Goal: Task Accomplishment & Management: Manage account settings

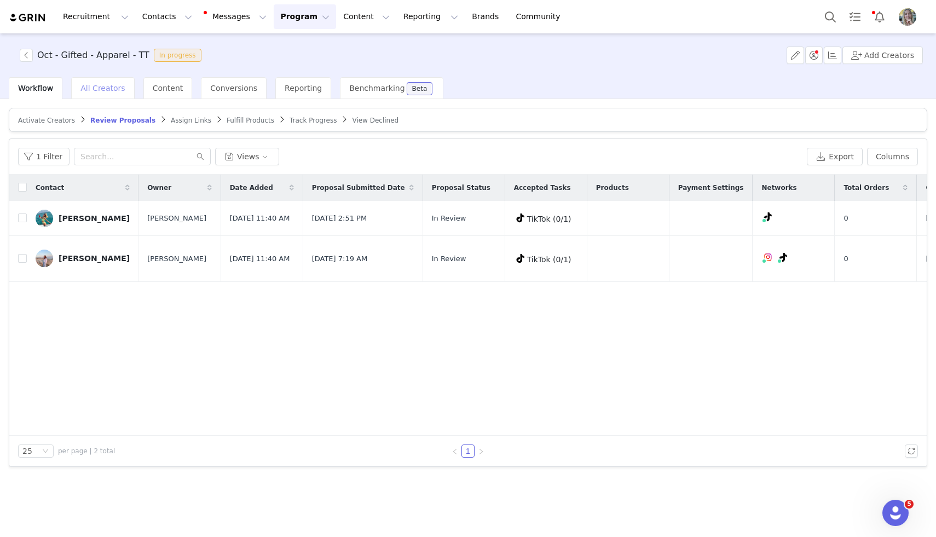
scroll to position [0, 197]
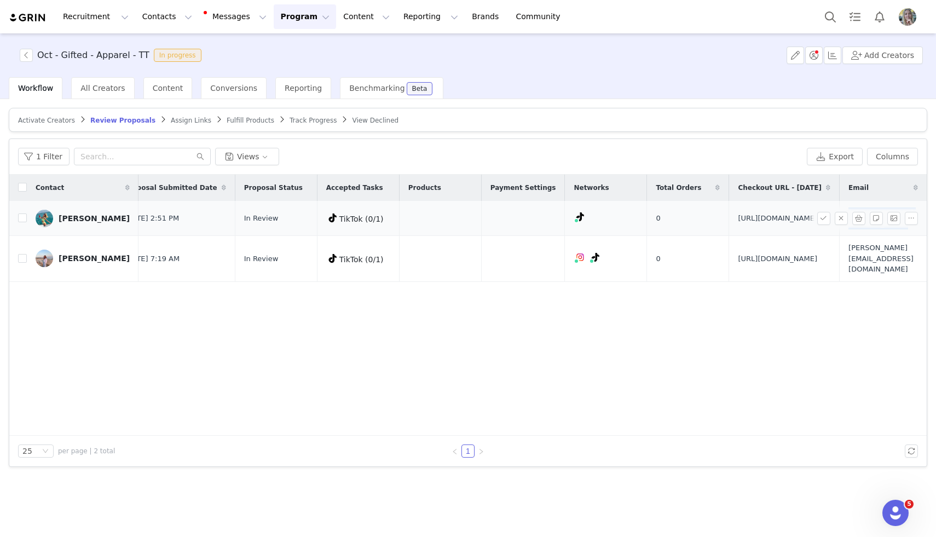
drag, startPoint x: 858, startPoint y: 209, endPoint x: 918, endPoint y: 227, distance: 62.3
click at [918, 227] on tr "Makenzi Rempel Grace McHenry Sep 23, 2025 11:40 AM Sep 29, 2025 2:51 PM In Revi…" at bounding box center [374, 218] width 1105 height 35
copy tr "makenzijd@gmail.com"
click at [23, 222] on input "checkbox" at bounding box center [22, 217] width 9 height 9
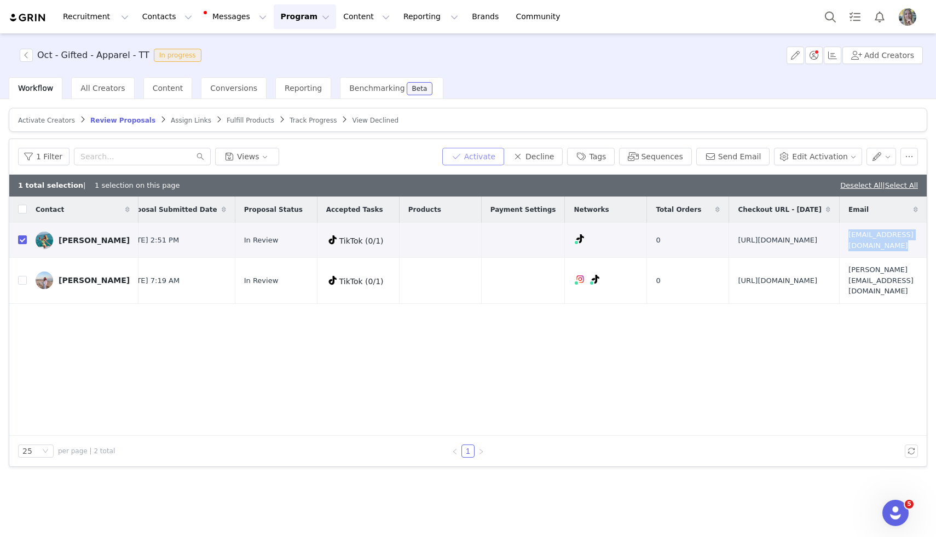
click at [489, 157] on button "Activate" at bounding box center [473, 157] width 62 height 18
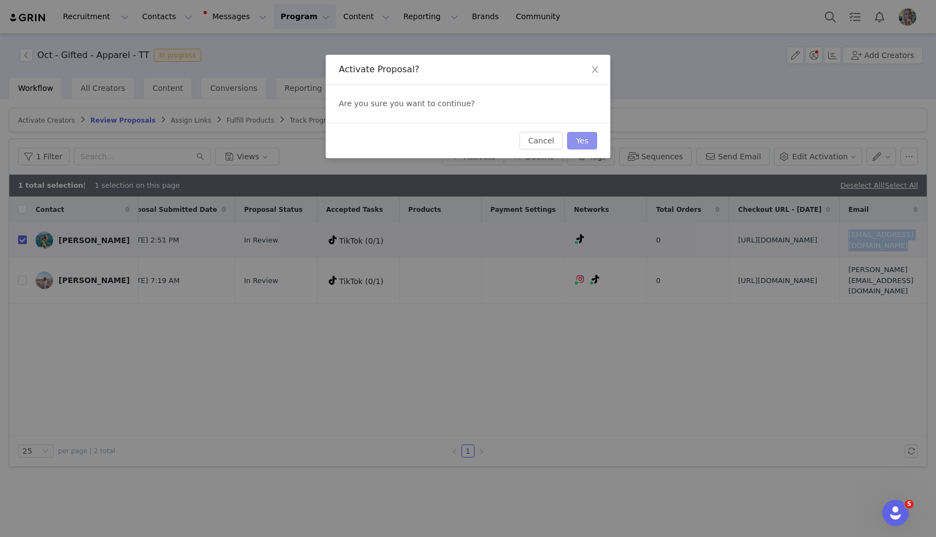
click at [588, 137] on button "Yes" at bounding box center [582, 141] width 30 height 18
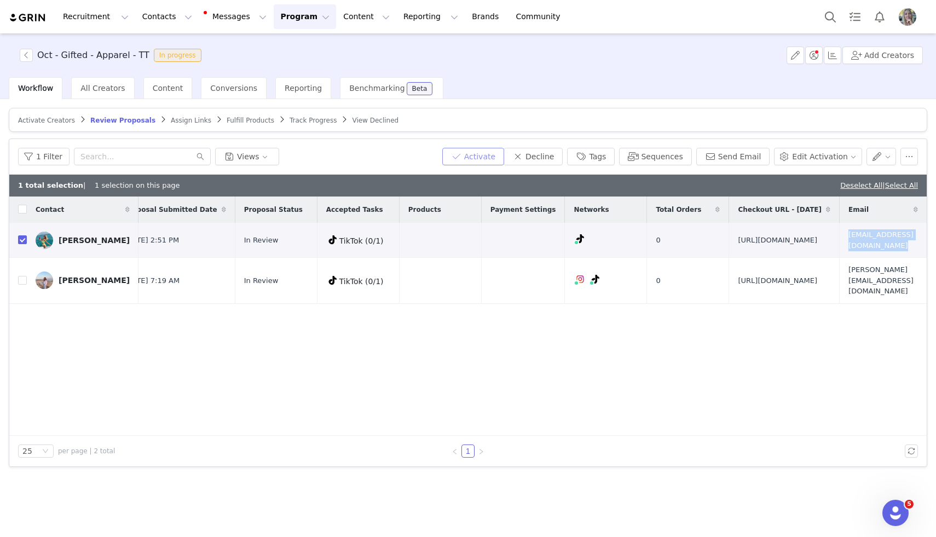
scroll to position [0, 0]
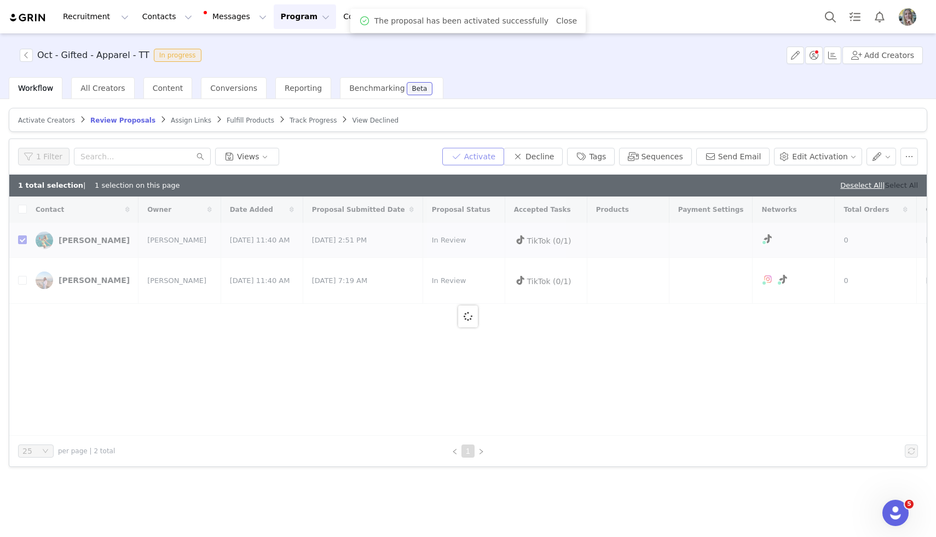
checkbox input "false"
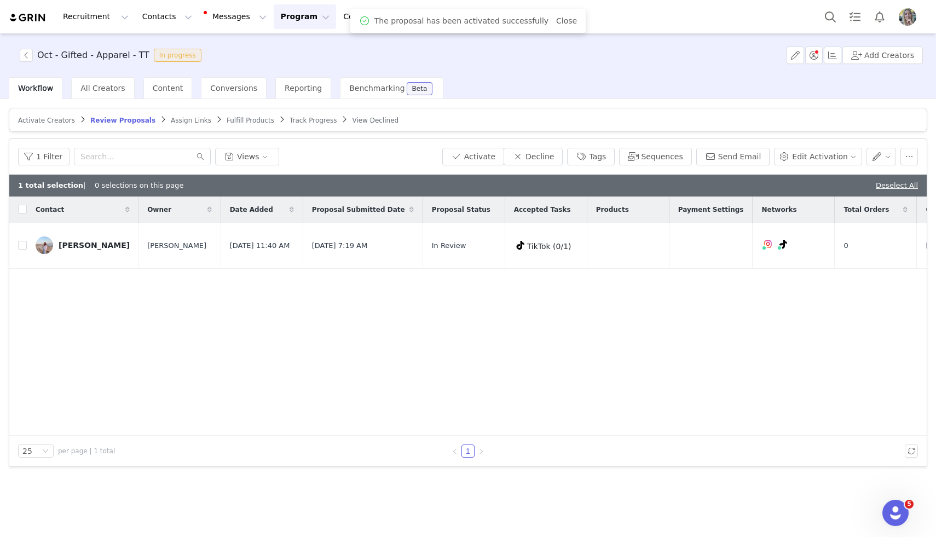
click at [908, 186] on link "Deselect All" at bounding box center [897, 185] width 42 height 8
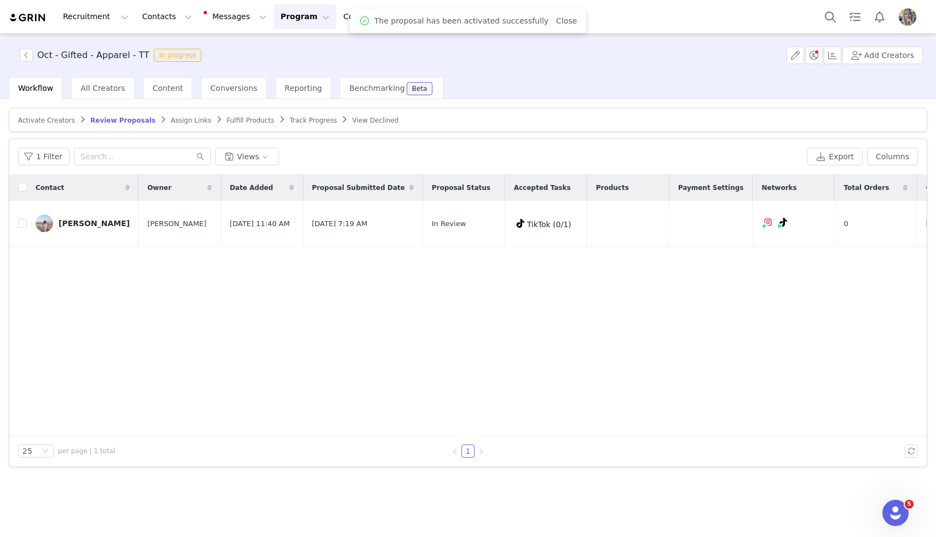
click at [171, 117] on span "Assign Links" at bounding box center [191, 121] width 40 height 8
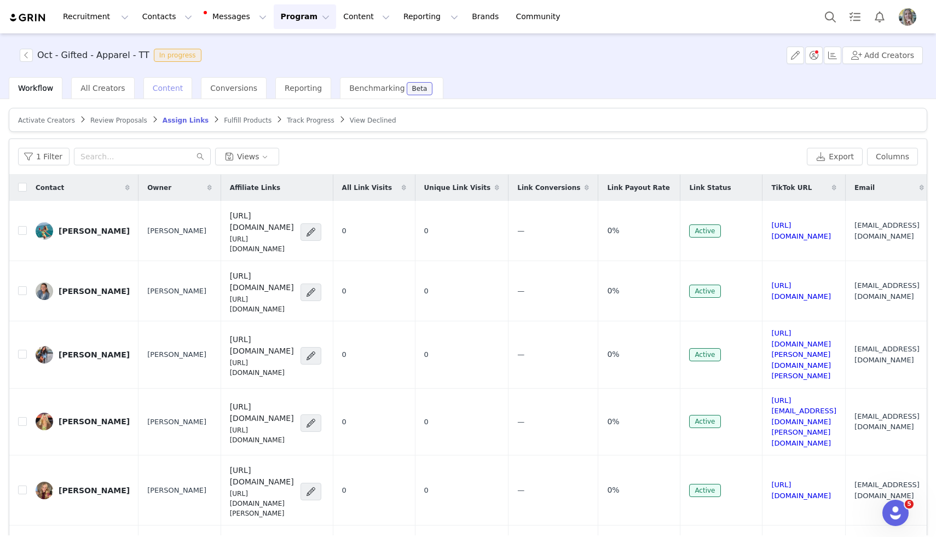
click at [161, 92] on div "Content" at bounding box center [167, 88] width 49 height 22
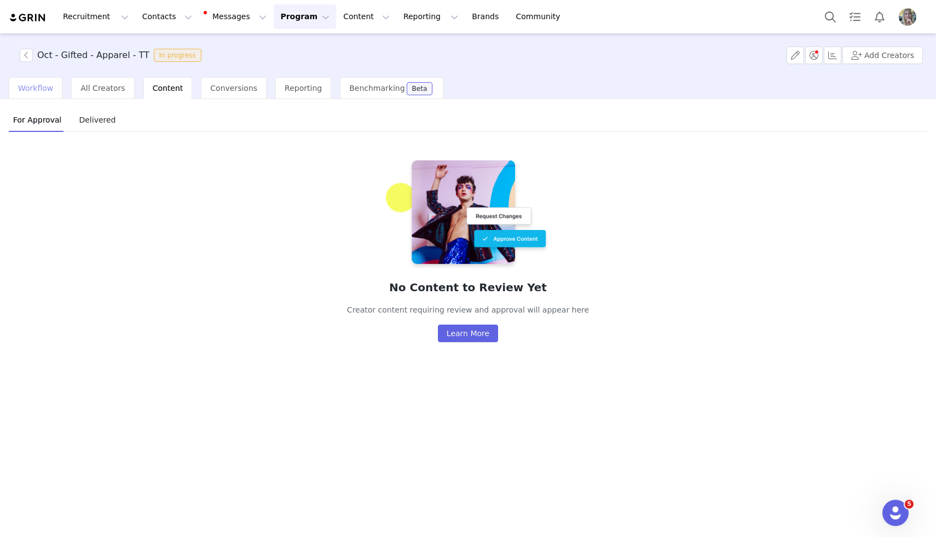
click at [47, 94] on div "Workflow" at bounding box center [36, 88] width 54 height 22
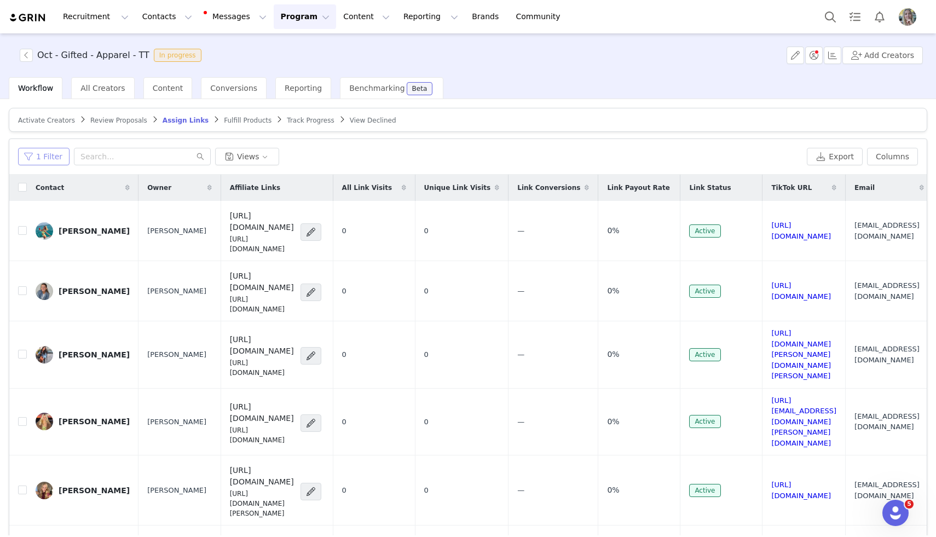
click at [57, 152] on button "1 Filter" at bounding box center [43, 157] width 51 height 18
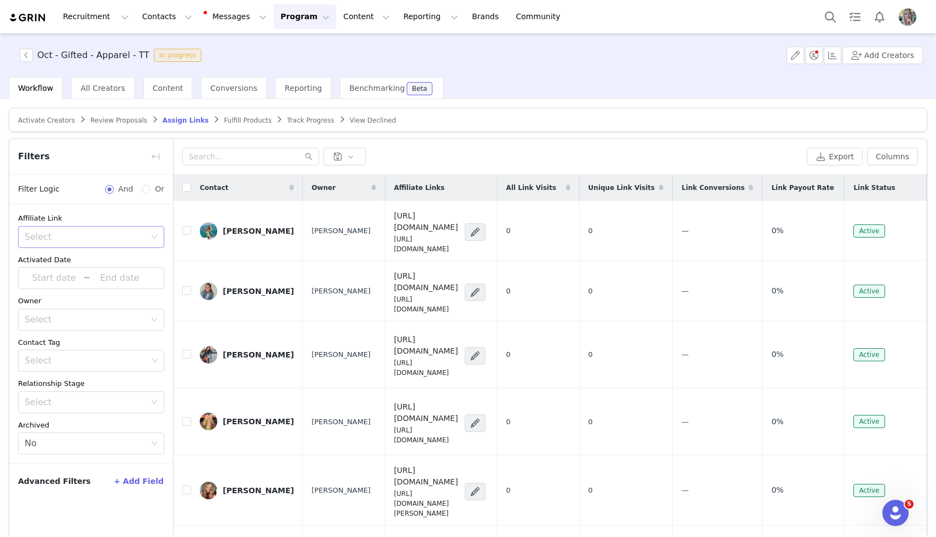
click at [54, 225] on div "Affiliate Link Select" at bounding box center [91, 230] width 146 height 35
click at [71, 235] on div "Select" at bounding box center [85, 236] width 121 height 11
click at [65, 272] on li "Has no affiliate links" at bounding box center [91, 278] width 146 height 18
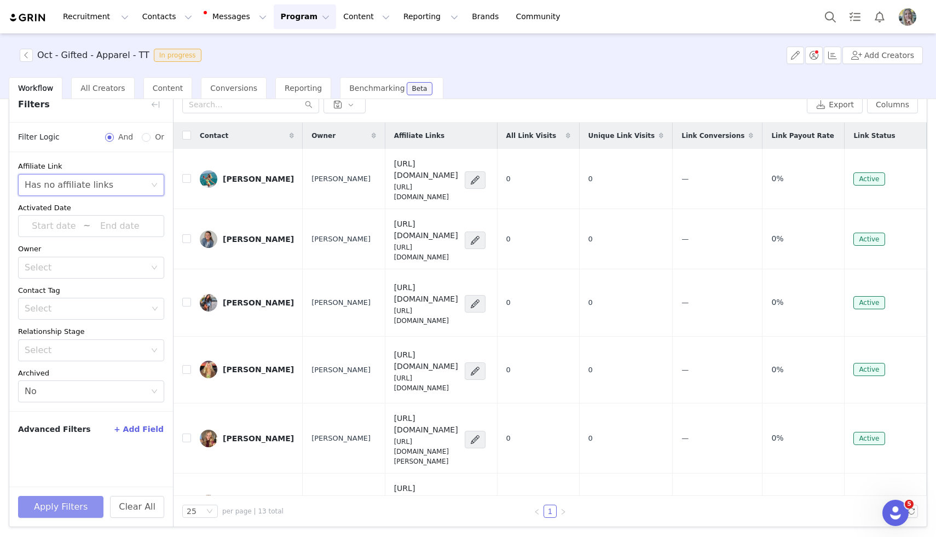
click at [28, 508] on button "Apply Filters" at bounding box center [60, 507] width 85 height 22
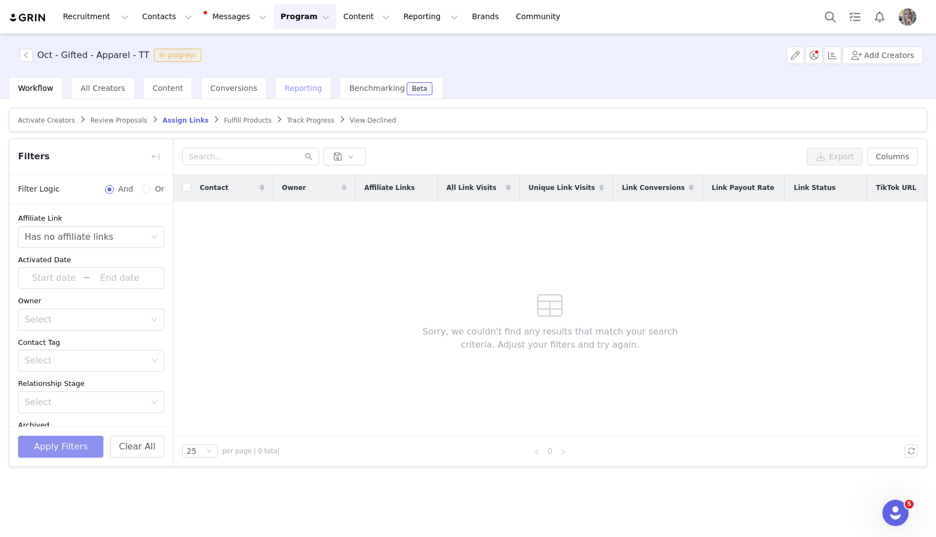
scroll to position [0, 0]
click at [155, 235] on icon "icon: close-circle" at bounding box center [154, 237] width 7 height 7
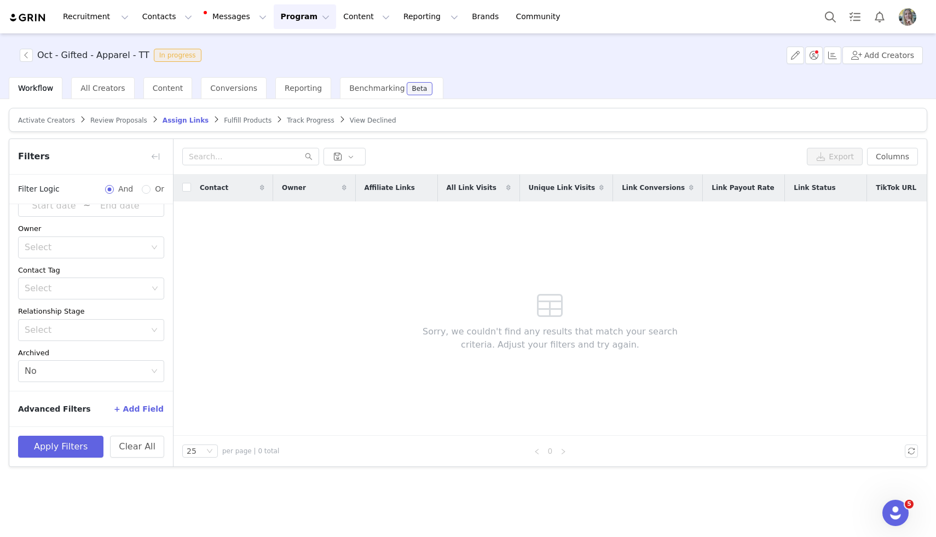
click at [136, 406] on button "+ Add Field" at bounding box center [138, 409] width 51 height 18
click at [130, 399] on div "Select" at bounding box center [85, 402] width 121 height 11
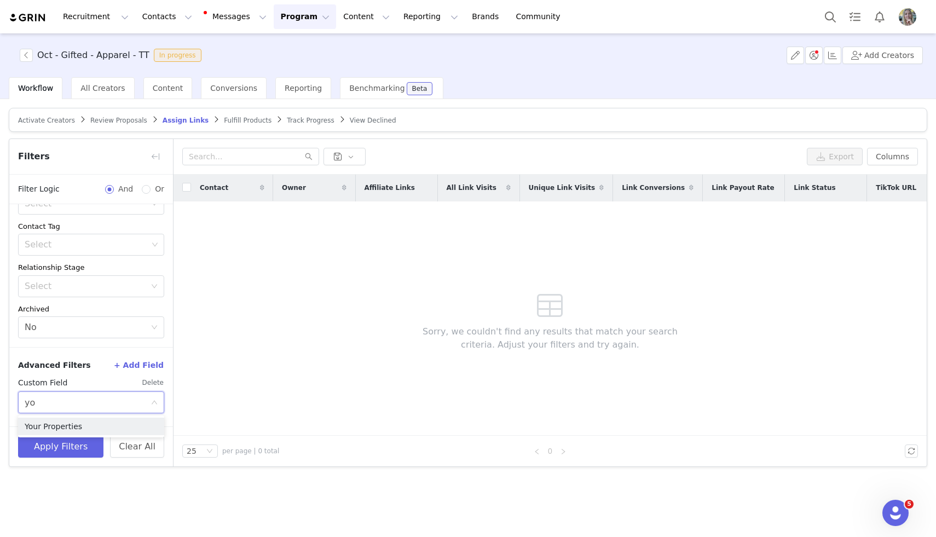
type input "you"
click at [124, 422] on li "Your Properties" at bounding box center [91, 427] width 146 height 18
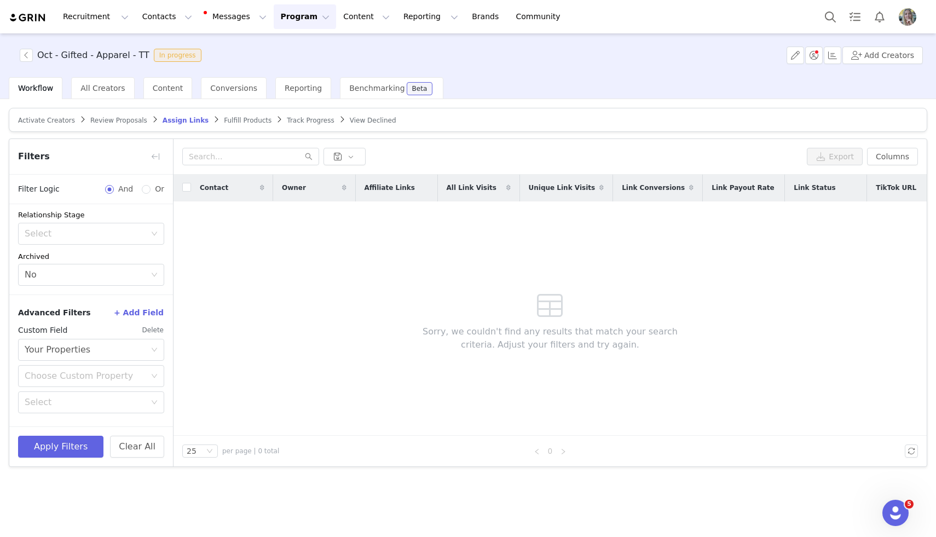
click at [108, 386] on div "Choose Custom Property Select" at bounding box center [91, 389] width 146 height 48
click at [108, 381] on div "Choose Custom Property" at bounding box center [88, 376] width 126 height 21
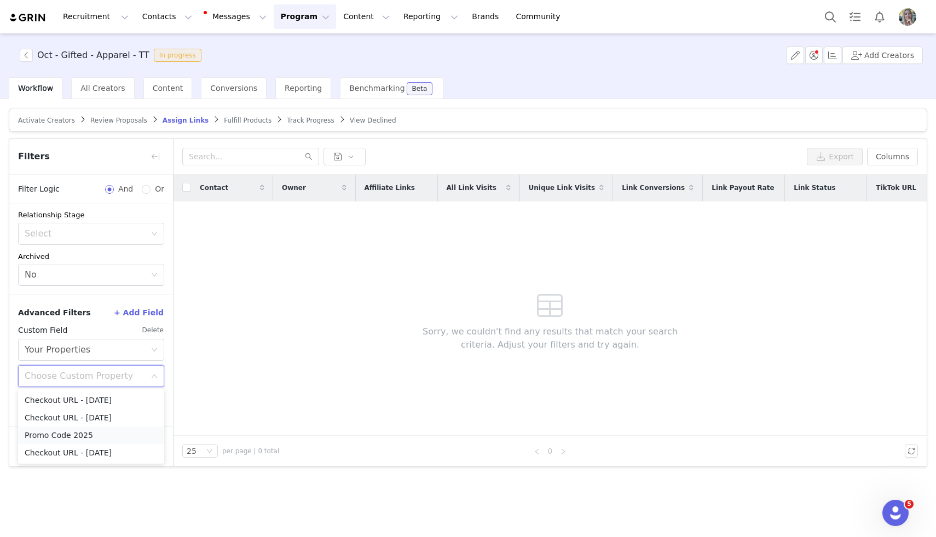
drag, startPoint x: 96, startPoint y: 401, endPoint x: 82, endPoint y: 436, distance: 38.3
click at [82, 436] on ul "Checkout URL - September 2025 Checkout URL - October 2025 Promo Code 2025 Check…" at bounding box center [91, 426] width 146 height 74
click at [82, 436] on li "Promo Code 2025" at bounding box center [91, 435] width 146 height 18
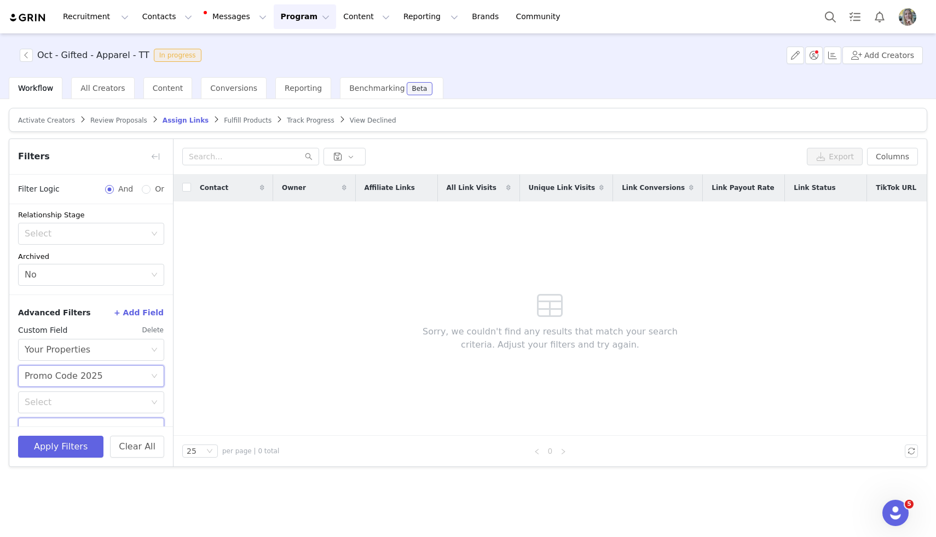
click at [88, 418] on input "text" at bounding box center [91, 429] width 146 height 22
click at [90, 407] on div "Select" at bounding box center [88, 402] width 126 height 21
click at [91, 471] on li "Does not exist" at bounding box center [91, 479] width 146 height 18
click at [76, 443] on button "Apply Filters" at bounding box center [60, 447] width 85 height 22
click at [155, 330] on button "Delete" at bounding box center [153, 330] width 22 height 18
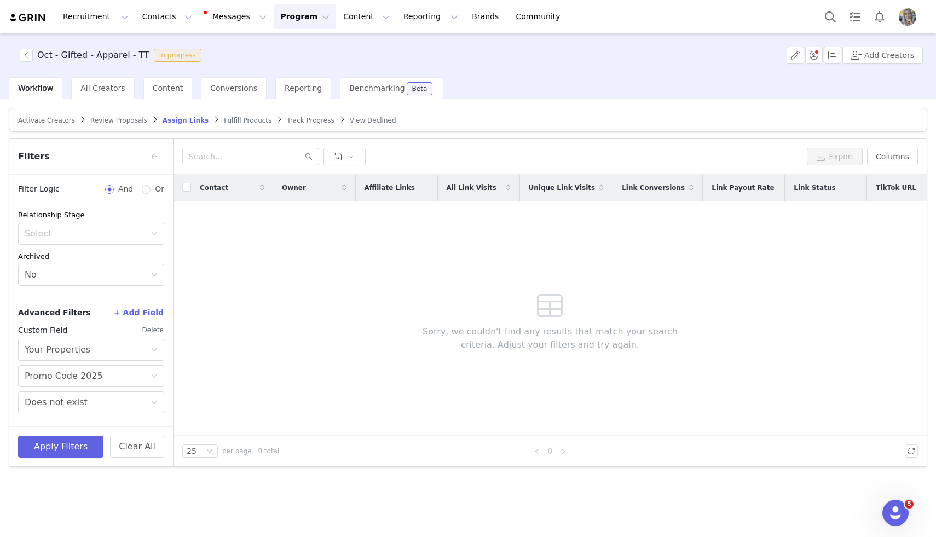
scroll to position [72, 0]
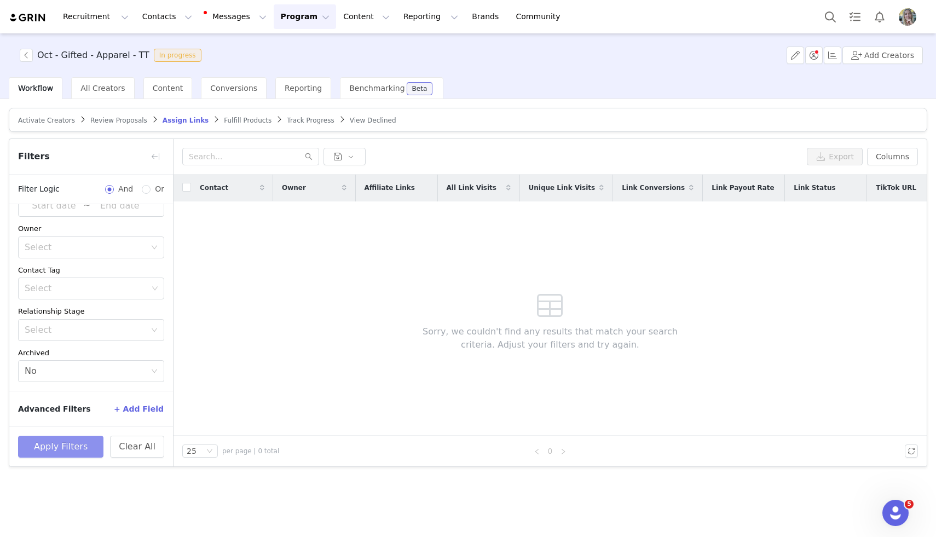
click at [76, 451] on button "Apply Filters" at bounding box center [60, 447] width 85 height 22
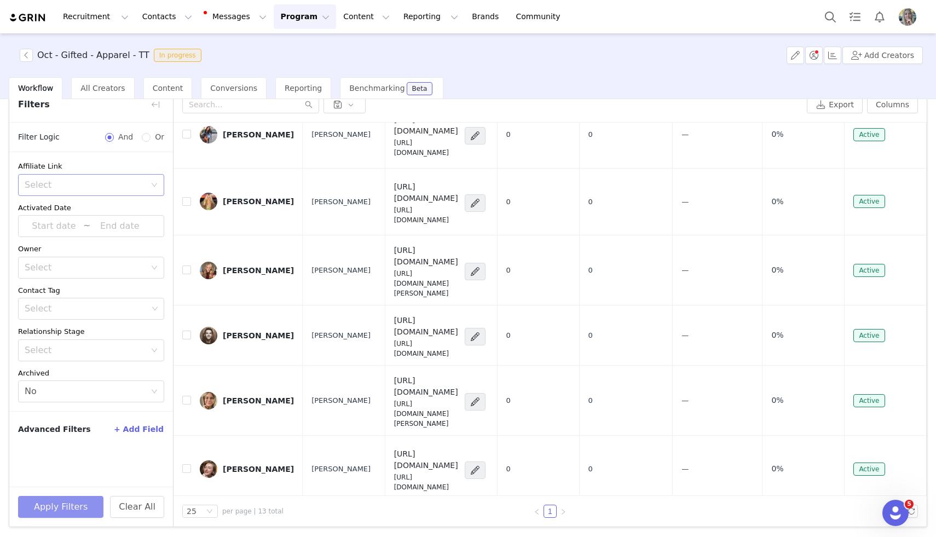
scroll to position [0, 0]
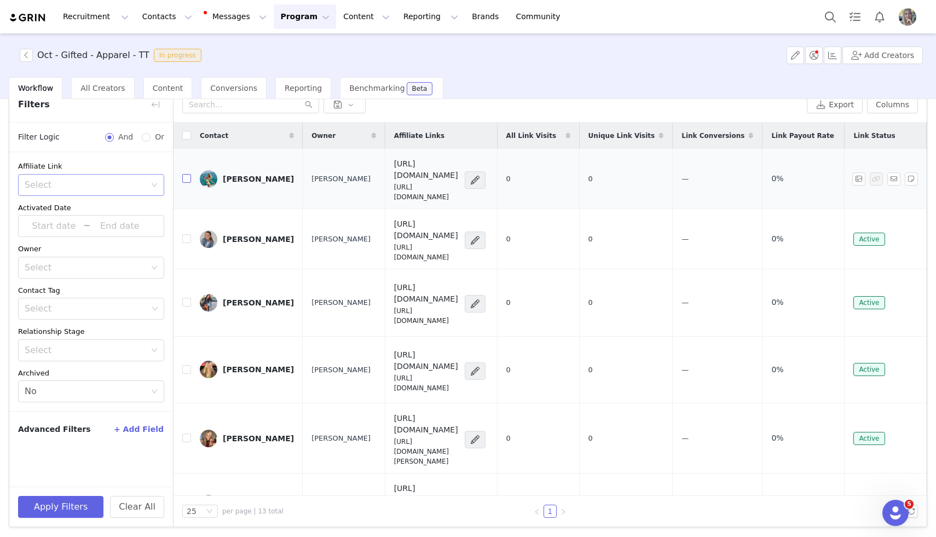
click at [185, 174] on input "checkbox" at bounding box center [186, 178] width 9 height 9
checkbox input "true"
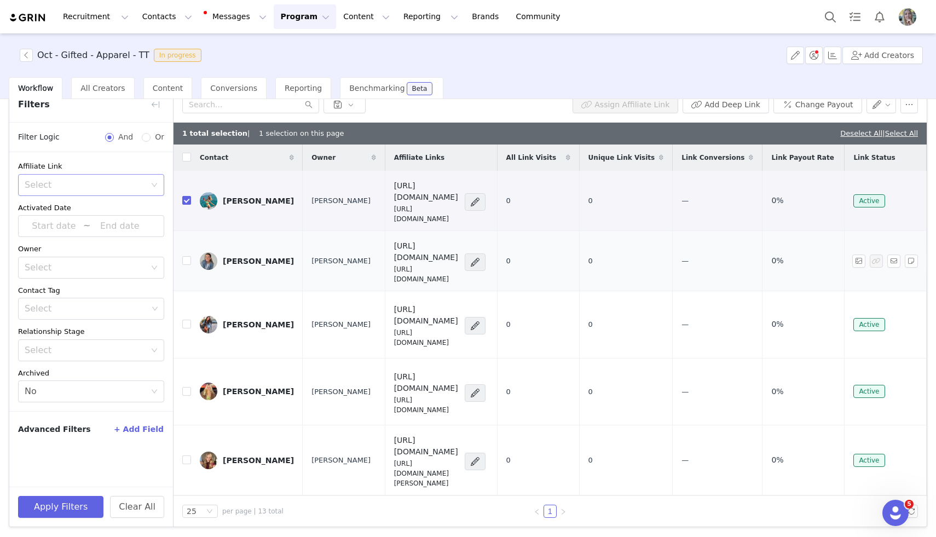
scroll to position [0, 9]
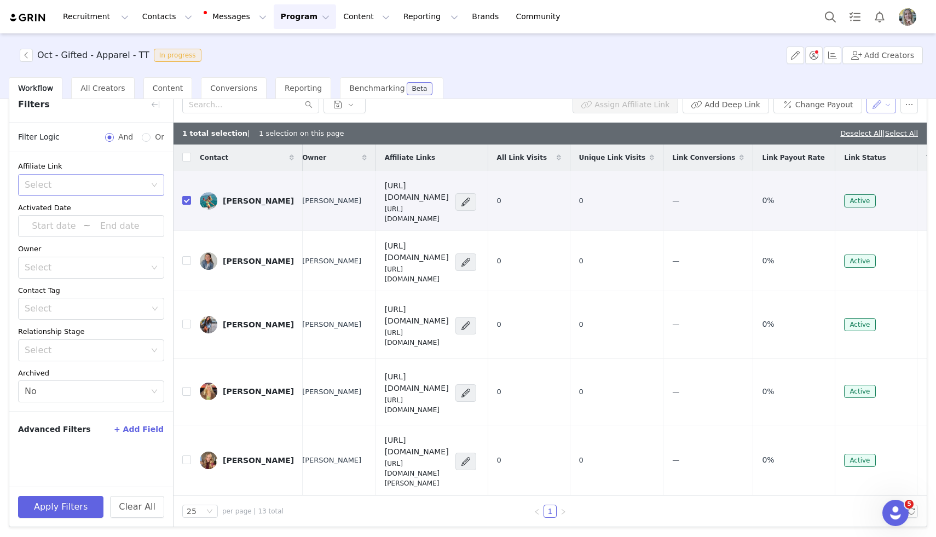
click at [877, 105] on button "button" at bounding box center [881, 105] width 30 height 18
click at [909, 104] on button "button" at bounding box center [909, 105] width 18 height 18
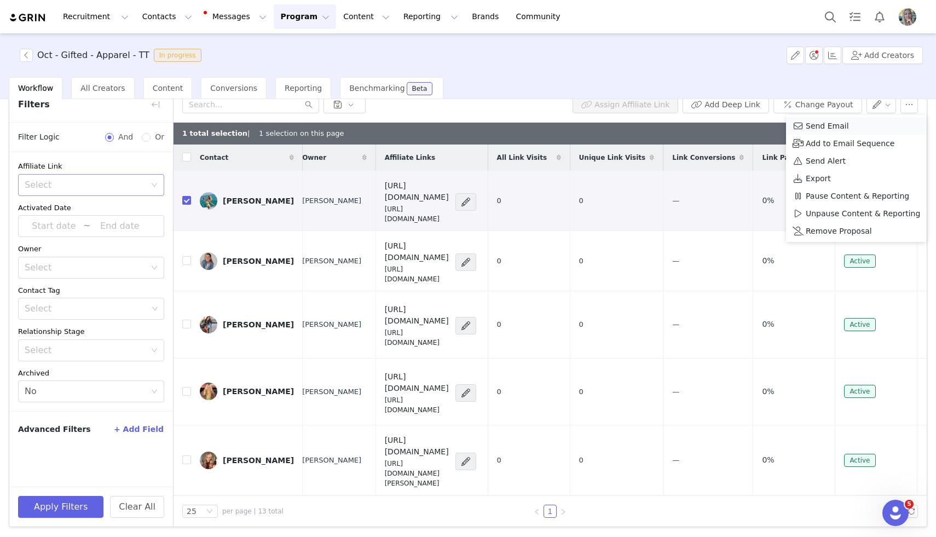
click at [833, 128] on span "Send Email" at bounding box center [827, 126] width 43 height 12
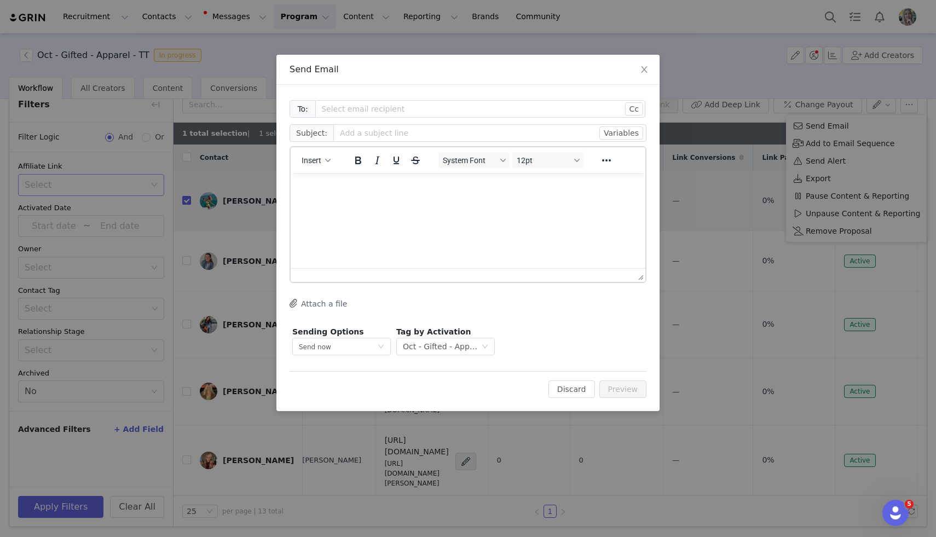
scroll to position [0, 0]
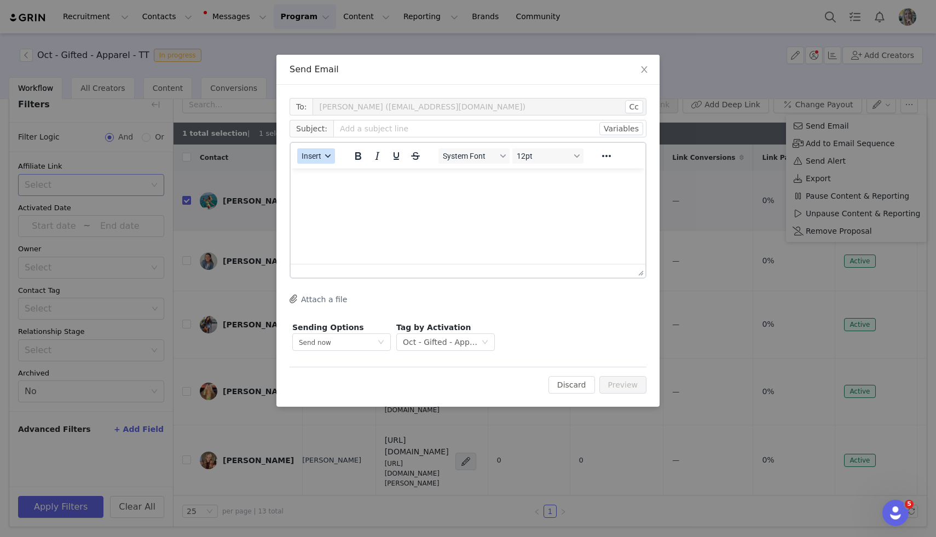
click at [311, 154] on span "Insert" at bounding box center [312, 156] width 20 height 9
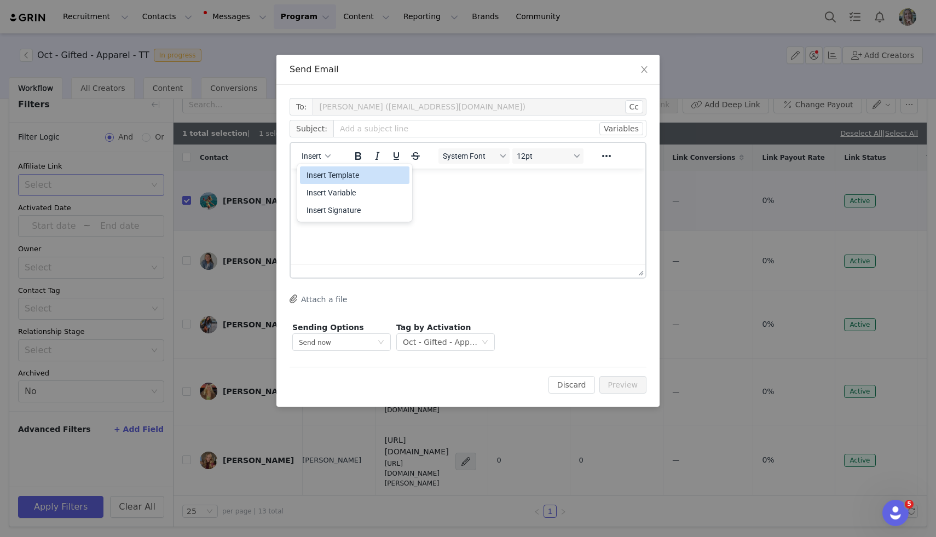
click at [327, 172] on div "Insert Template" at bounding box center [355, 175] width 99 height 13
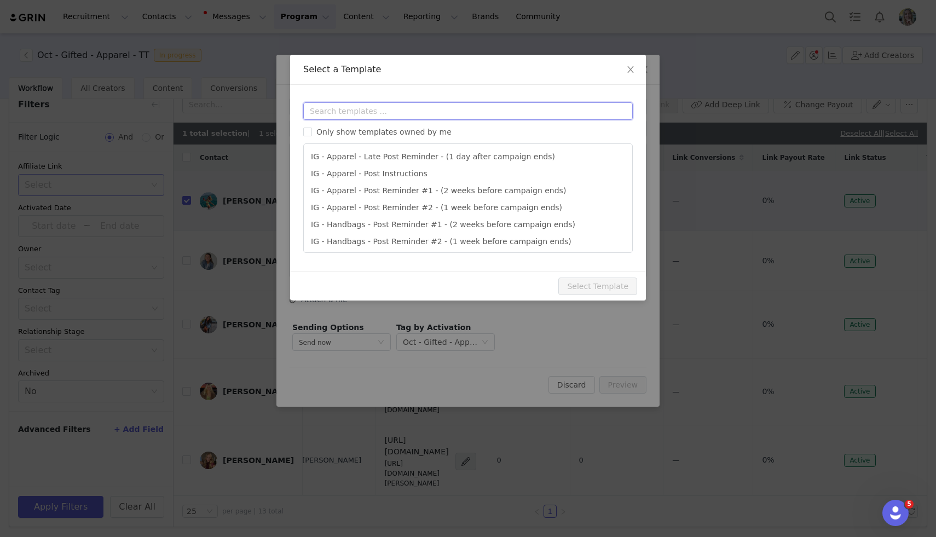
click at [386, 105] on input "text" at bounding box center [467, 111] width 329 height 18
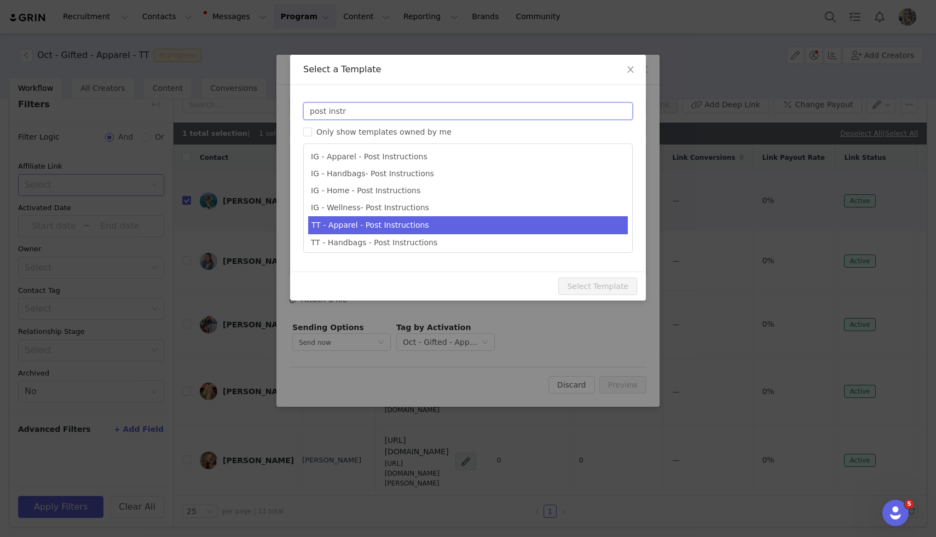
type input "post instr"
click at [348, 221] on li "TT - Apparel - Post Instructions" at bounding box center [468, 225] width 320 height 18
type input "Quince x @[tiktok_username] Post Instructions!"
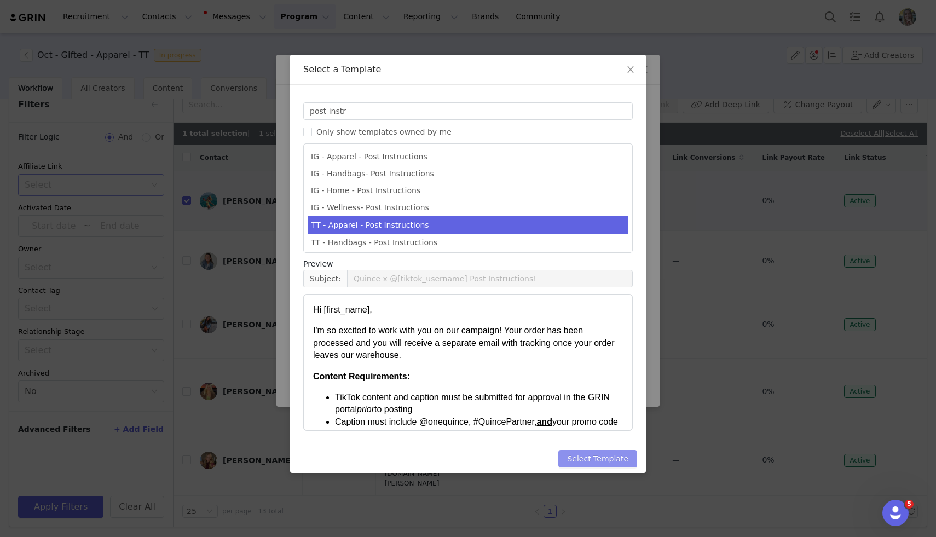
click at [575, 456] on button "Select Template" at bounding box center [597, 459] width 79 height 18
type input "Quince x @[tiktok_username] Post Instructions!"
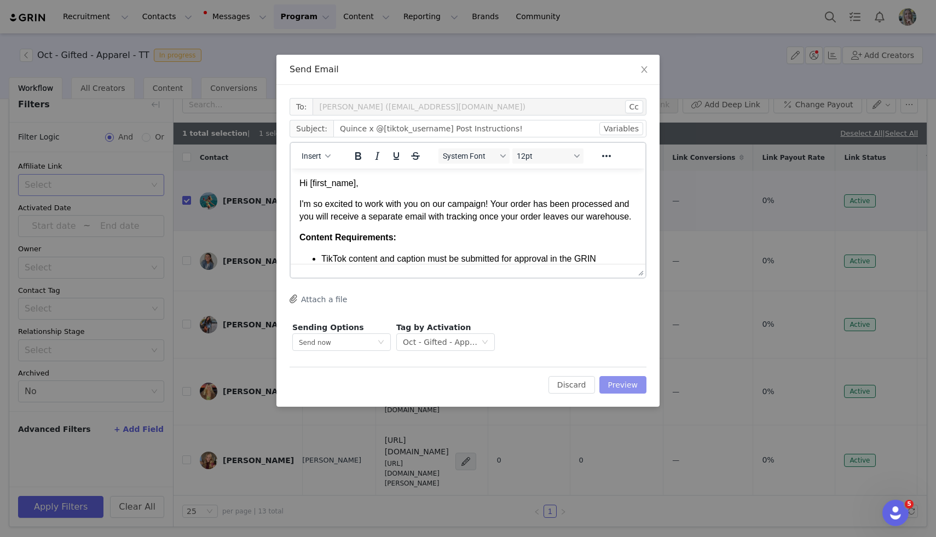
click at [640, 381] on button "Preview" at bounding box center [623, 385] width 48 height 18
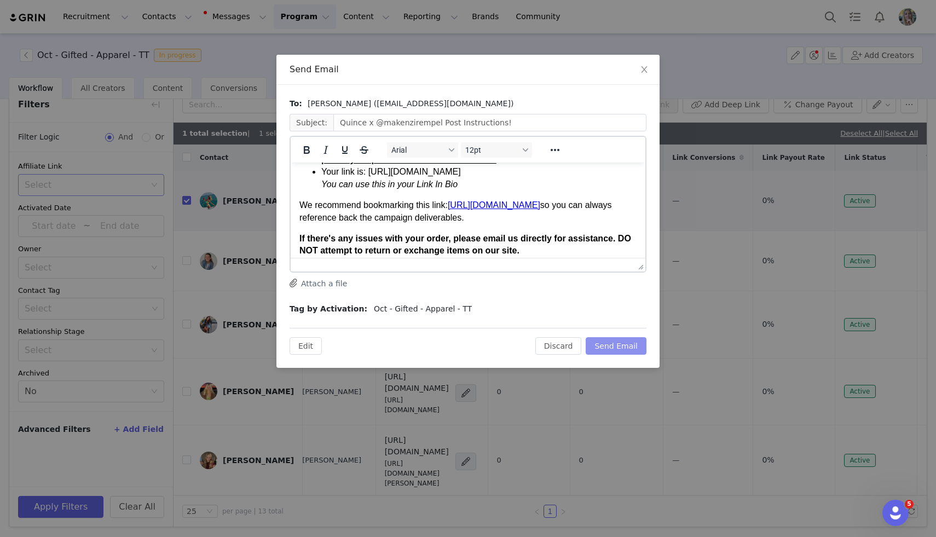
scroll to position [344, 0]
click at [621, 339] on button "Send Email" at bounding box center [616, 346] width 61 height 18
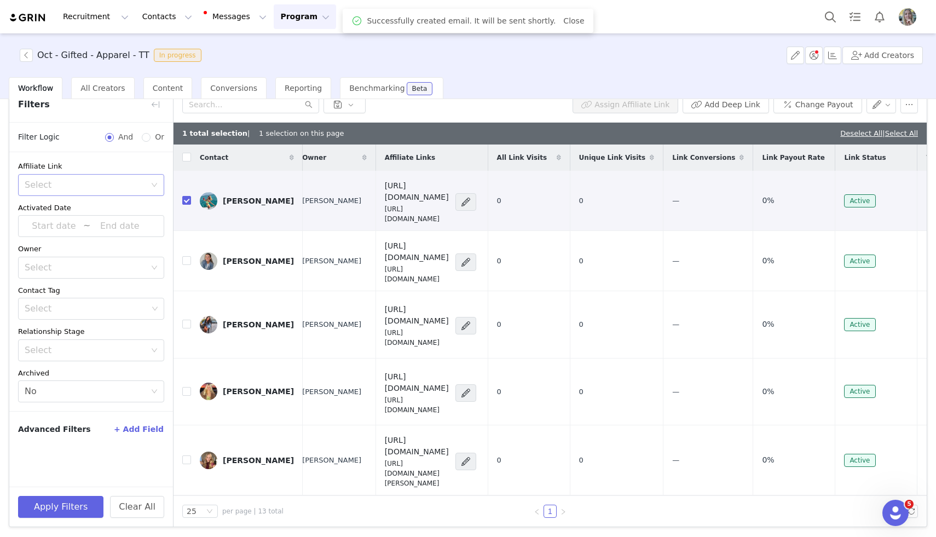
scroll to position [0, 0]
click at [877, 114] on div "Assign Affiliate Link Add Deep Link Change Payout" at bounding box center [549, 105] width 753 height 36
click at [878, 109] on button "button" at bounding box center [881, 105] width 30 height 18
click at [858, 140] on span "Set Relationship Stage" at bounding box center [852, 143] width 86 height 12
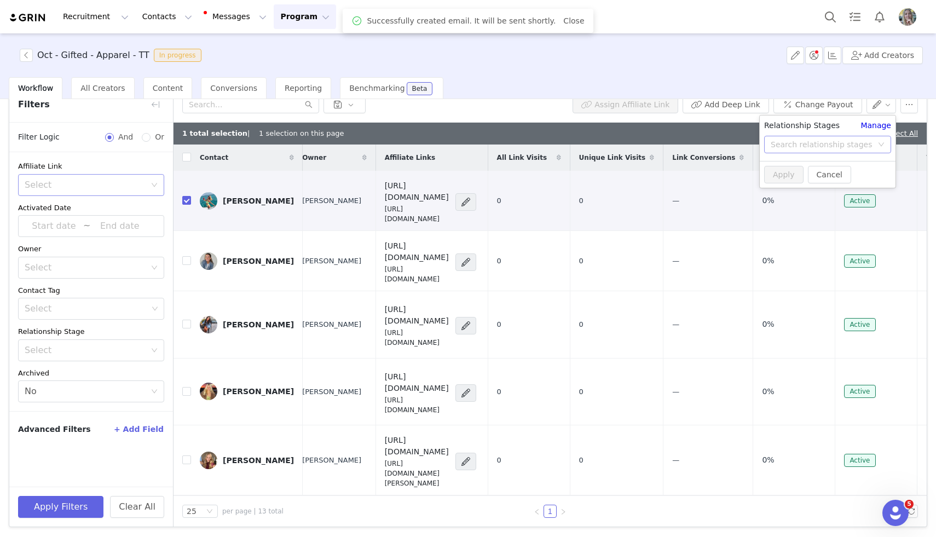
click at [854, 148] on div "Search relationship stages" at bounding box center [822, 144] width 102 height 11
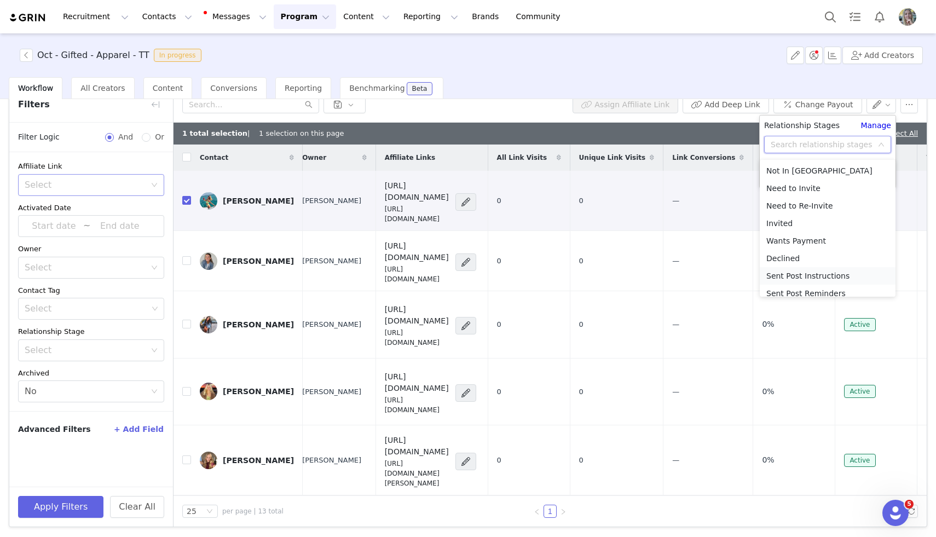
click at [797, 282] on li "Sent Post Instructions" at bounding box center [828, 276] width 136 height 18
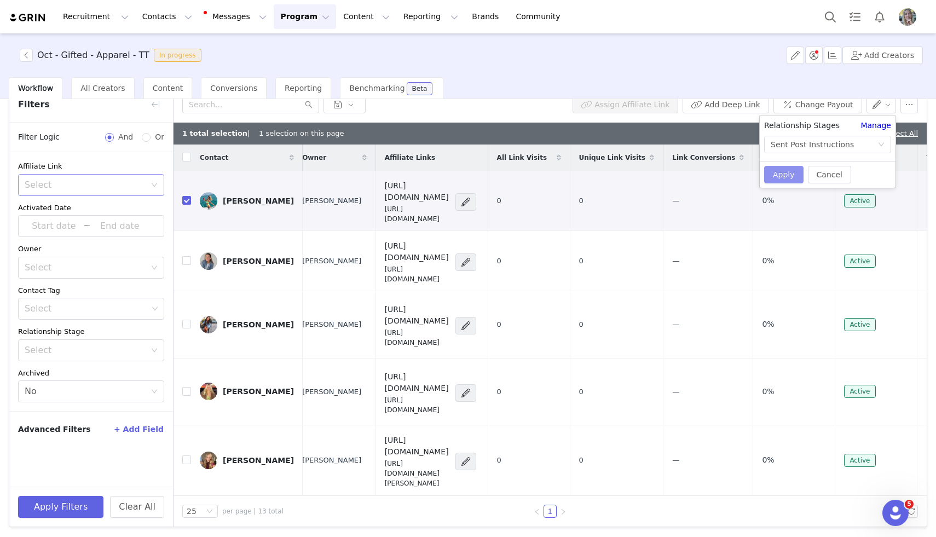
click at [794, 176] on button "Apply" at bounding box center [783, 175] width 39 height 18
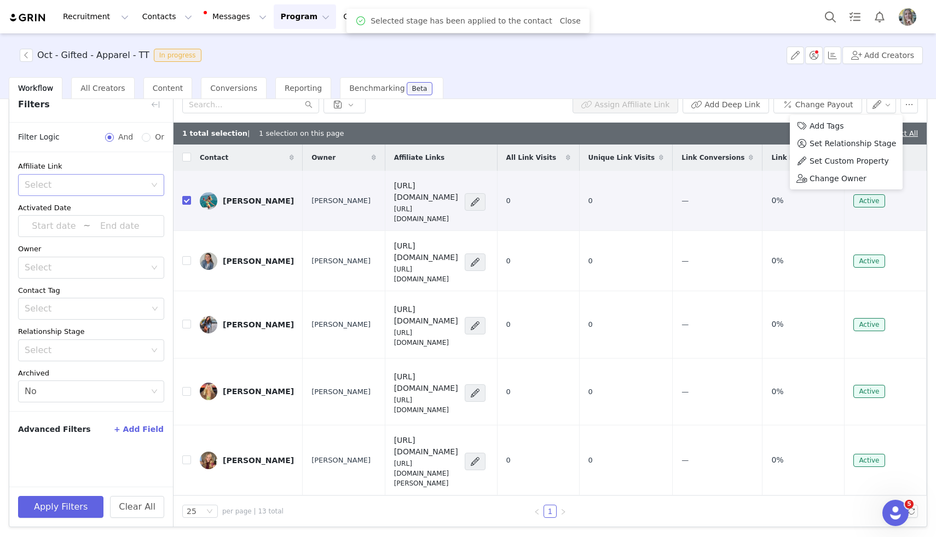
click at [933, 105] on div "Activate Creators Review Proposals Assign Links Fulfill Products Track Progress…" at bounding box center [468, 317] width 936 height 436
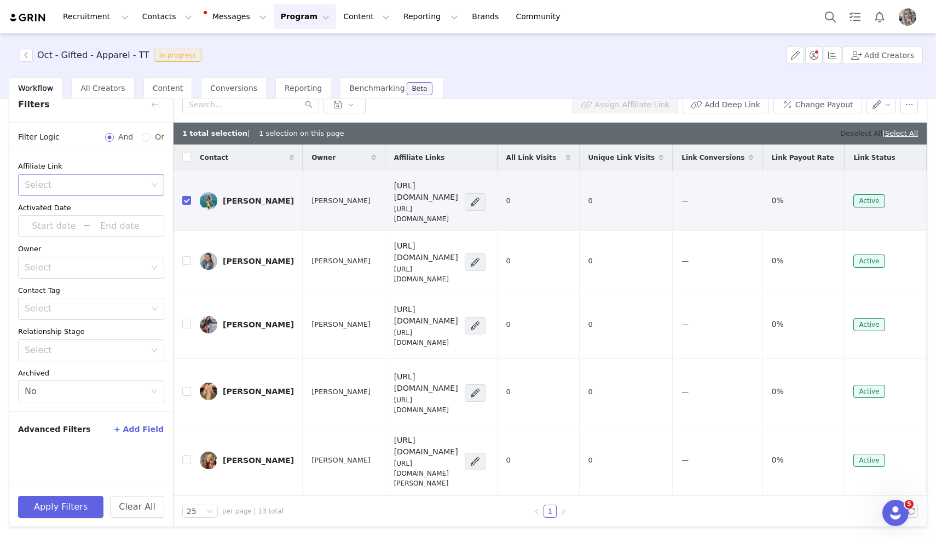
click at [860, 132] on link "Deselect All" at bounding box center [861, 133] width 42 height 8
checkbox input "false"
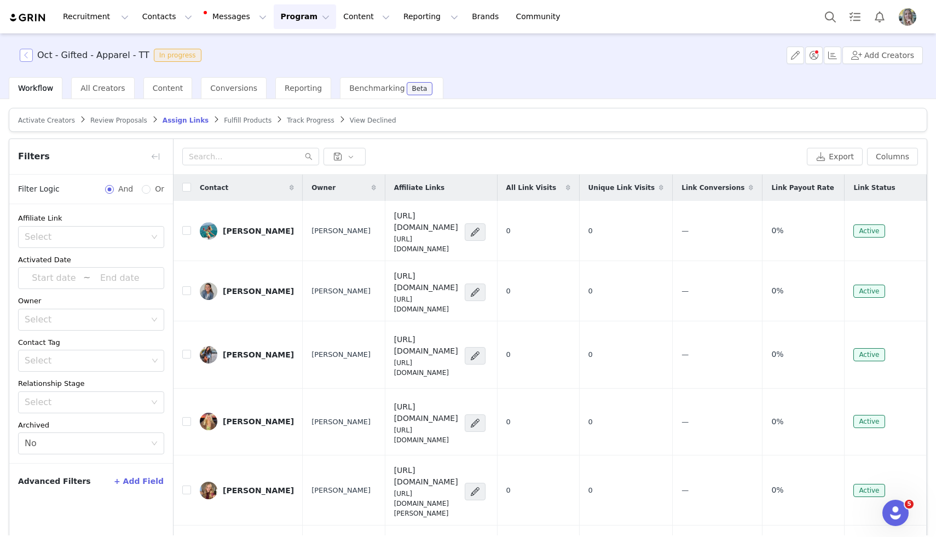
click at [24, 56] on button "button" at bounding box center [26, 55] width 13 height 13
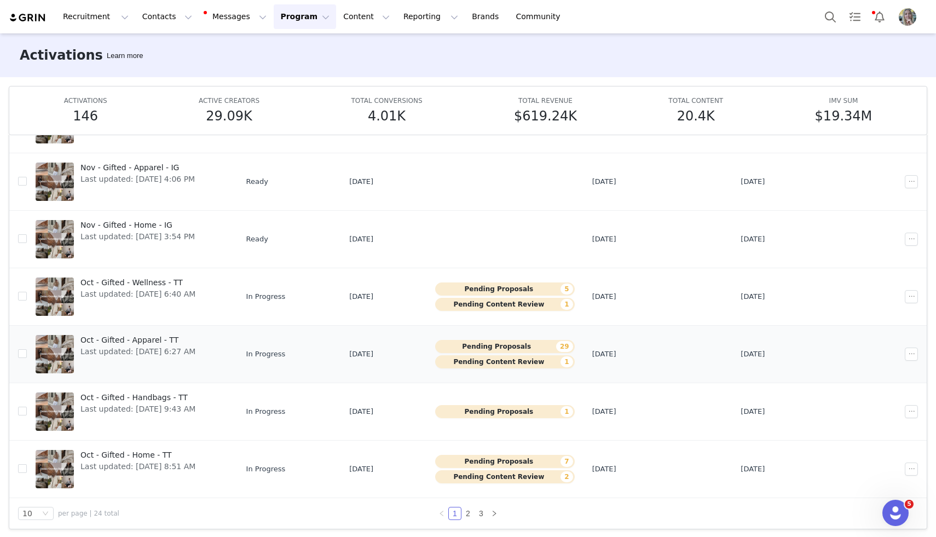
scroll to position [57, 0]
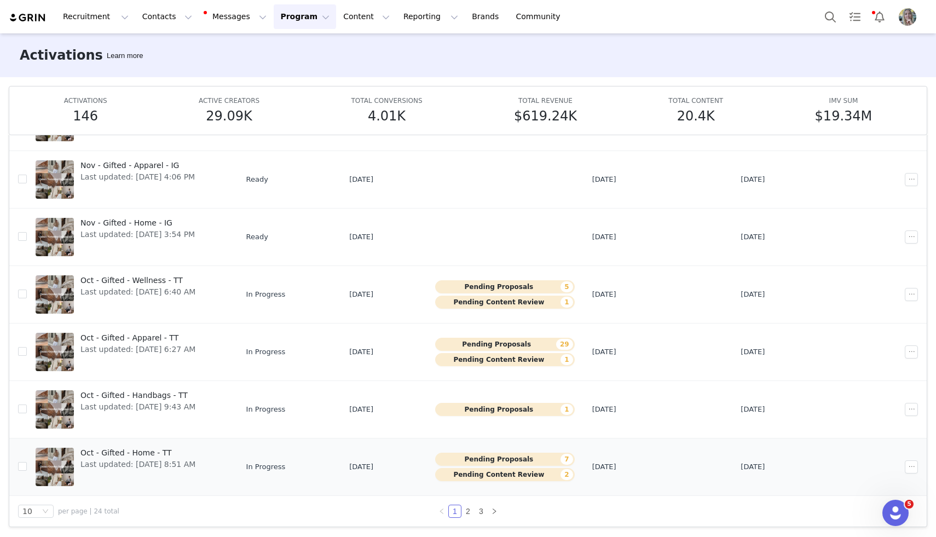
click at [139, 462] on span "Last updated: Sep 23, 2025 8:51 AM" at bounding box center [137, 464] width 115 height 11
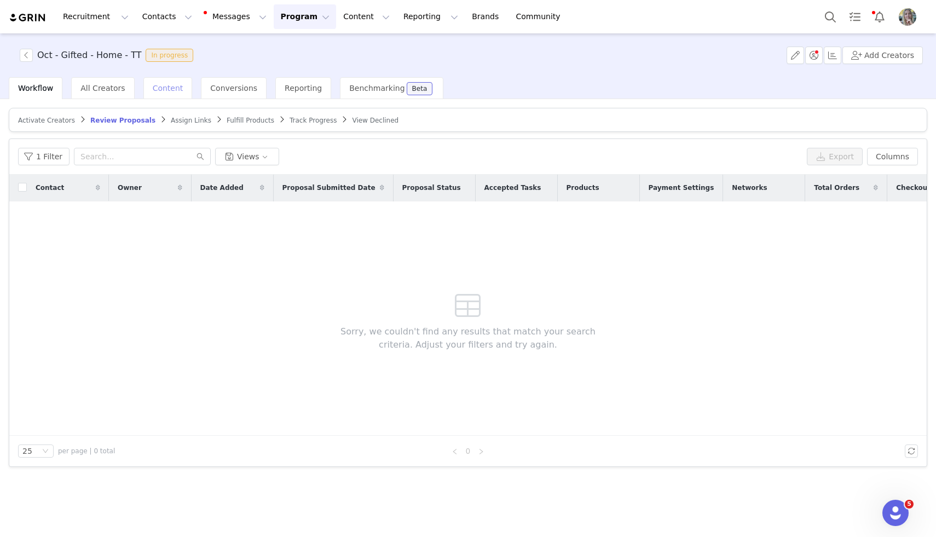
click at [170, 92] on span "Content" at bounding box center [168, 88] width 31 height 9
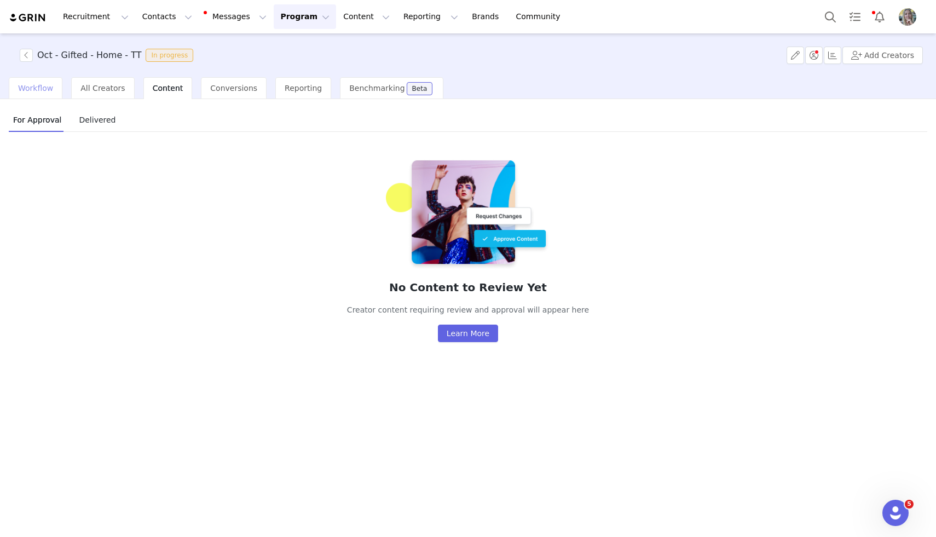
click at [35, 84] on span "Workflow" at bounding box center [35, 88] width 35 height 9
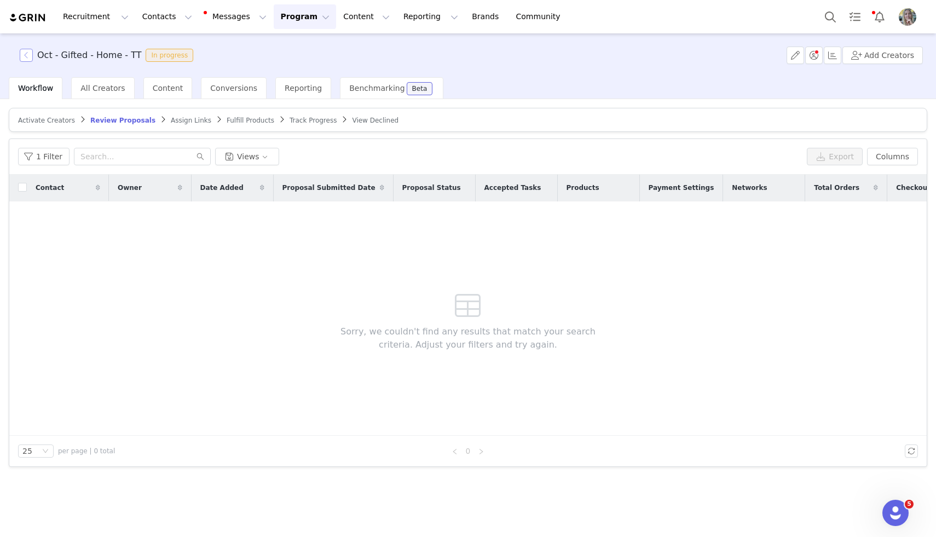
click at [28, 55] on button "button" at bounding box center [26, 55] width 13 height 13
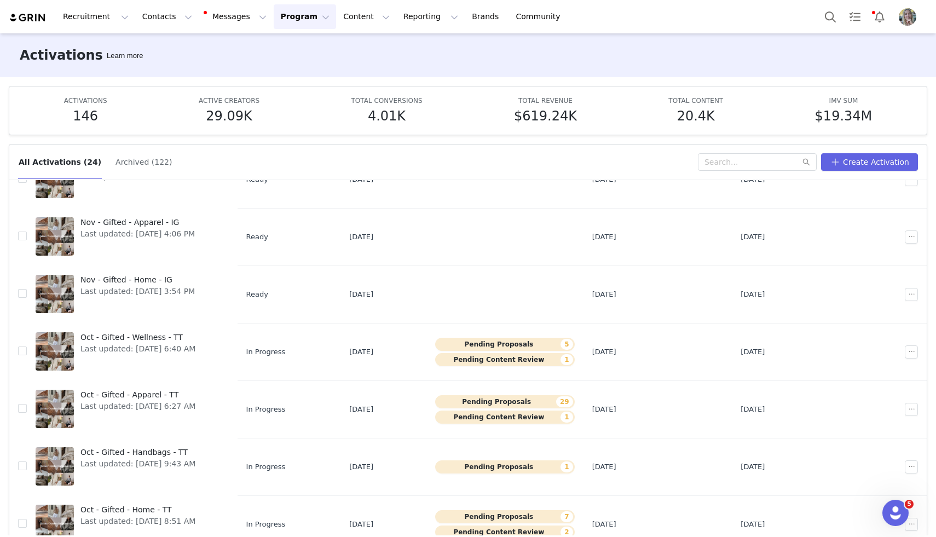
scroll to position [57, 0]
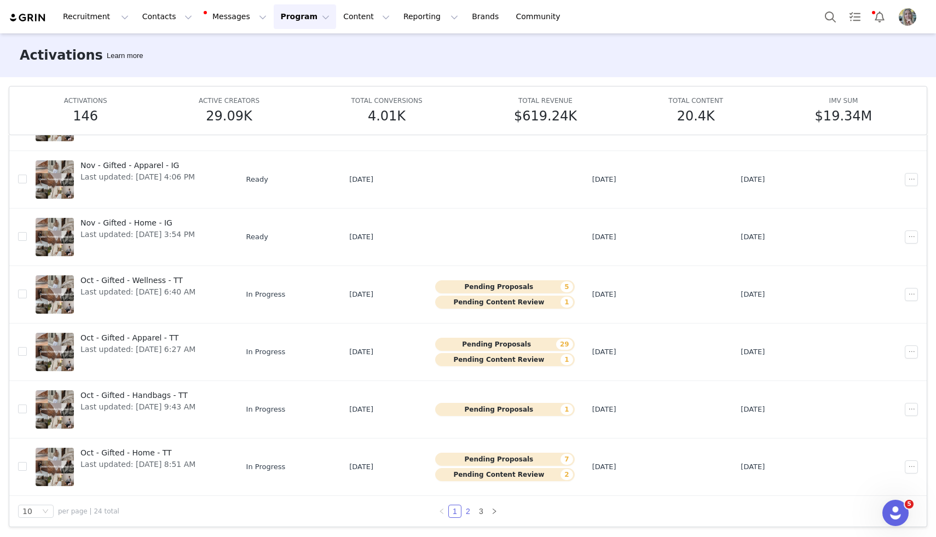
click at [466, 506] on link "2" at bounding box center [468, 511] width 12 height 12
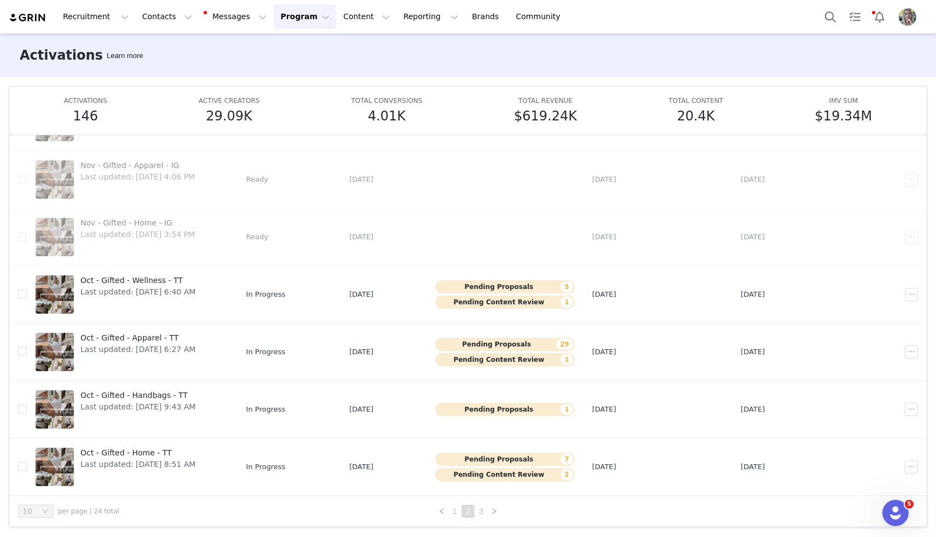
scroll to position [0, 0]
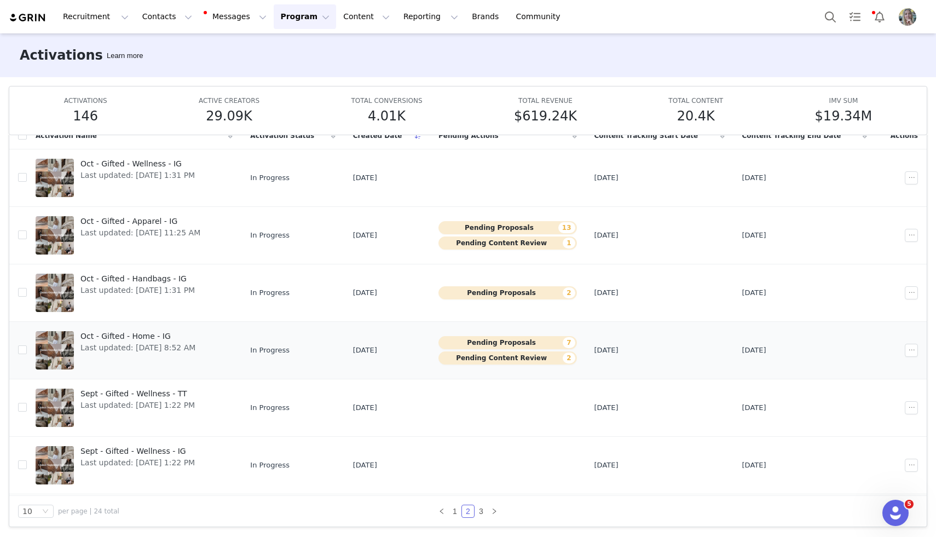
click at [141, 333] on span "Oct - Gifted - Home - IG" at bounding box center [137, 336] width 115 height 11
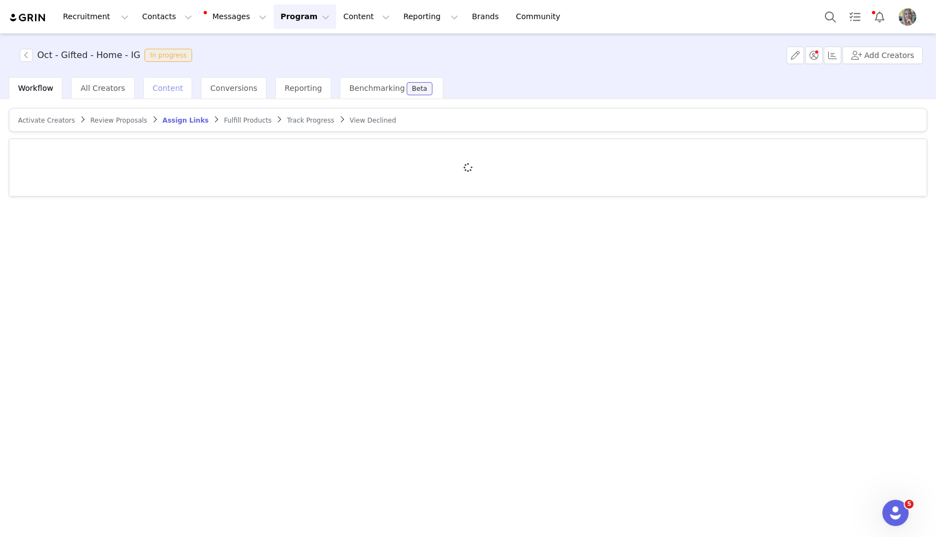
click at [172, 91] on span "Content" at bounding box center [168, 88] width 31 height 9
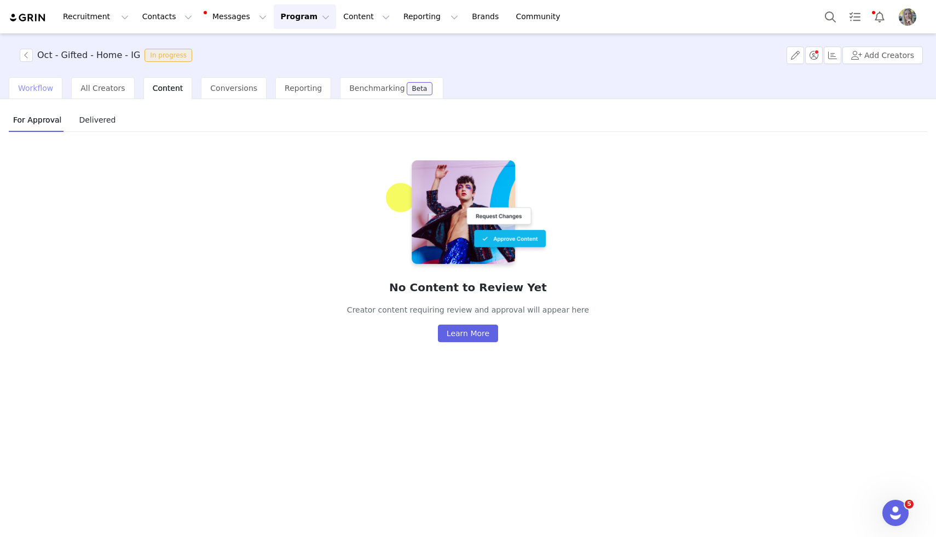
click at [52, 78] on div "Workflow" at bounding box center [36, 88] width 54 height 22
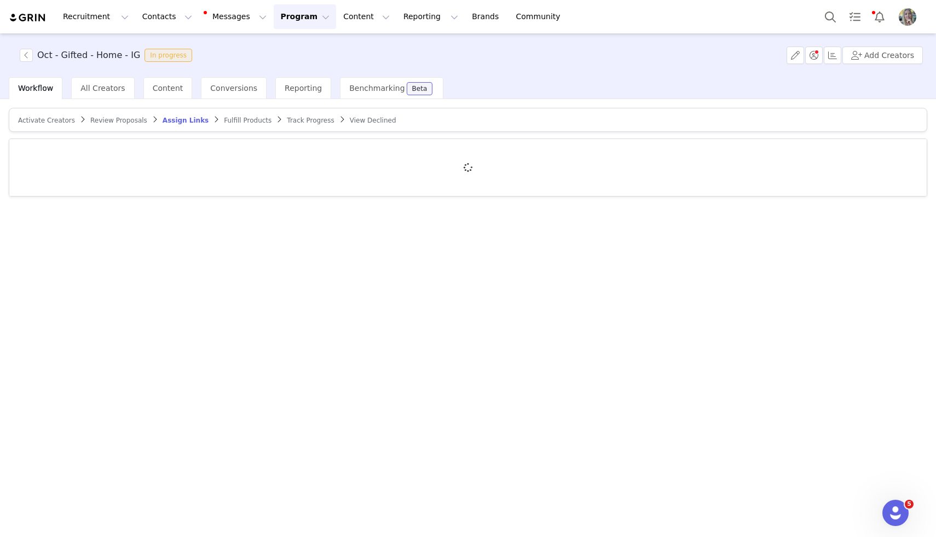
click at [108, 121] on span "Review Proposals" at bounding box center [118, 121] width 57 height 8
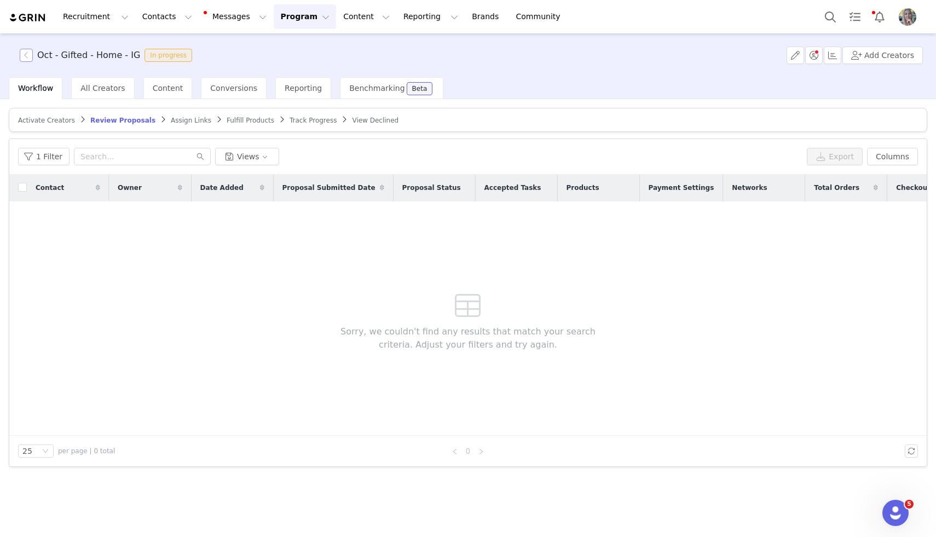
click at [28, 54] on button "button" at bounding box center [26, 55] width 13 height 13
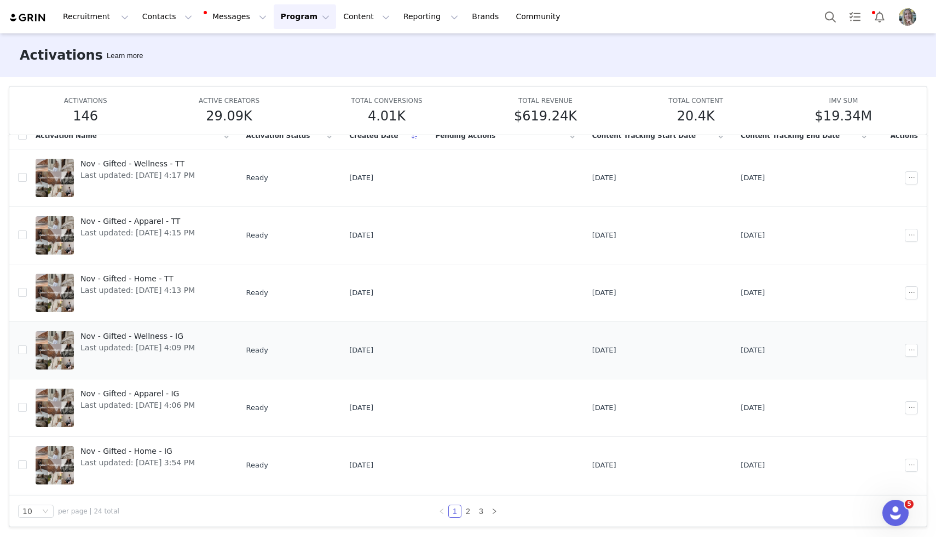
scroll to position [228, 0]
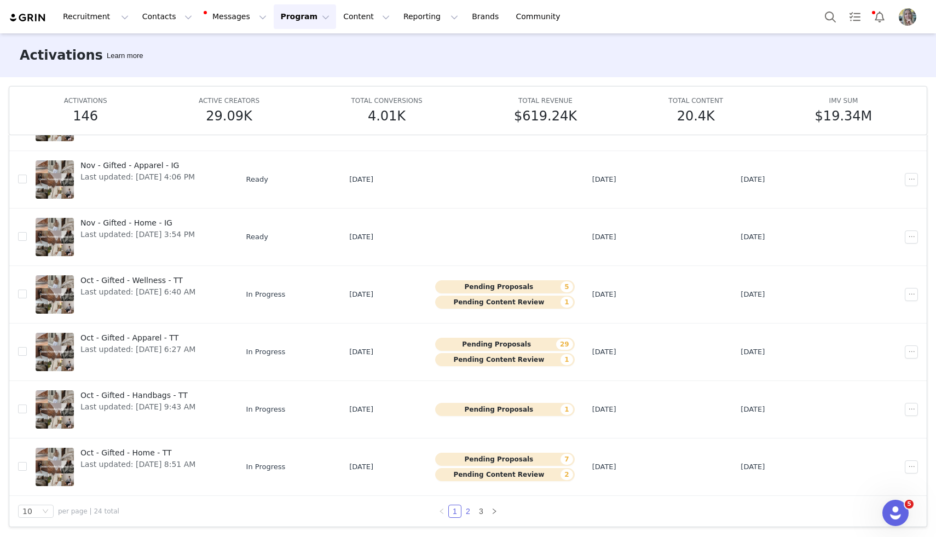
click at [472, 511] on link "2" at bounding box center [468, 511] width 12 height 12
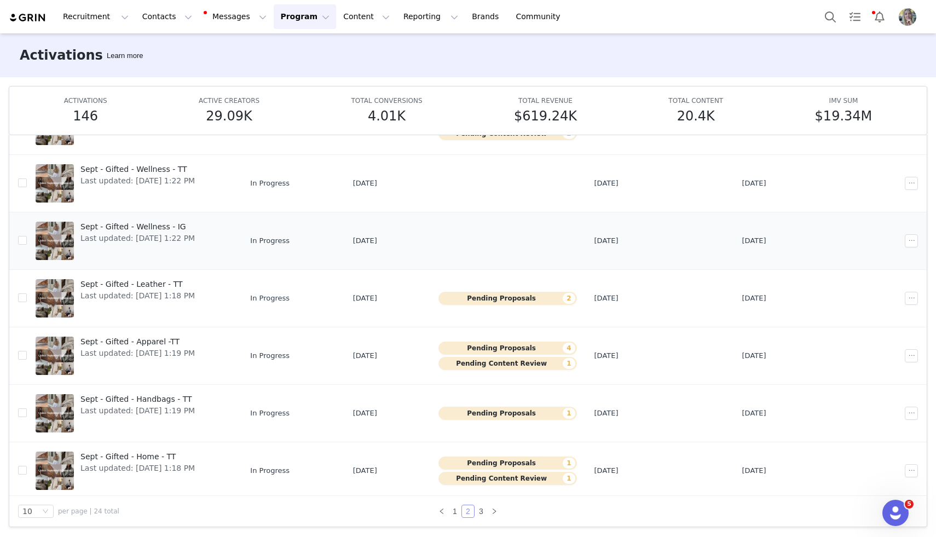
scroll to position [227, 0]
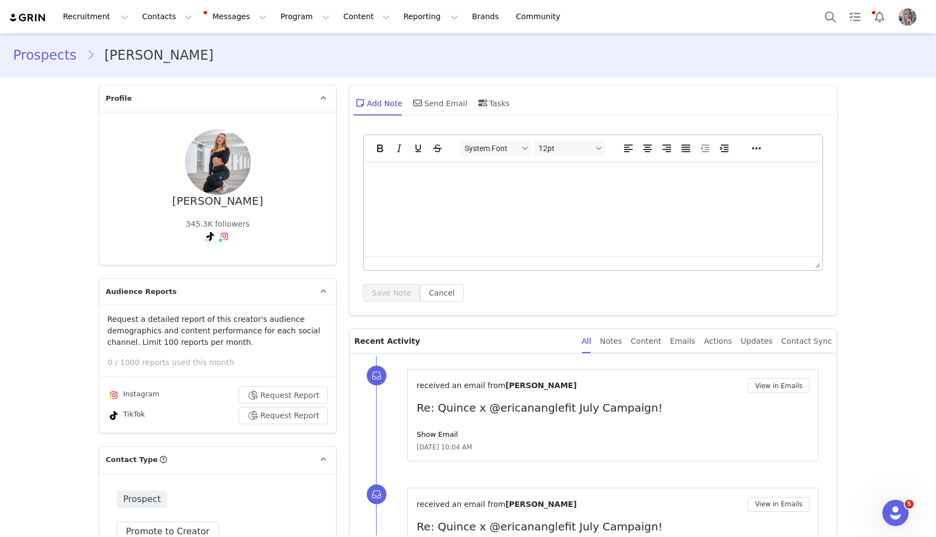
scroll to position [1590, 0]
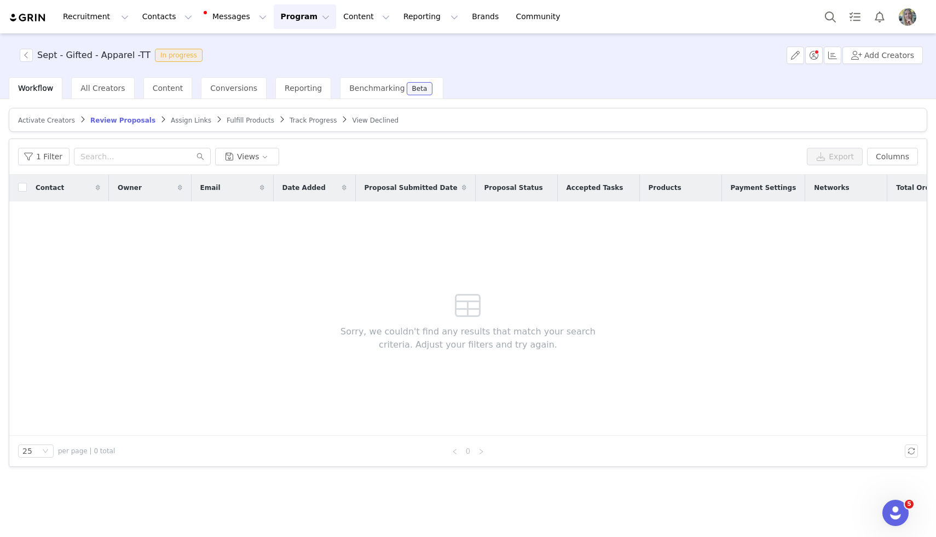
click at [292, 120] on span "Track Progress" at bounding box center [312, 121] width 47 height 8
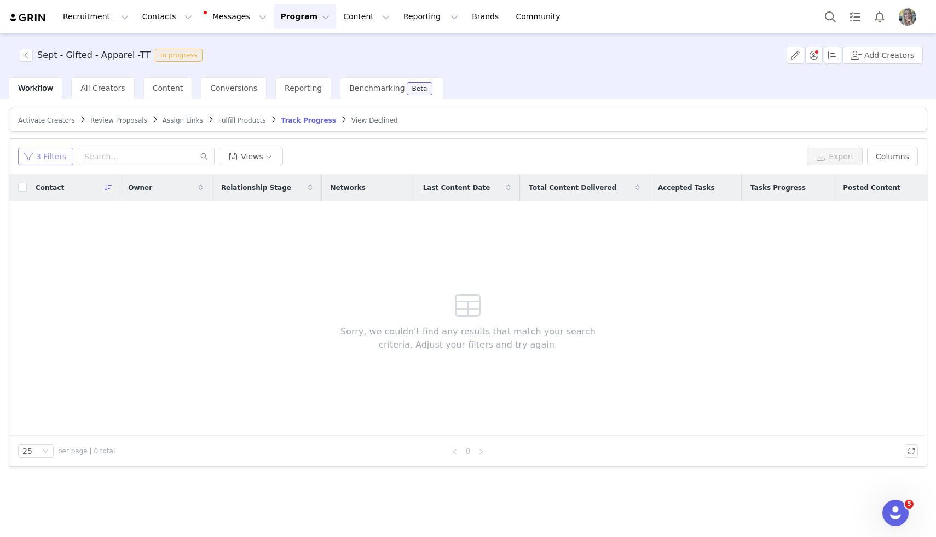
click at [36, 161] on button "3 Filters" at bounding box center [45, 157] width 55 height 18
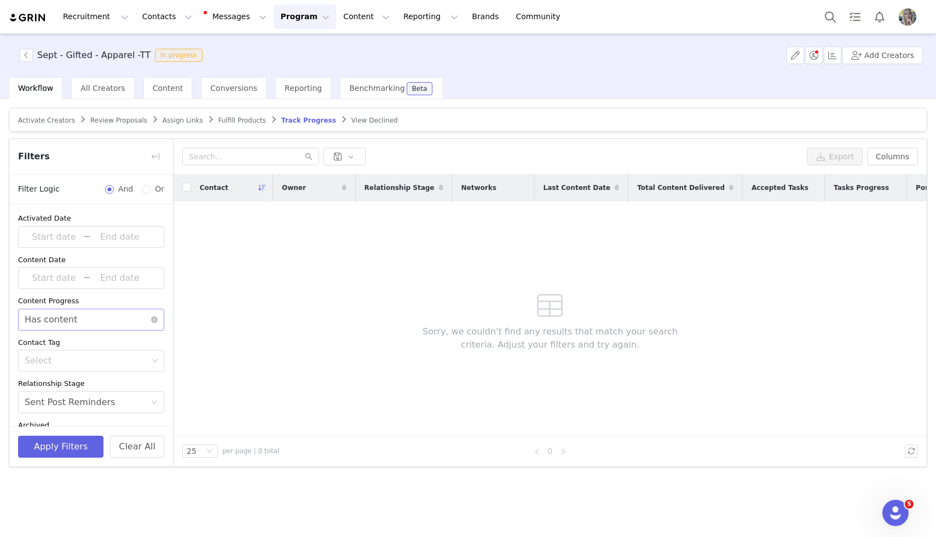
click at [72, 325] on div "Has content" at bounding box center [51, 319] width 53 height 21
click at [72, 357] on li "Does not have content" at bounding box center [91, 361] width 146 height 18
click at [71, 446] on button "Apply Filters" at bounding box center [60, 447] width 85 height 22
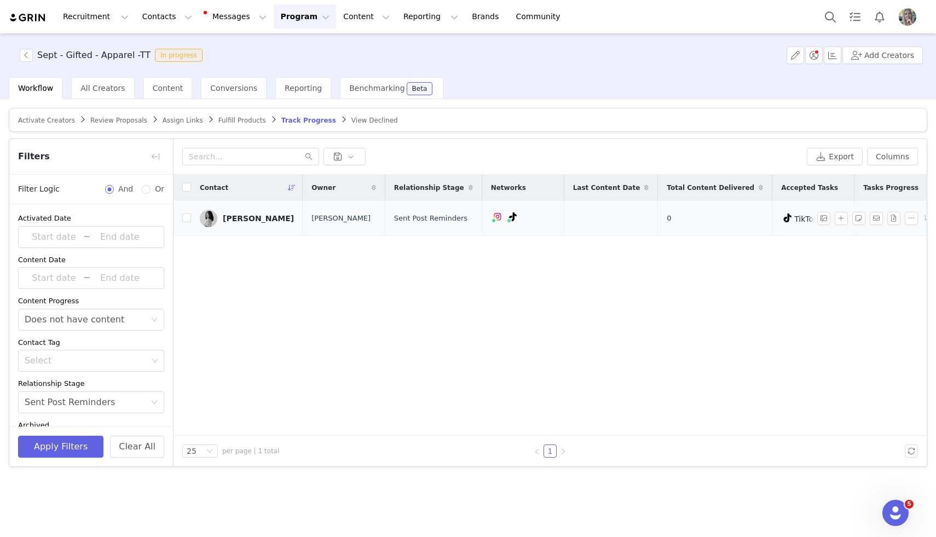
click at [191, 218] on td "Jordyn Thompson" at bounding box center [247, 218] width 112 height 35
click at [187, 217] on input "checkbox" at bounding box center [186, 217] width 9 height 9
checkbox input "true"
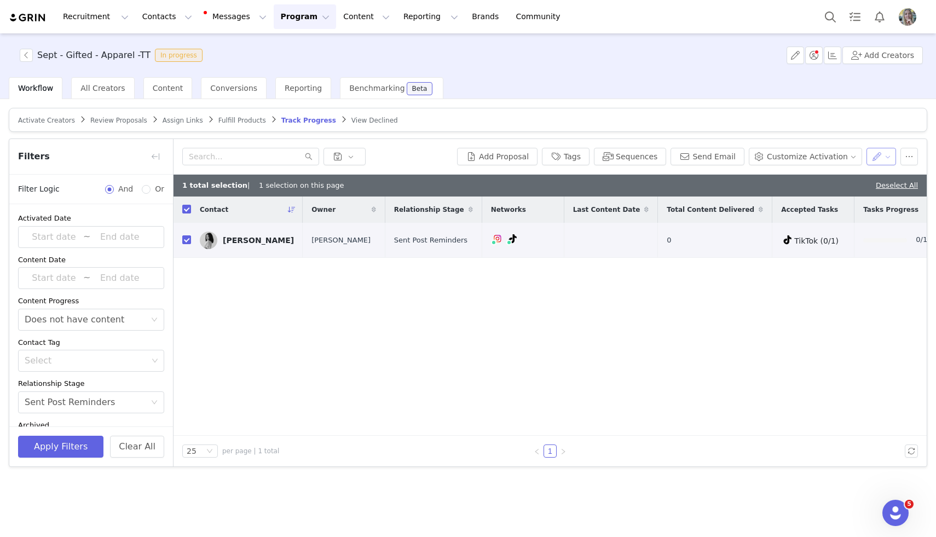
click at [871, 158] on button "button" at bounding box center [881, 157] width 30 height 18
click at [909, 157] on button "button" at bounding box center [909, 157] width 18 height 18
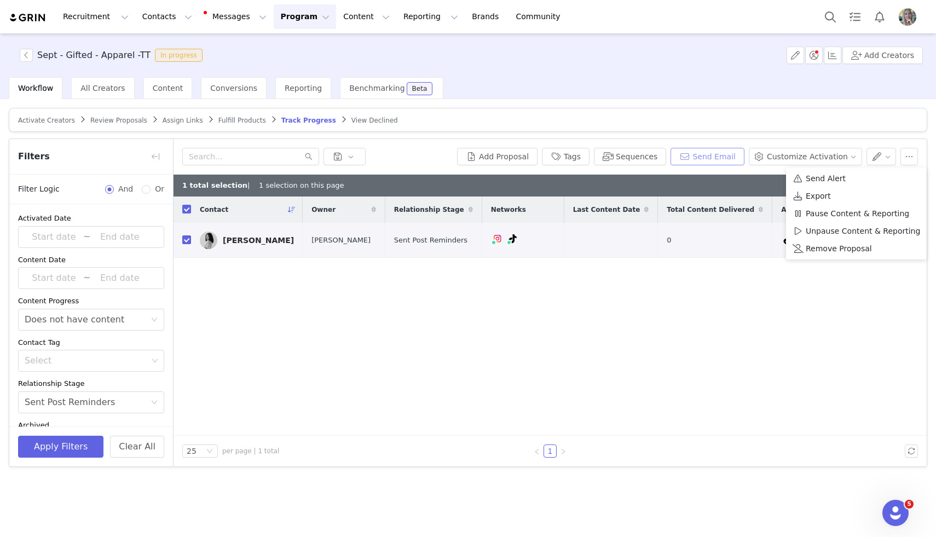
click at [709, 160] on button "Send Email" at bounding box center [707, 157] width 74 height 18
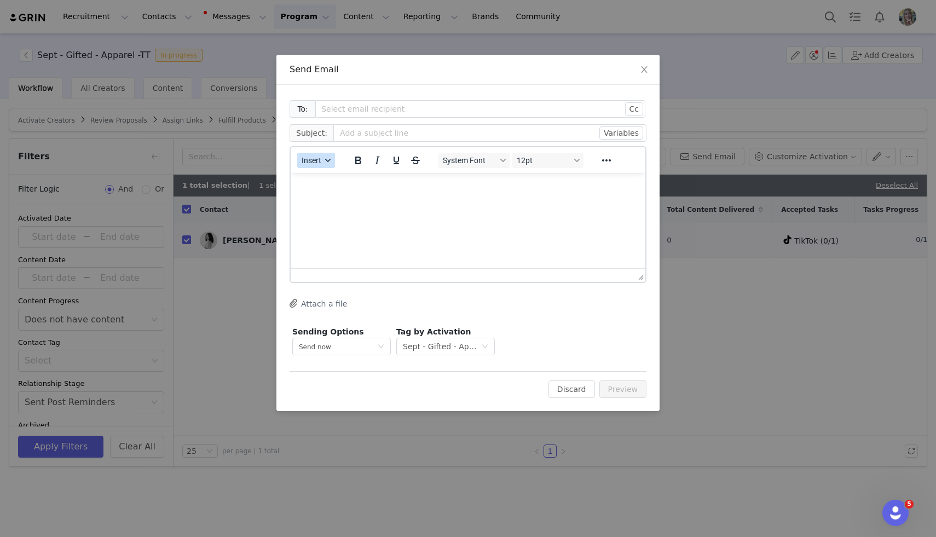
click at [316, 154] on button "Insert" at bounding box center [316, 160] width 38 height 15
click at [320, 176] on div "Insert Template" at bounding box center [355, 179] width 99 height 13
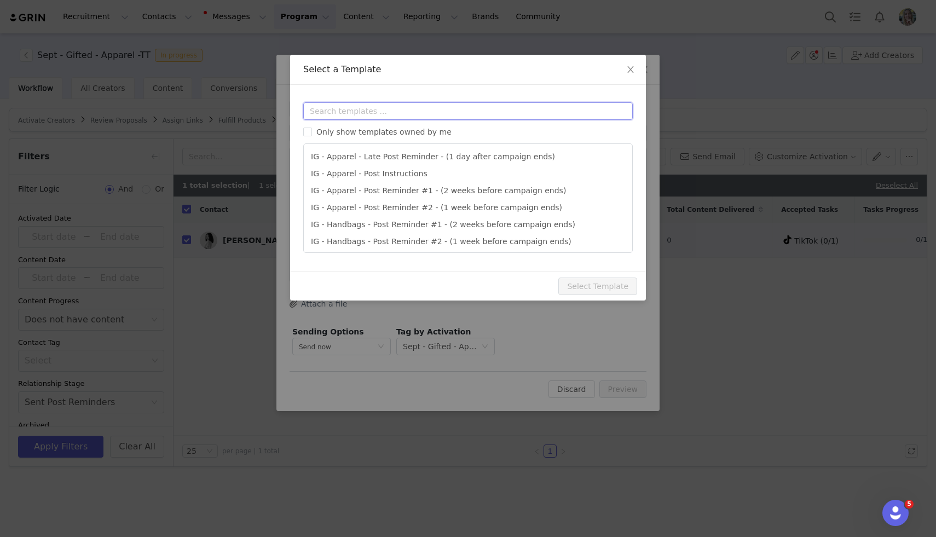
click at [391, 112] on input "text" at bounding box center [467, 111] width 329 height 18
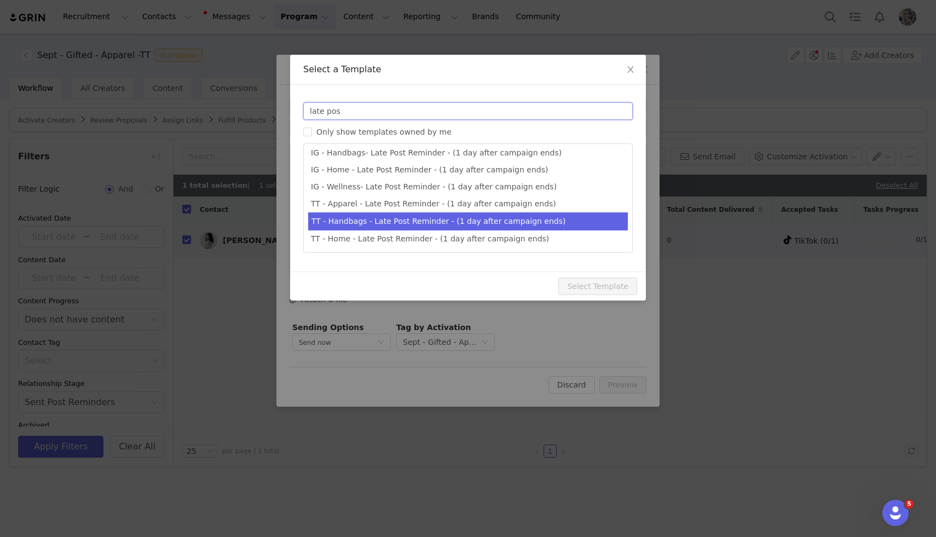
scroll to position [24, 0]
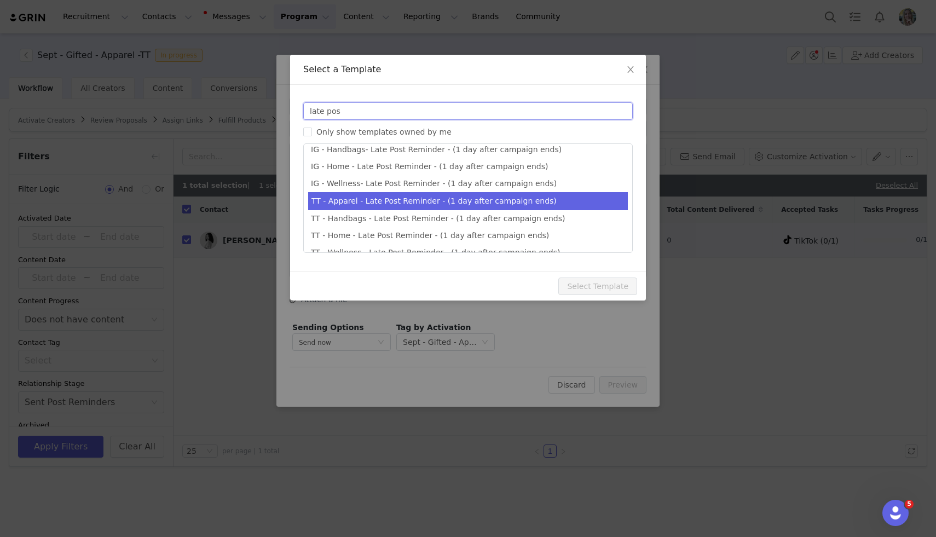
type input "late pos"
click at [421, 198] on li "TT - Apparel - Late Post Reminder - (1 day after campaign ends)" at bounding box center [468, 201] width 320 height 18
type input "Quince x @[tiktok_username] Late Post Reminder!"
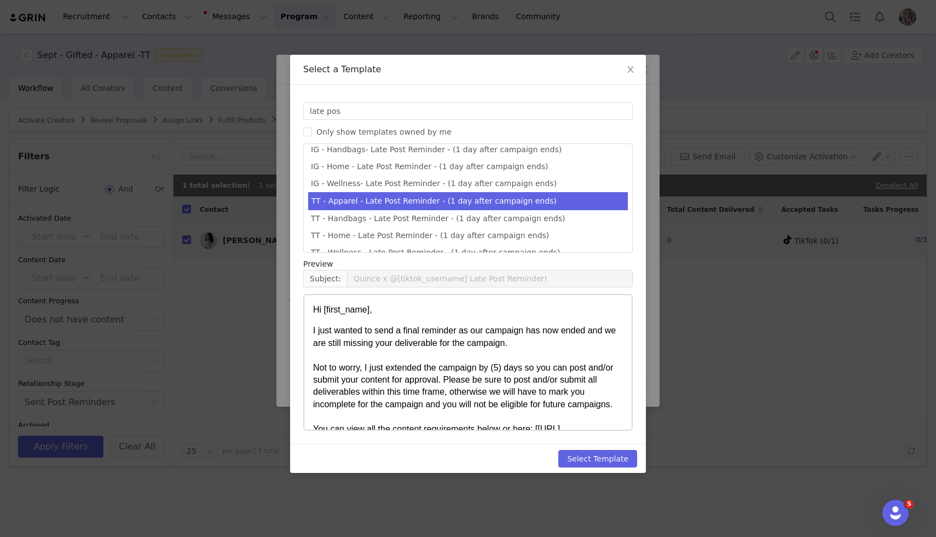
click at [571, 449] on div "Select Template" at bounding box center [468, 458] width 356 height 29
click at [580, 453] on button "Select Template" at bounding box center [597, 459] width 79 height 18
type input "Quince x @[tiktok_username] Late Post Reminder!"
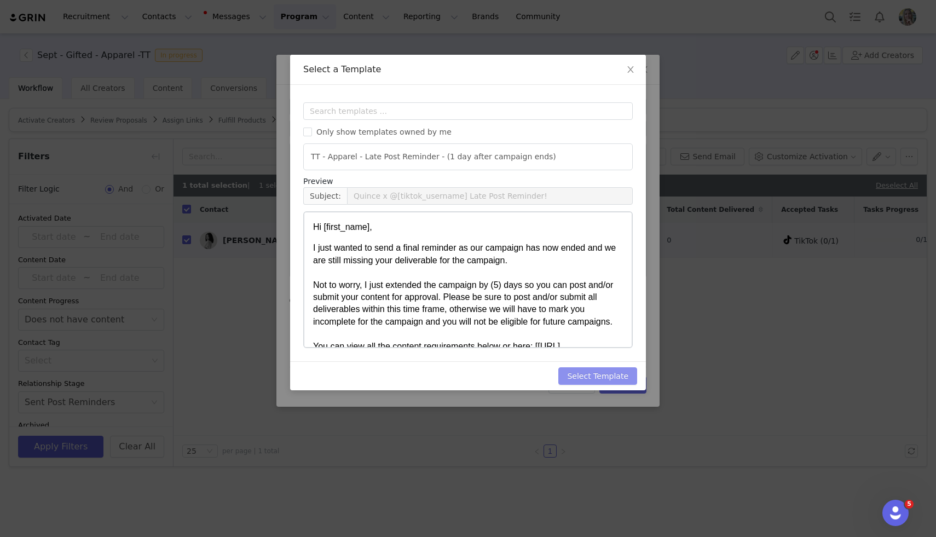
scroll to position [0, 0]
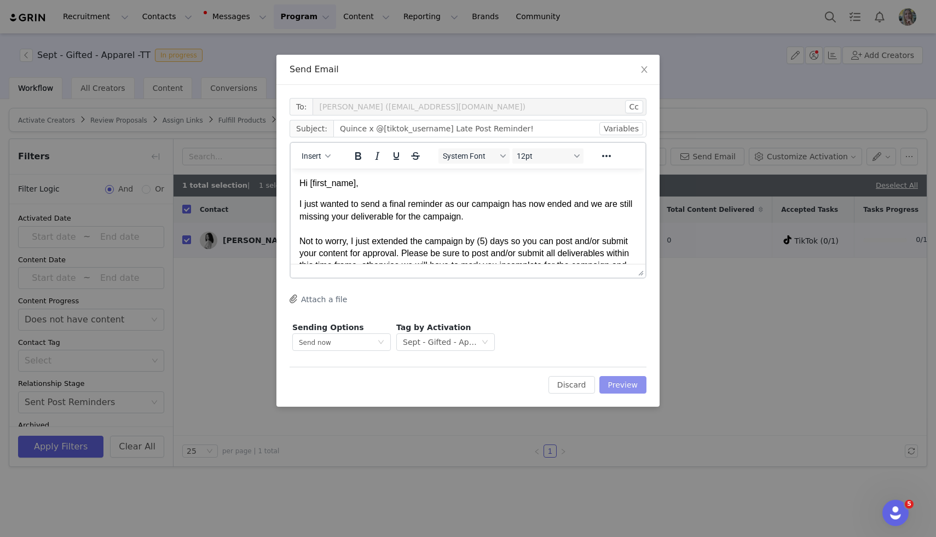
click at [623, 384] on button "Preview" at bounding box center [623, 385] width 48 height 18
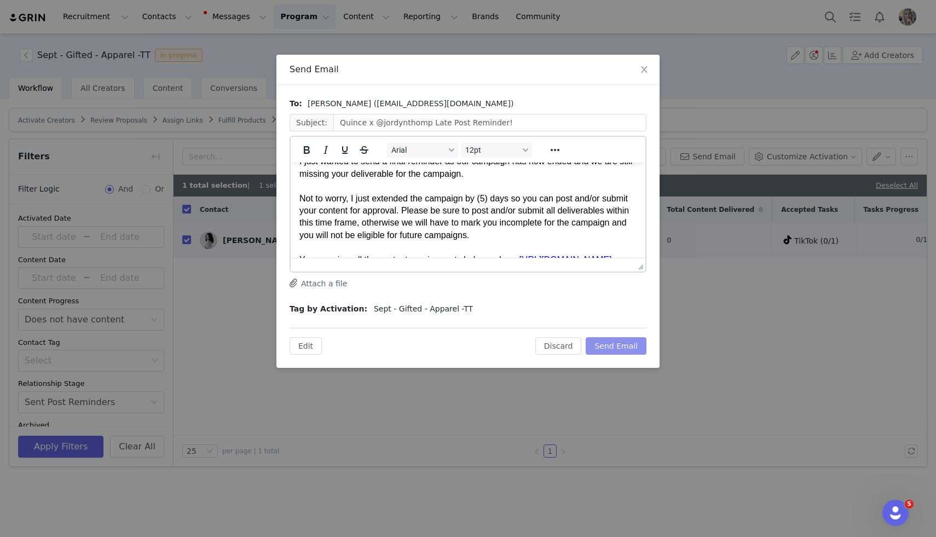
scroll to position [40, 0]
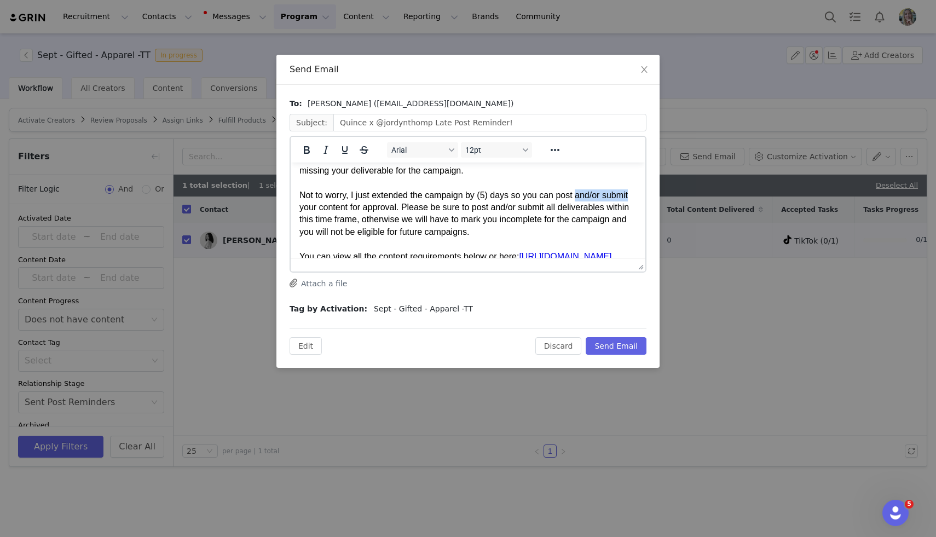
drag, startPoint x: 627, startPoint y: 195, endPoint x: 574, endPoint y: 193, distance: 53.7
click at [574, 193] on span "Not to worry, I just extended the campaign by (5) days so you can post and/or s…" at bounding box center [463, 213] width 329 height 46
click at [572, 203] on div "Not to worry, I just extended the campaign by (5) days so you can post your con…" at bounding box center [467, 213] width 337 height 49
drag, startPoint x: 481, startPoint y: 211, endPoint x: 428, endPoint y: 211, distance: 52.5
click at [428, 211] on span "Not to worry, I just extended the campaign by (5) days so you can post your con…" at bounding box center [467, 213] width 336 height 46
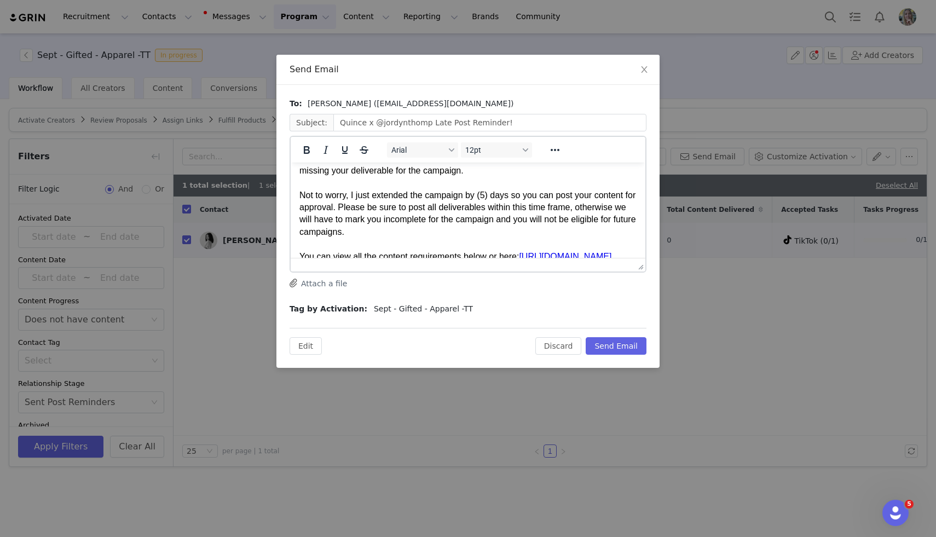
click at [427, 228] on div "Not to worry, I just extended the campaign by (5) days so you can post your con…" at bounding box center [467, 213] width 337 height 49
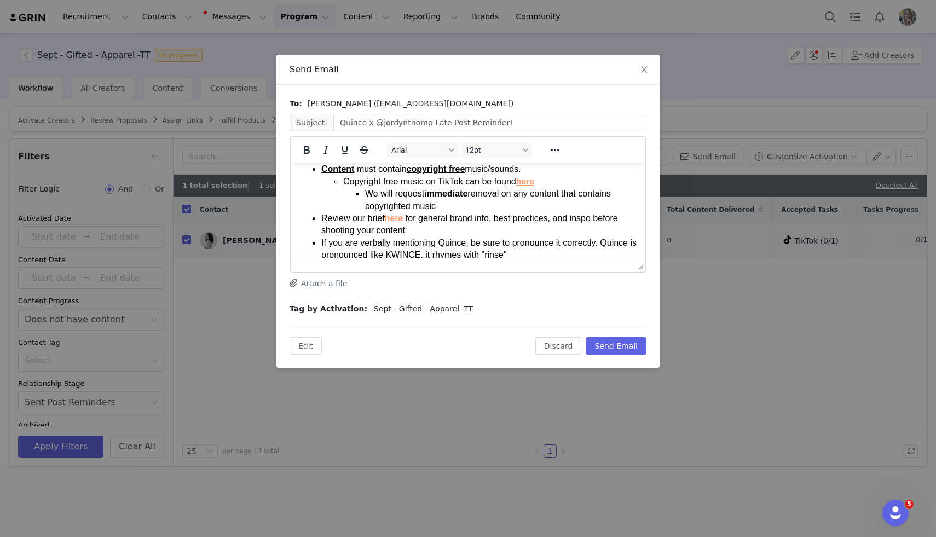
scroll to position [0, 0]
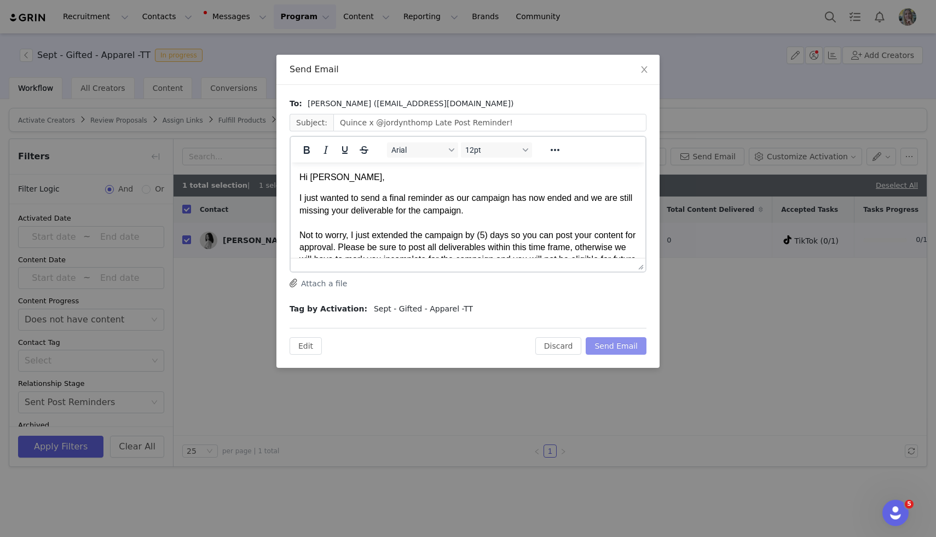
click at [635, 349] on button "Send Email" at bounding box center [616, 346] width 61 height 18
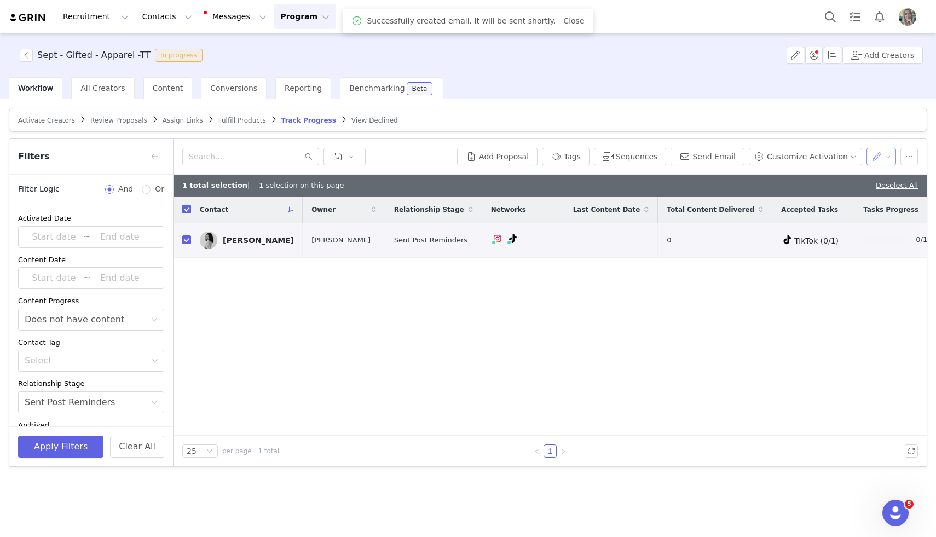
click at [888, 153] on button "button" at bounding box center [881, 157] width 30 height 18
click at [862, 176] on span "Set Relationship Stage" at bounding box center [852, 178] width 86 height 12
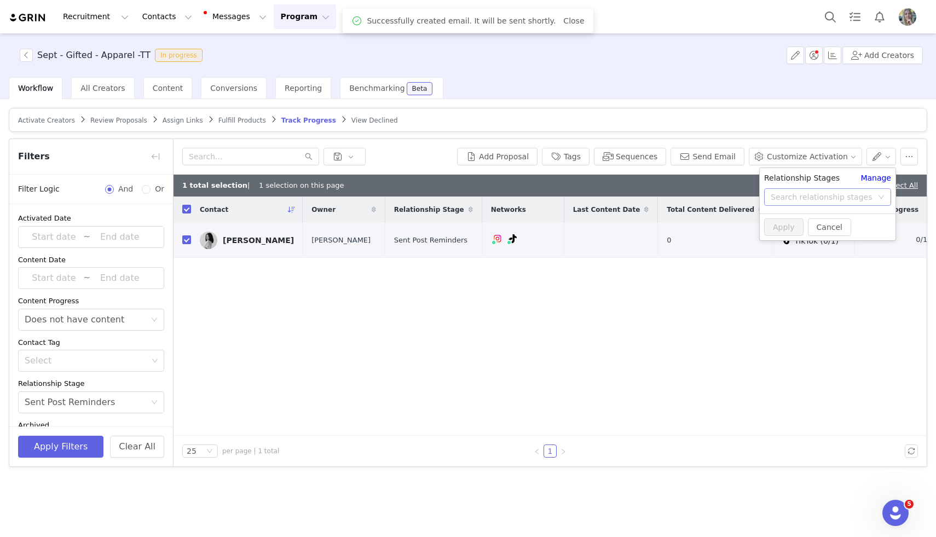
click at [843, 198] on div "Search relationship stages" at bounding box center [822, 197] width 102 height 11
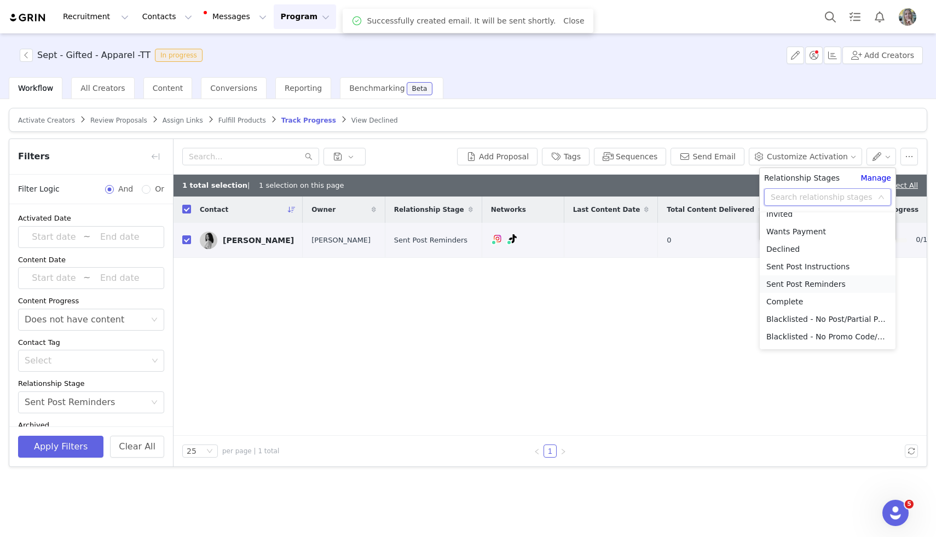
scroll to position [93, 0]
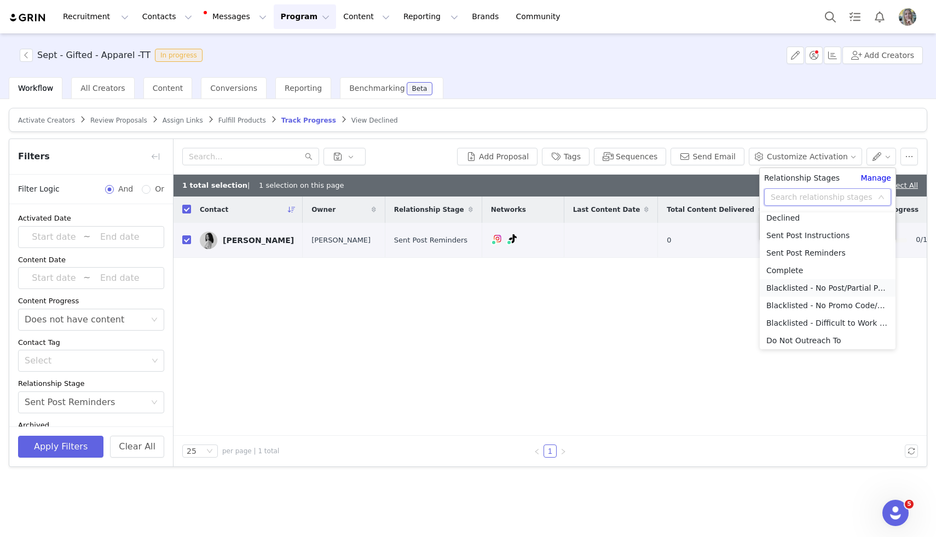
click at [825, 294] on li "Blacklisted - No Post/Partial Post" at bounding box center [828, 288] width 136 height 18
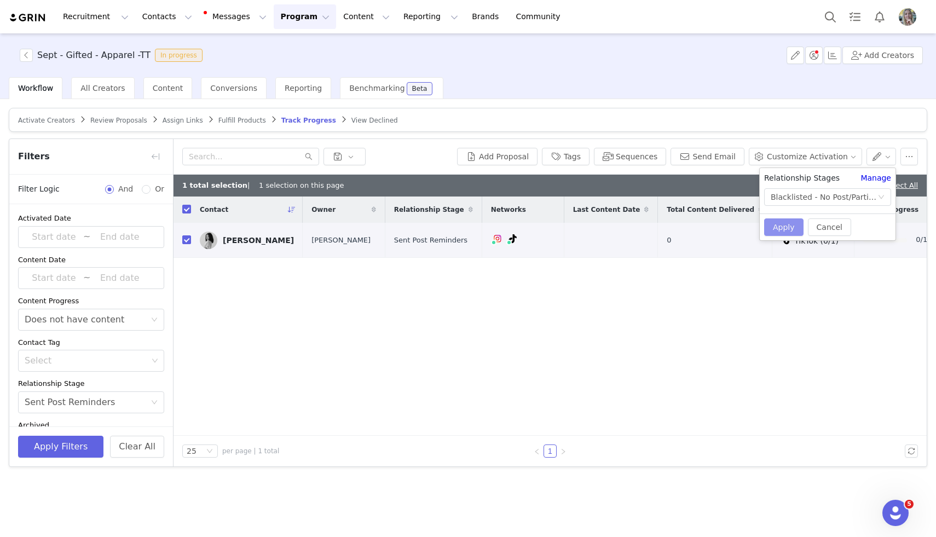
click at [792, 223] on button "Apply" at bounding box center [783, 227] width 39 height 18
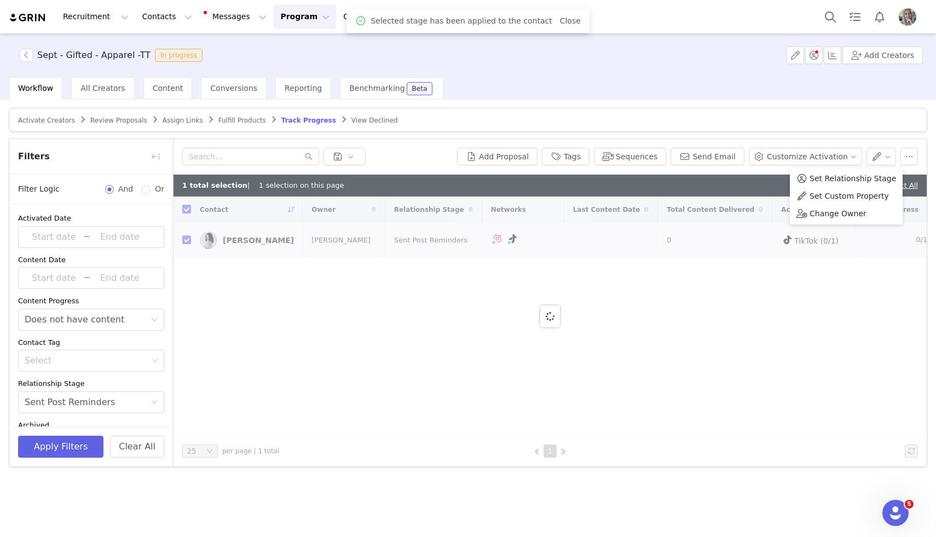
click at [907, 105] on div "Activate Creators Review Proposals Assign Links Fulfill Products Track Progress…" at bounding box center [468, 317] width 936 height 436
checkbox input "false"
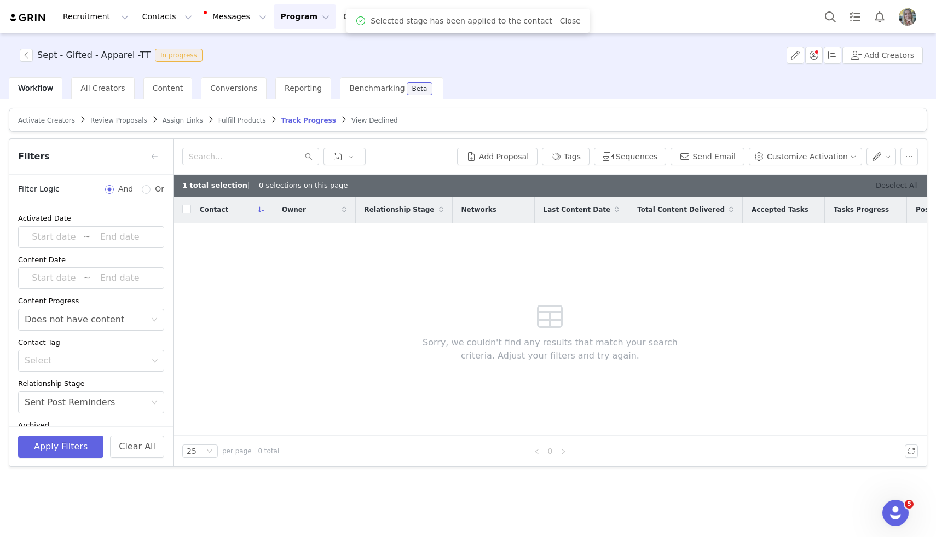
click at [899, 187] on link "Deselect All" at bounding box center [897, 185] width 42 height 8
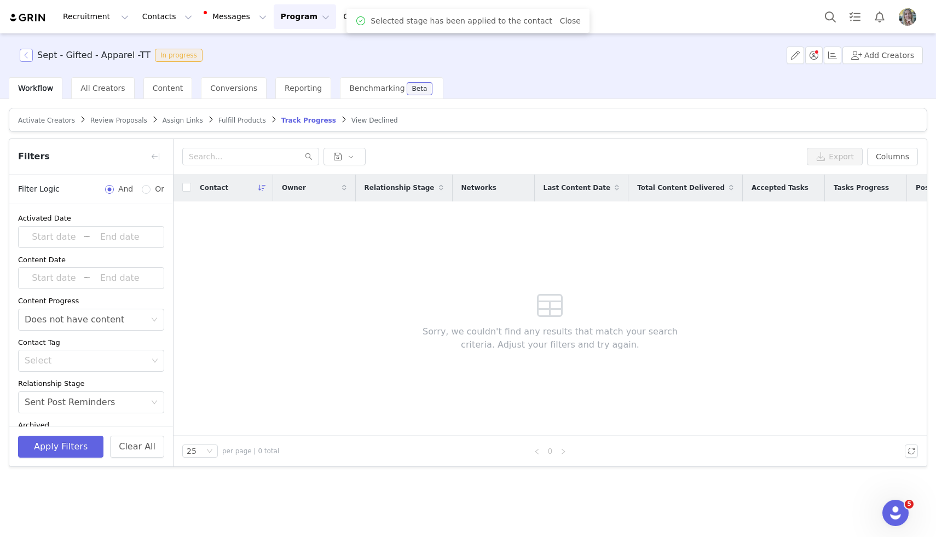
click at [29, 59] on button "button" at bounding box center [26, 55] width 13 height 13
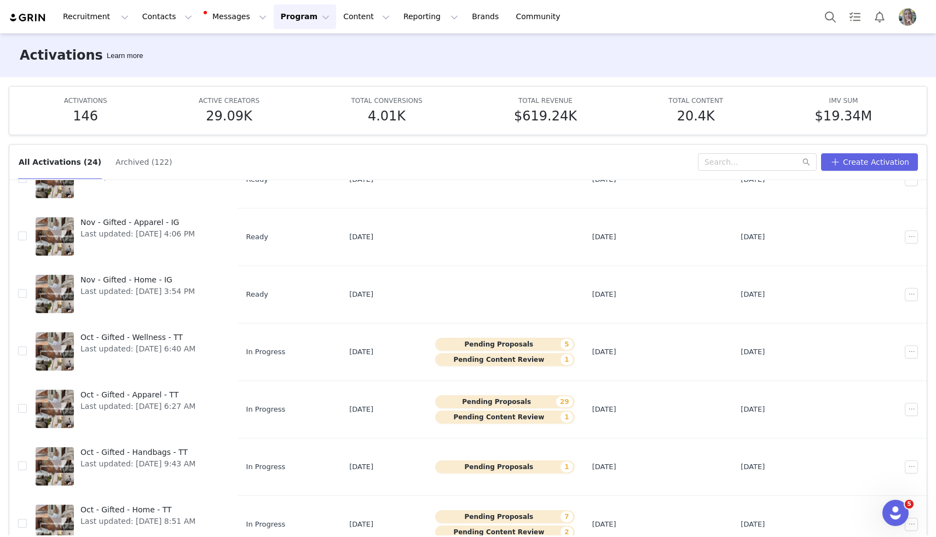
scroll to position [57, 0]
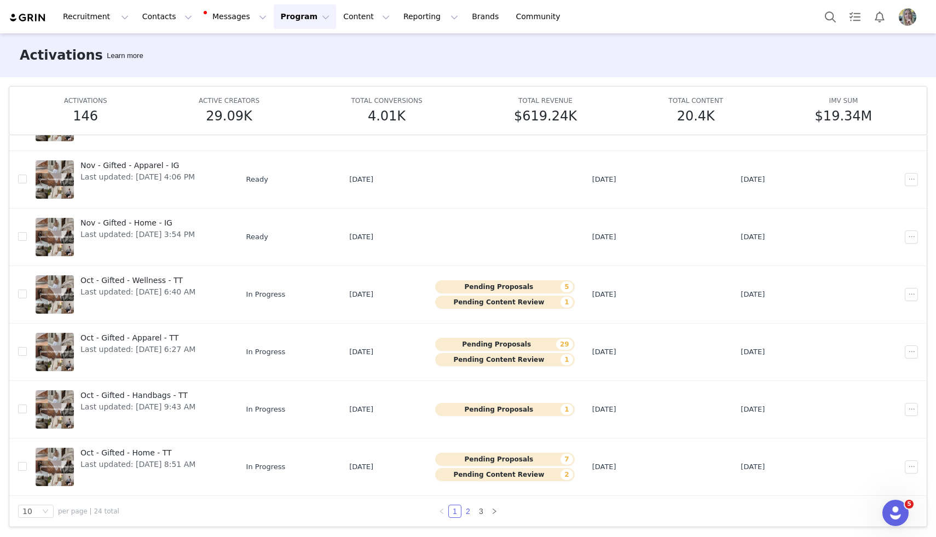
click at [469, 510] on link "2" at bounding box center [468, 511] width 12 height 12
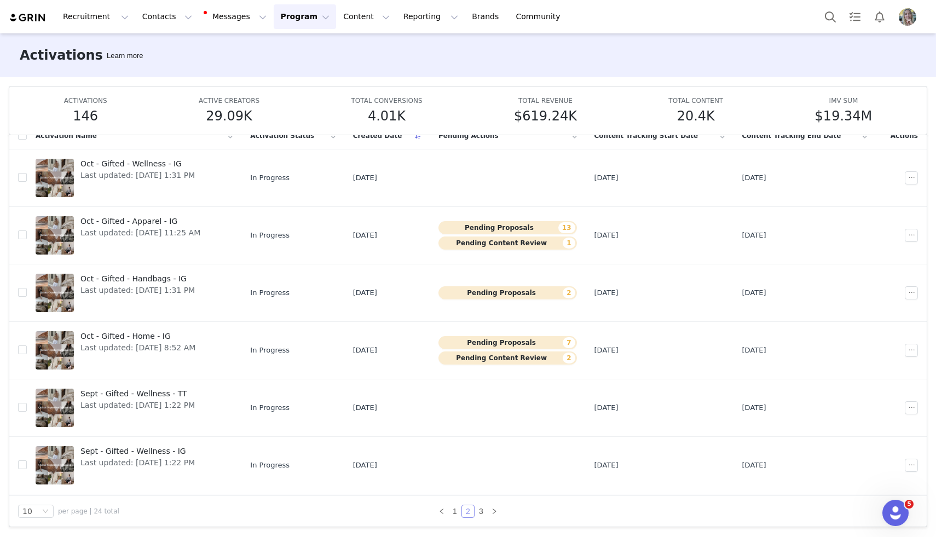
scroll to position [228, 0]
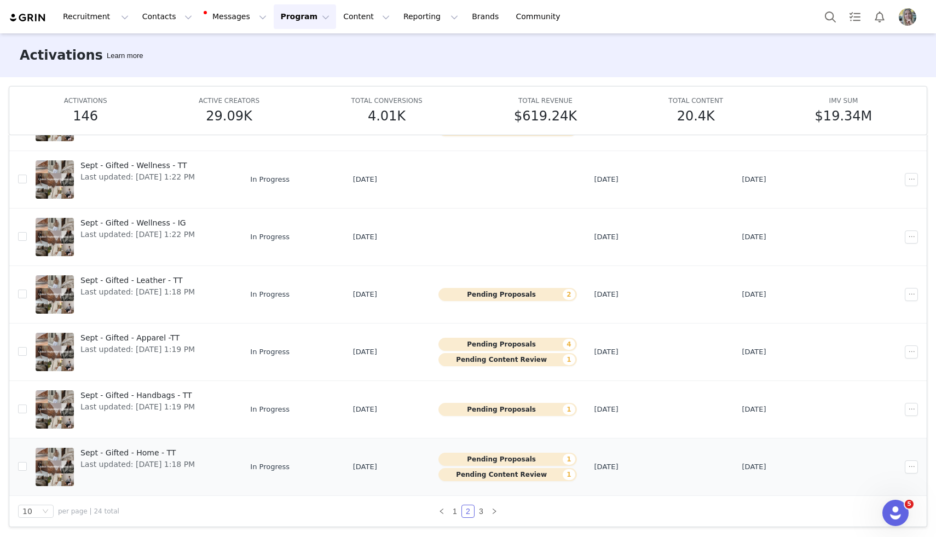
click at [143, 464] on span "Last updated: Sep 29, 2025 1:18 PM" at bounding box center [137, 464] width 114 height 11
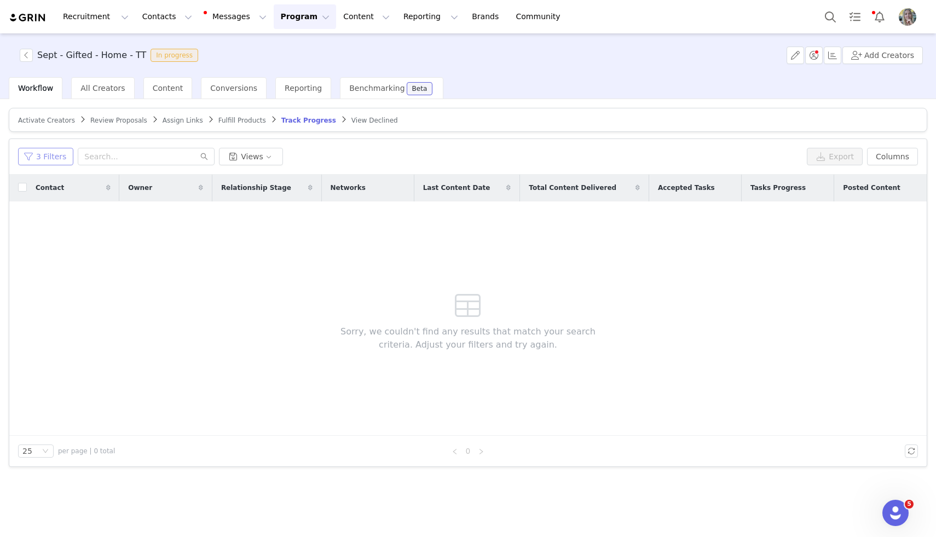
click at [47, 160] on button "3 Filters" at bounding box center [45, 157] width 55 height 18
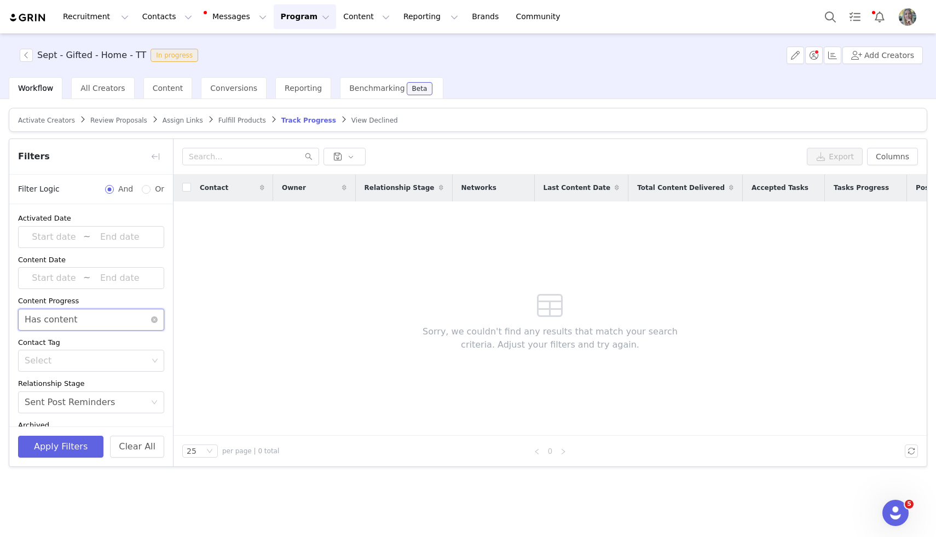
click at [118, 314] on div "Select Has content" at bounding box center [88, 319] width 126 height 21
click at [97, 359] on li "Does not have content" at bounding box center [91, 361] width 146 height 18
click at [64, 458] on div "Apply Filters Clear All" at bounding box center [91, 446] width 164 height 40
click at [64, 445] on button "Apply Filters" at bounding box center [60, 447] width 85 height 22
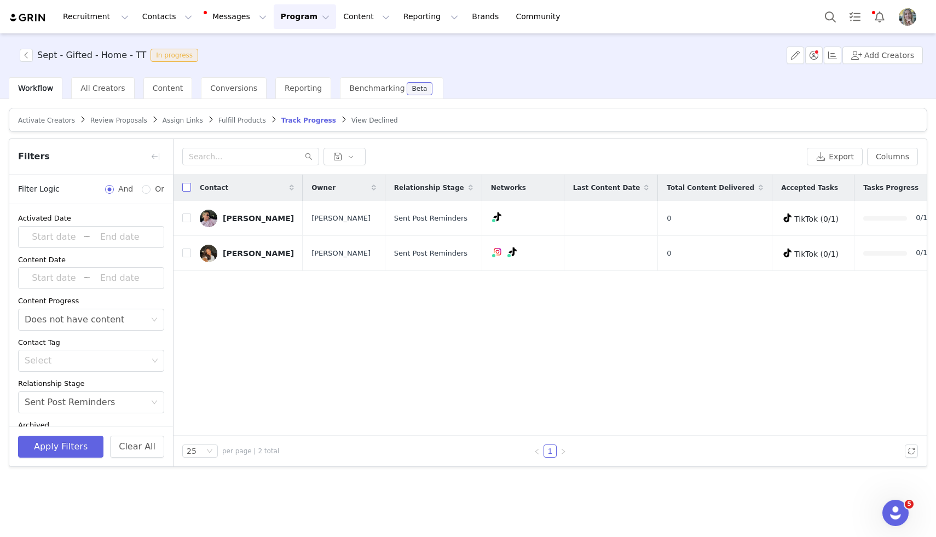
click at [187, 192] on label at bounding box center [186, 187] width 9 height 11
click at [187, 192] on input "checkbox" at bounding box center [186, 187] width 9 height 9
checkbox input "true"
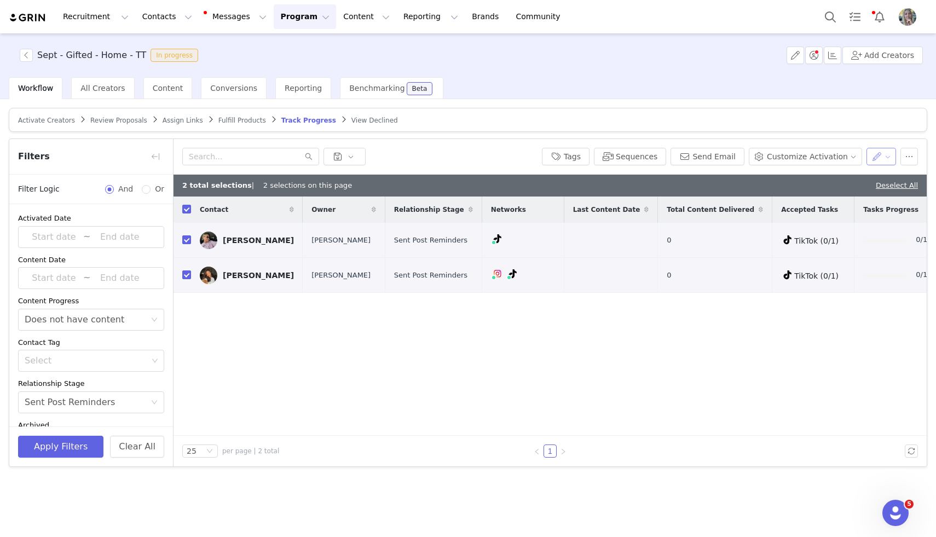
click at [882, 158] on button "button" at bounding box center [881, 157] width 30 height 18
click at [714, 155] on button "Send Email" at bounding box center [707, 157] width 74 height 18
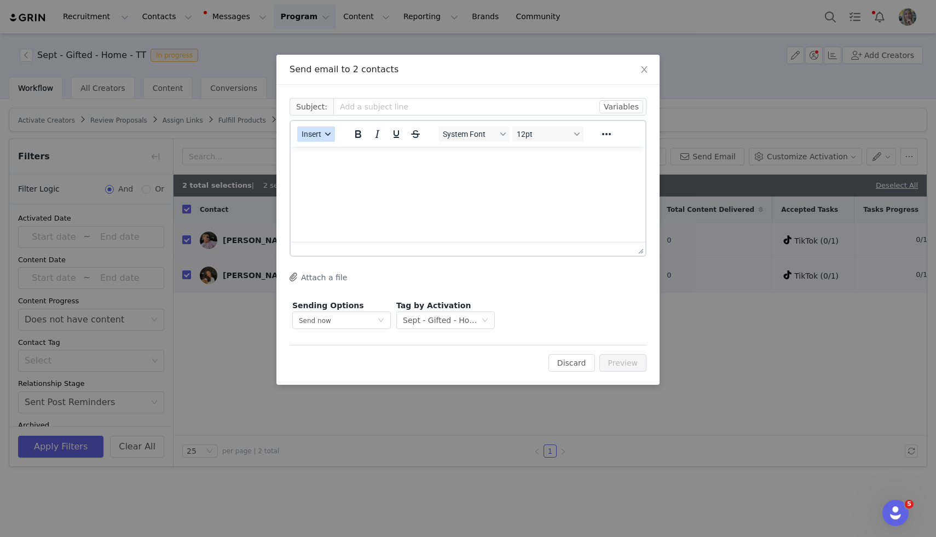
click at [316, 132] on span "Insert" at bounding box center [312, 134] width 20 height 9
click at [326, 153] on div "Insert Template" at bounding box center [355, 153] width 99 height 13
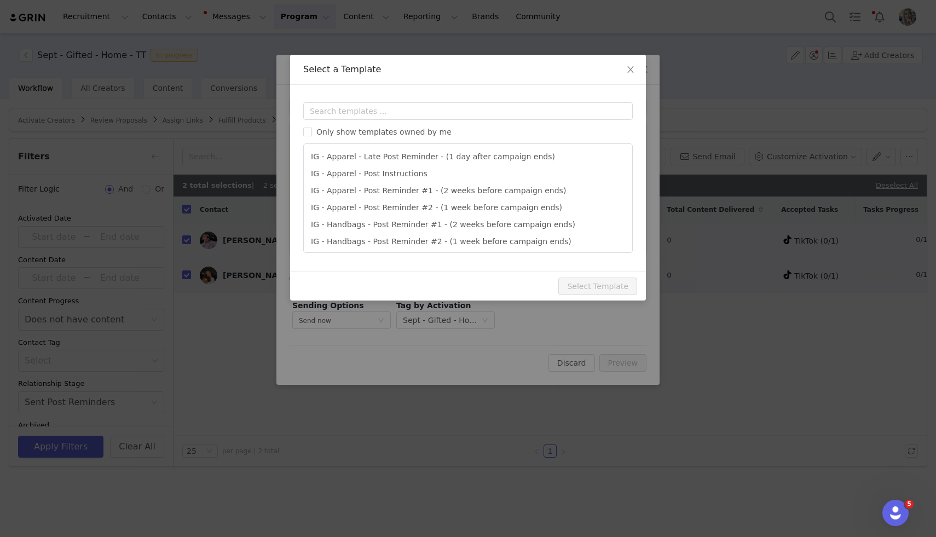
click at [401, 101] on div "Templates Only show templates owned by me IG - Apparel - Late Post Reminder - (…" at bounding box center [468, 178] width 356 height 187
click at [404, 108] on input "text" at bounding box center [467, 111] width 329 height 18
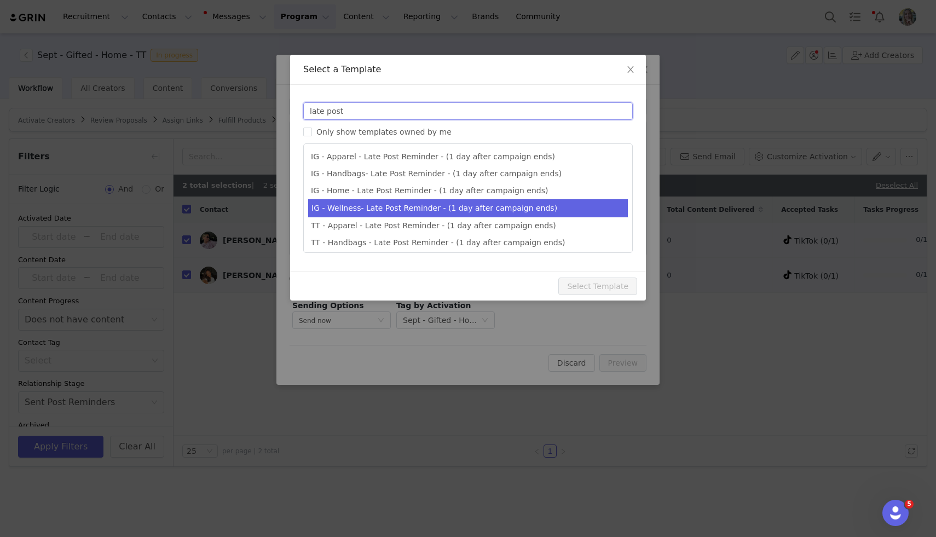
scroll to position [37, 0]
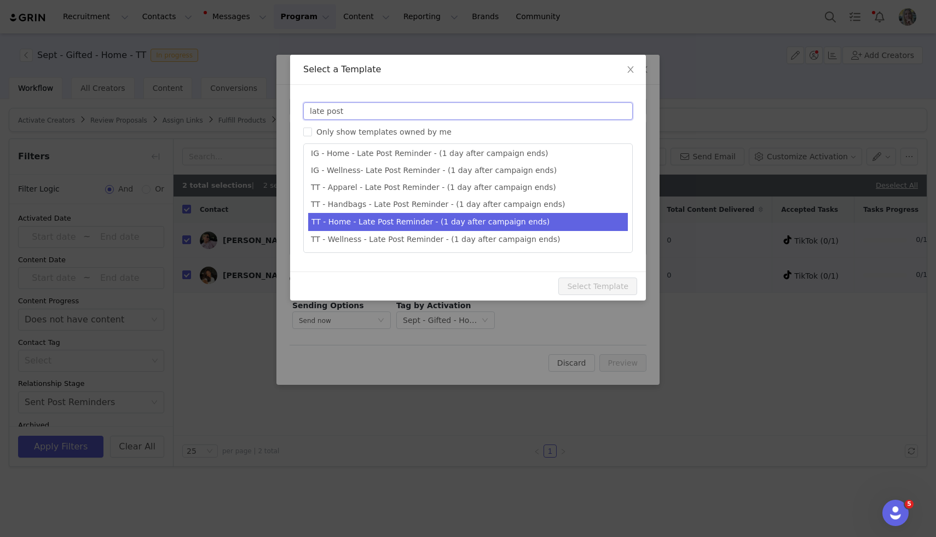
type input "late post"
click at [425, 221] on li "TT - Home - Late Post Reminder - (1 day after campaign ends)" at bounding box center [468, 222] width 320 height 18
type input "Quince x @[tiktok_username] Late Post Reminder!"
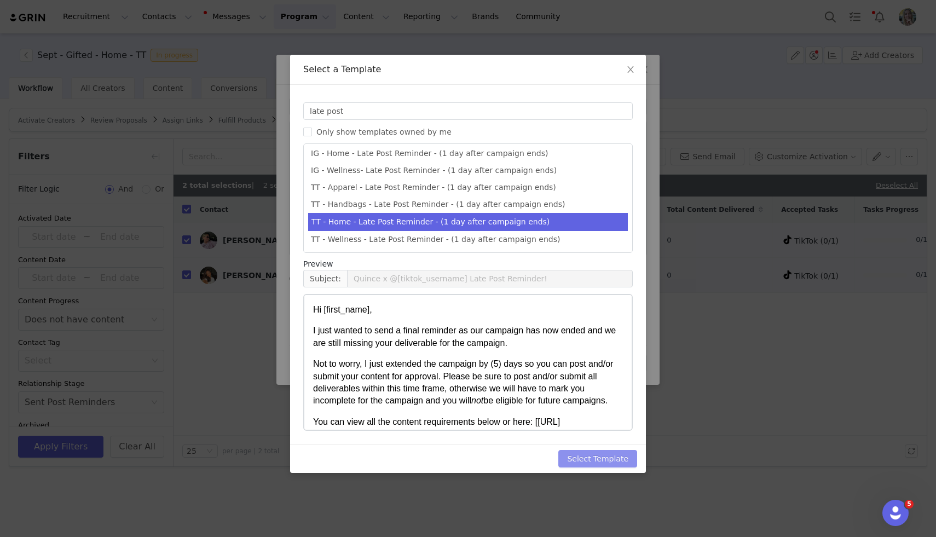
click at [588, 455] on button "Select Template" at bounding box center [597, 459] width 79 height 18
type input "Quince x @[tiktok_username] Late Post Reminder!"
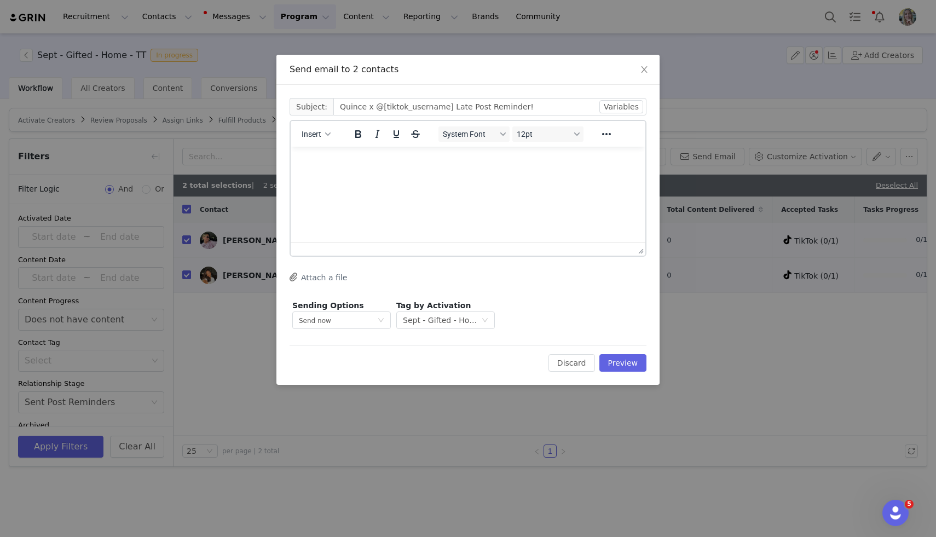
scroll to position [0, 0]
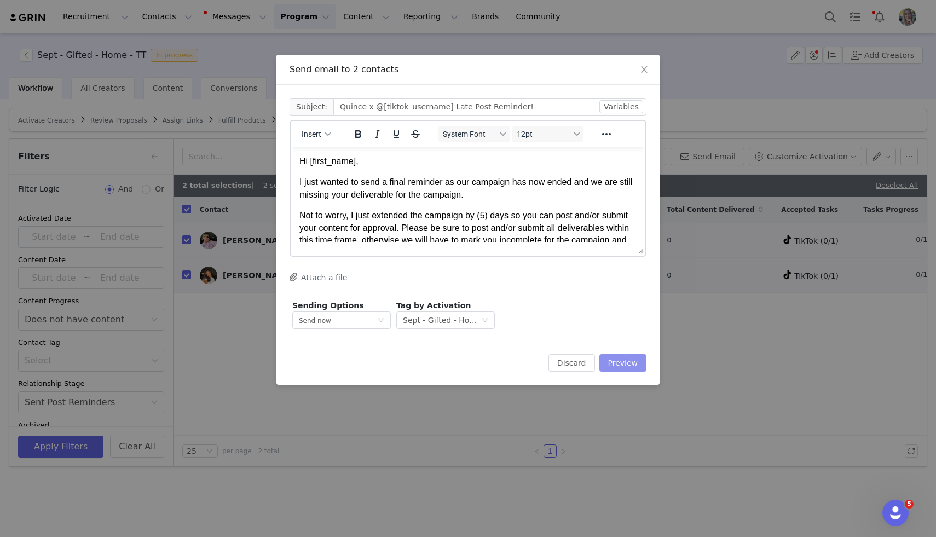
click at [643, 361] on button "Preview" at bounding box center [623, 363] width 48 height 18
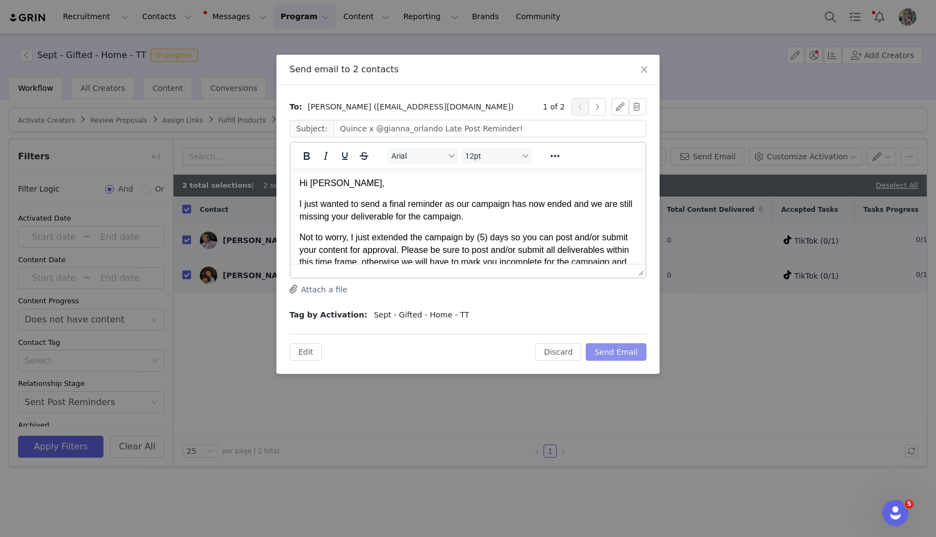
click at [632, 350] on button "Send Email" at bounding box center [616, 352] width 61 height 18
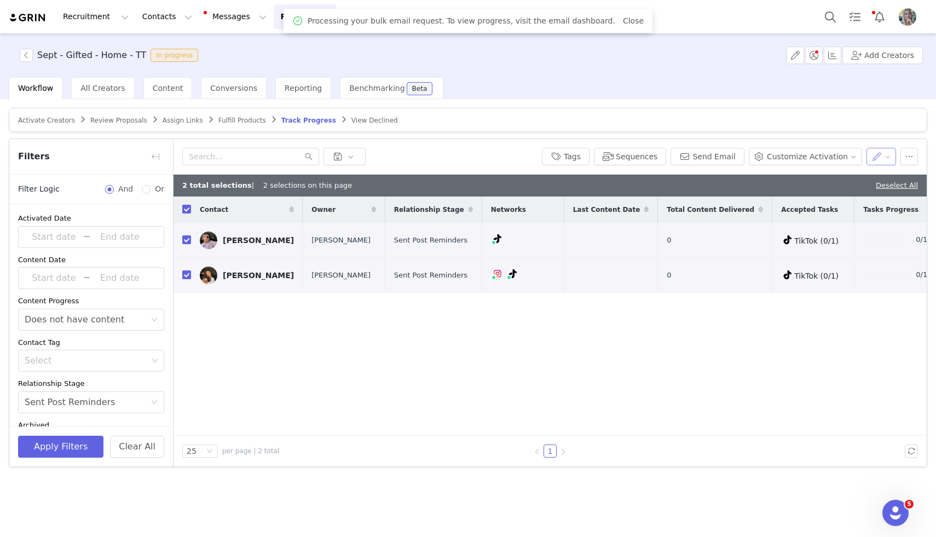
click at [878, 154] on button "button" at bounding box center [881, 157] width 30 height 18
click at [866, 175] on span "Set Relationship Stage" at bounding box center [852, 178] width 86 height 12
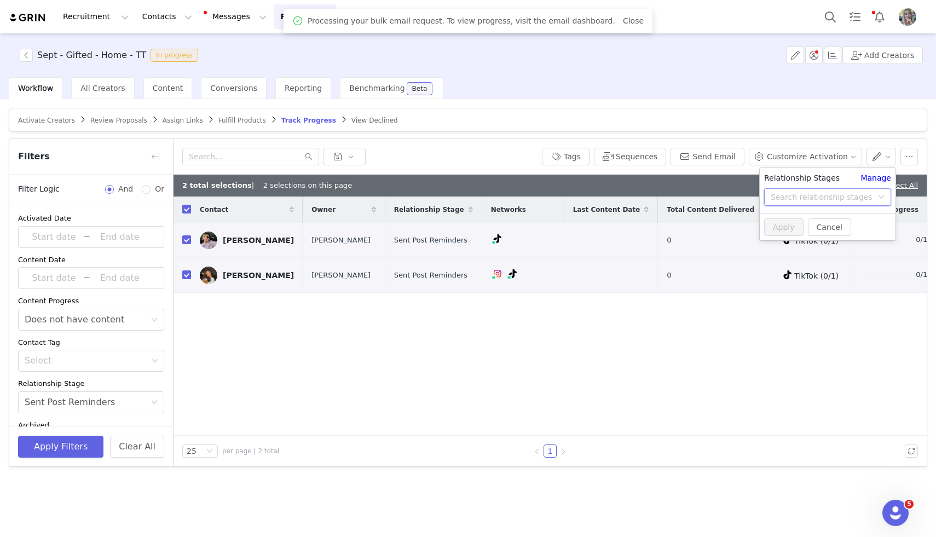
click at [852, 205] on div "Search relationship stages" at bounding box center [824, 197] width 107 height 16
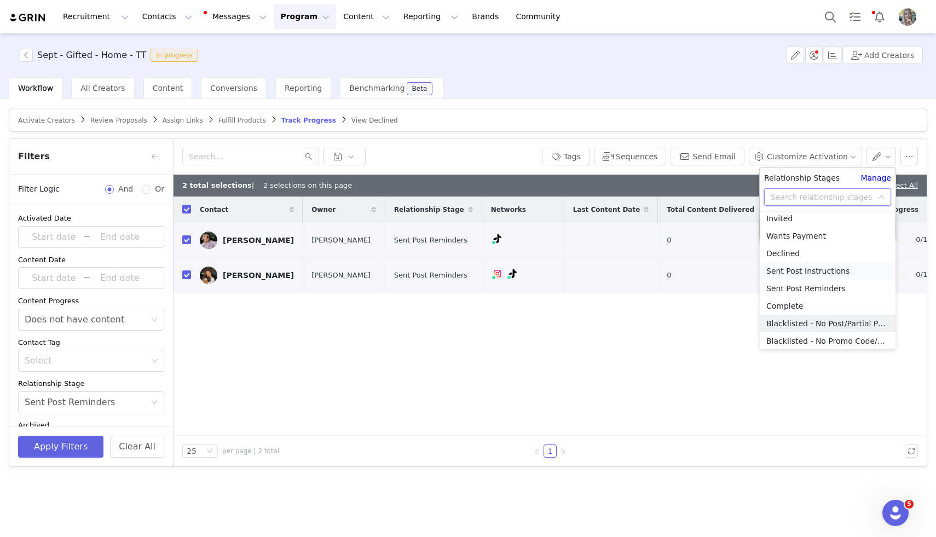
scroll to position [58, 0]
click at [813, 327] on li "Blacklisted - No Post/Partial Post" at bounding box center [828, 323] width 136 height 18
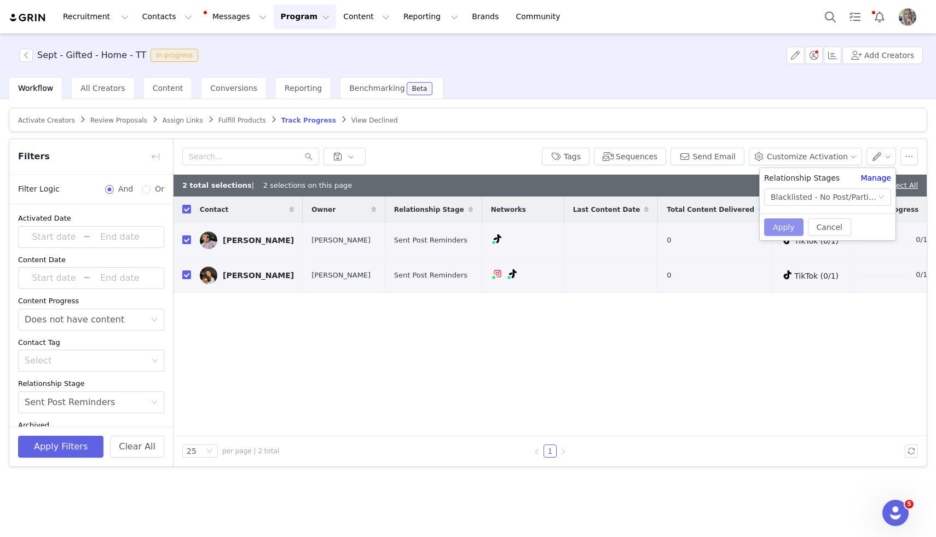
click at [786, 233] on button "Apply" at bounding box center [783, 227] width 39 height 18
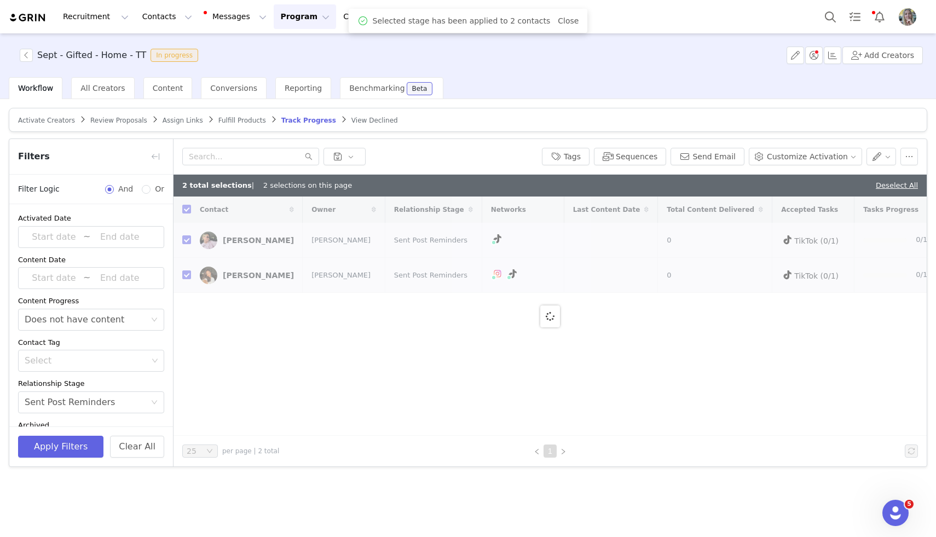
click at [901, 119] on article "Activate Creators Review Proposals Assign Links Fulfill Products Track Progress…" at bounding box center [468, 120] width 918 height 24
checkbox input "false"
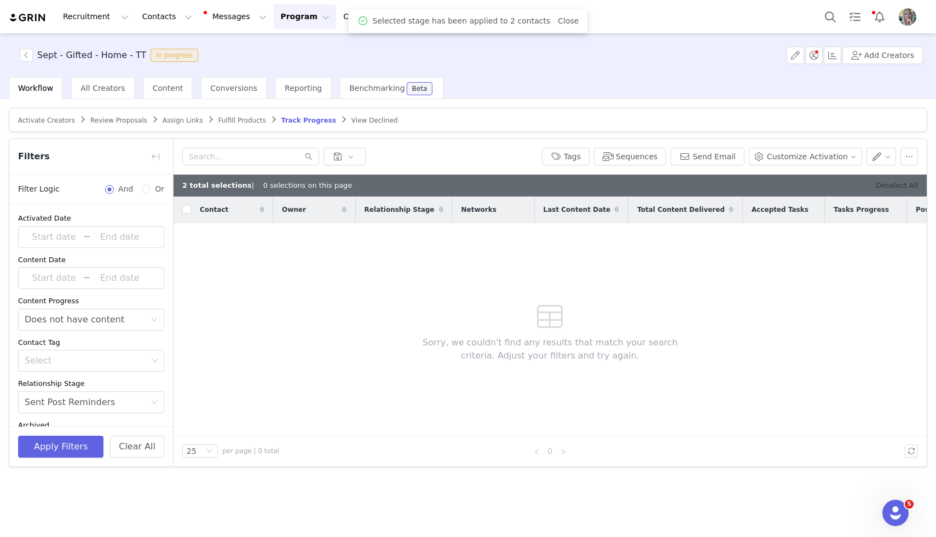
click at [894, 184] on link "Deselect All" at bounding box center [897, 185] width 42 height 8
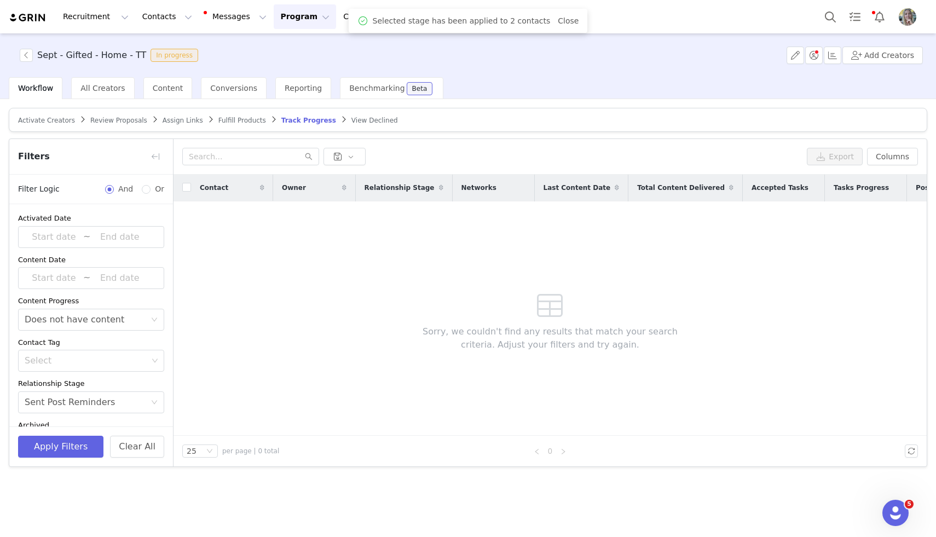
click at [26, 62] on div "Sept - Gifted - Home - TT In progress Add Creators" at bounding box center [468, 55] width 936 height 44
click at [25, 61] on button "button" at bounding box center [26, 55] width 13 height 13
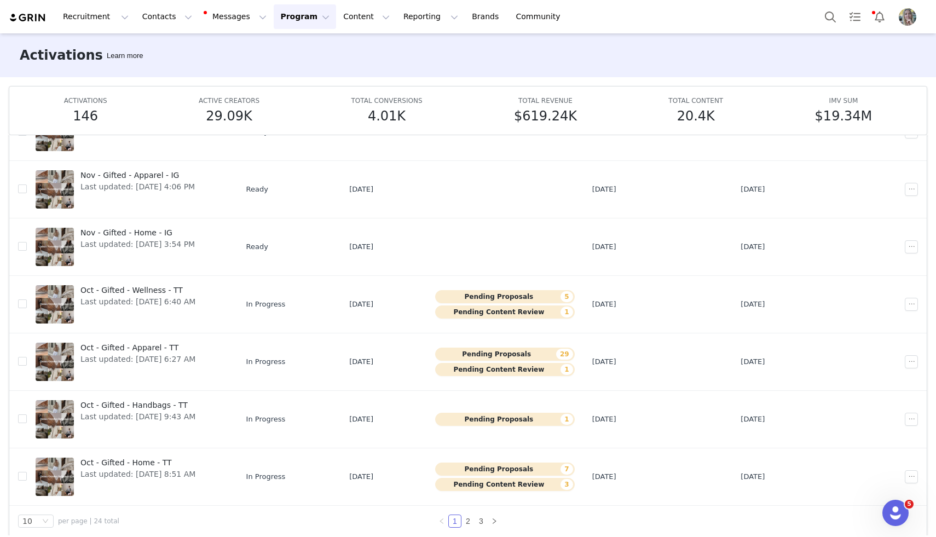
scroll to position [57, 0]
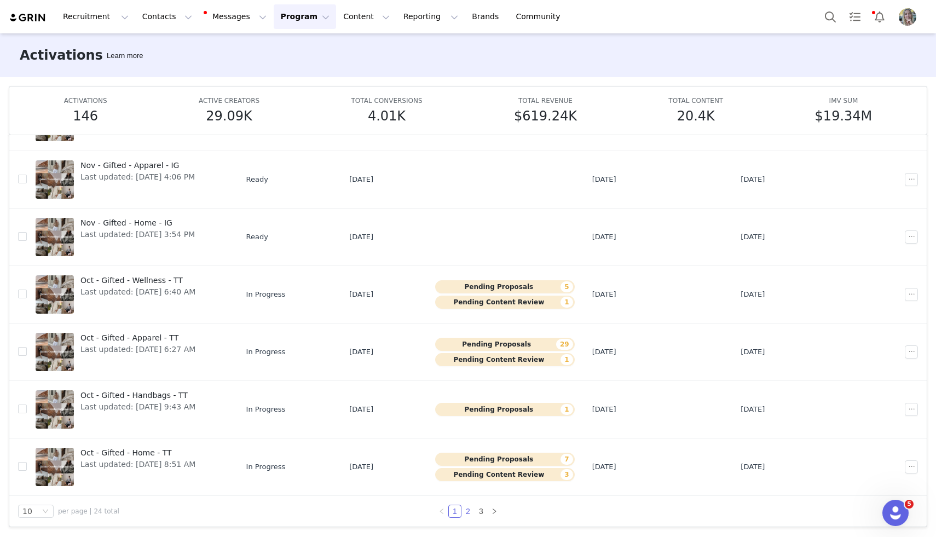
click at [469, 513] on link "2" at bounding box center [468, 511] width 12 height 12
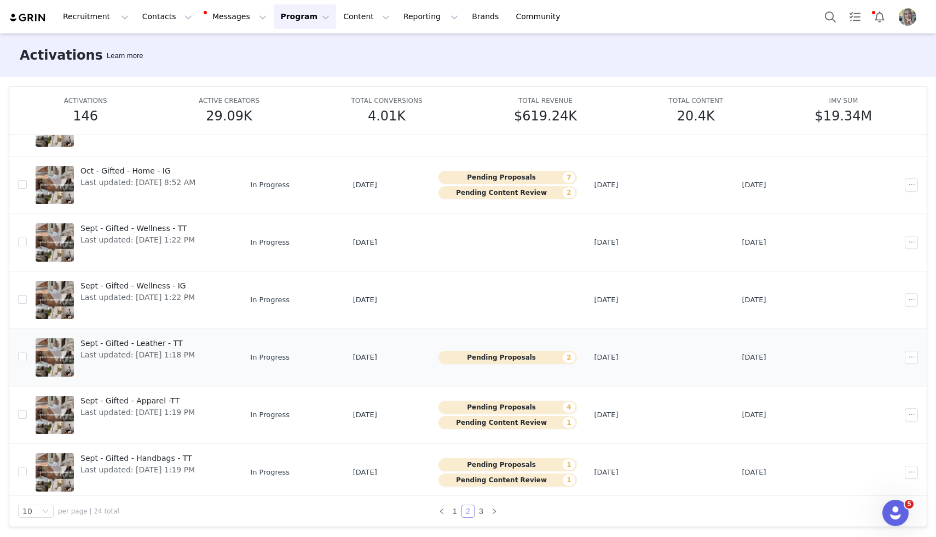
scroll to position [228, 0]
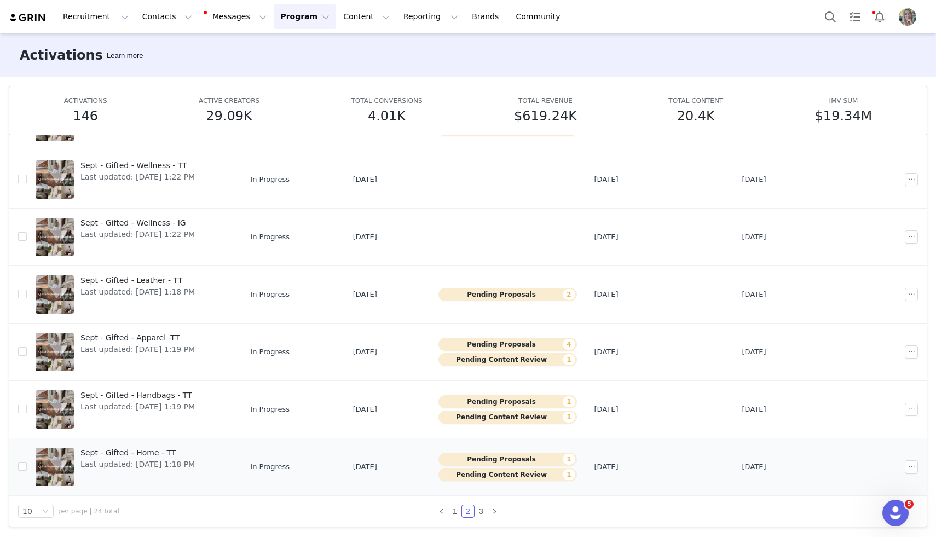
click at [139, 460] on span "Last updated: Sep 29, 2025 1:18 PM" at bounding box center [137, 464] width 114 height 11
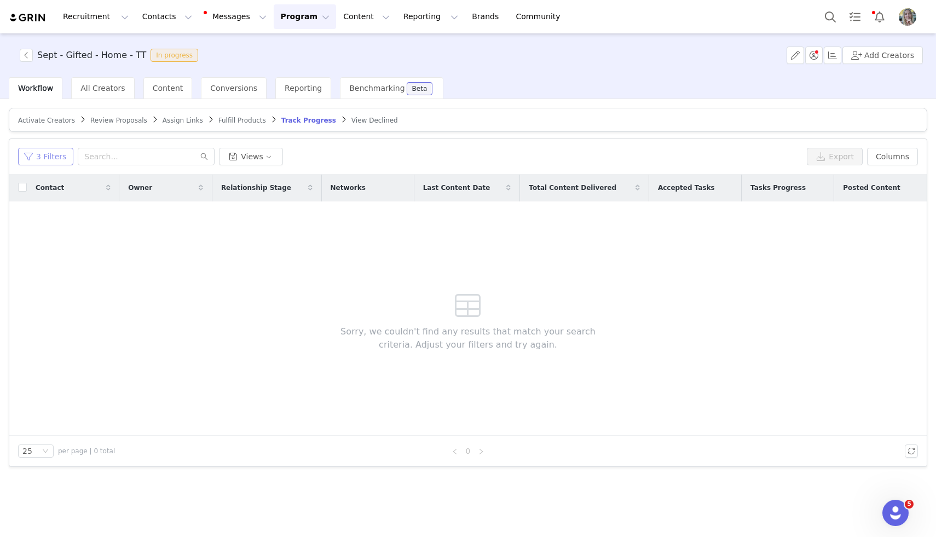
click at [61, 160] on button "3 Filters" at bounding box center [45, 157] width 55 height 18
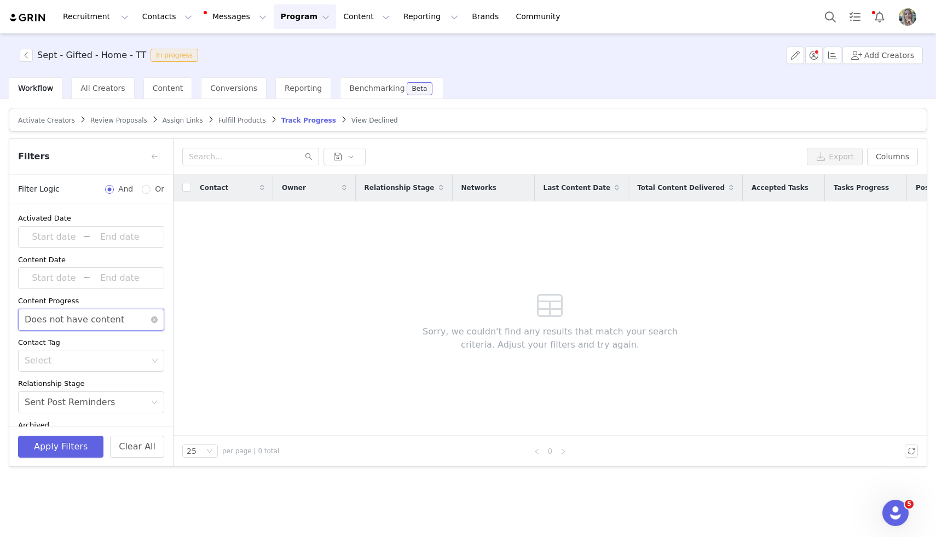
click at [111, 327] on div "Does not have content" at bounding box center [75, 319] width 100 height 21
click at [93, 346] on li "Has content" at bounding box center [91, 343] width 146 height 18
click at [106, 314] on div "Select Has content" at bounding box center [88, 319] width 126 height 21
click at [129, 395] on div "Select Sent Post Reminders" at bounding box center [88, 402] width 126 height 21
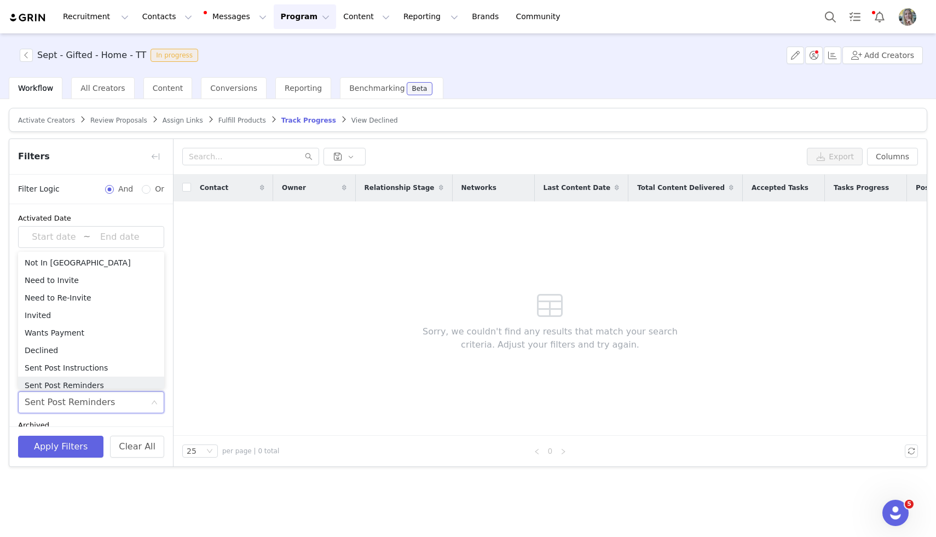
scroll to position [5, 0]
click at [152, 407] on div "Select Sent Post Reminders" at bounding box center [91, 402] width 146 height 22
click at [153, 403] on icon "icon: close-circle" at bounding box center [154, 402] width 7 height 7
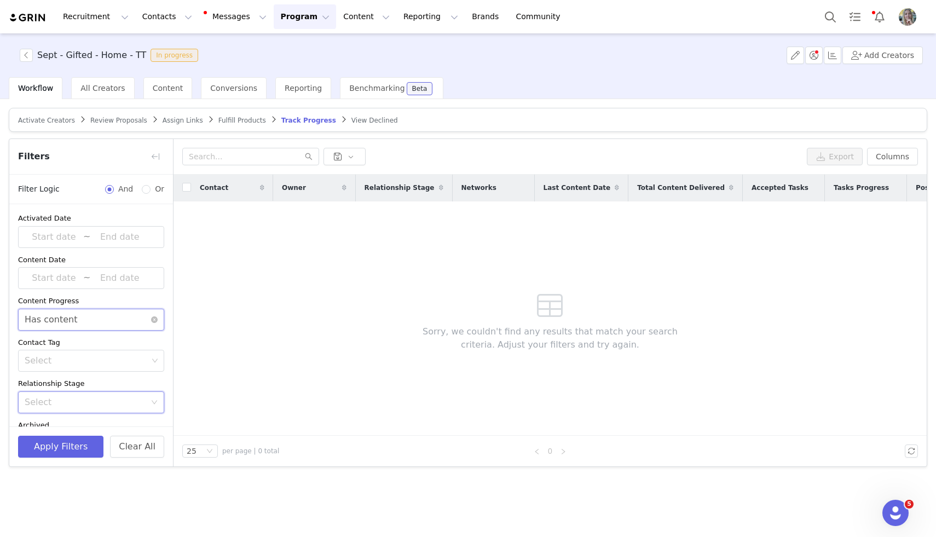
click at [123, 326] on div "Select Has content" at bounding box center [88, 319] width 126 height 21
click at [109, 361] on li "Does not have content" at bounding box center [91, 361] width 146 height 18
click at [67, 451] on button "Apply Filters" at bounding box center [60, 447] width 85 height 22
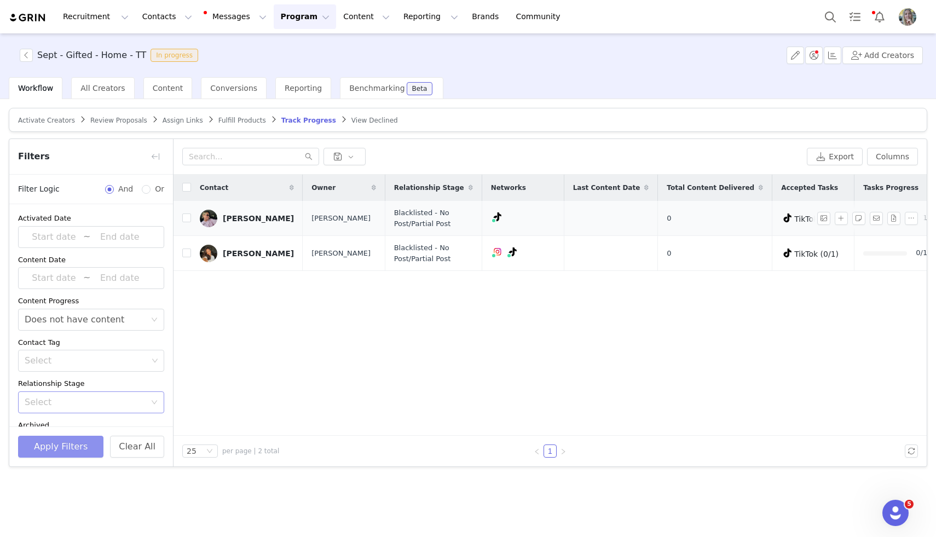
scroll to position [0, 51]
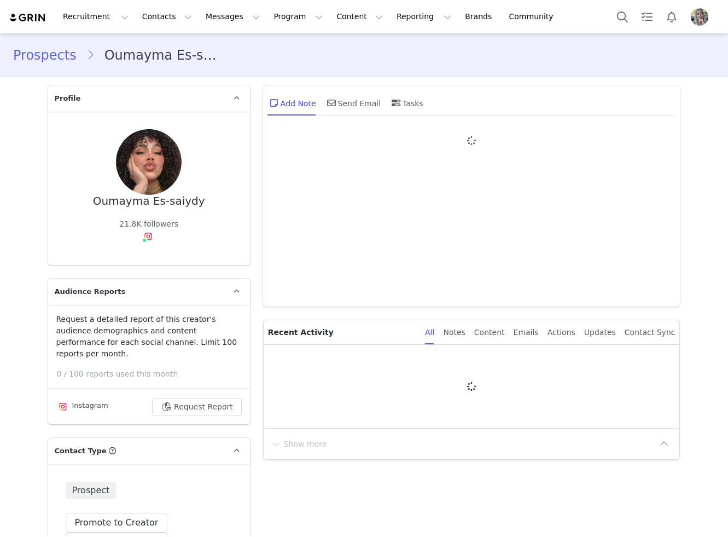
type input "+1 ([GEOGRAPHIC_DATA])"
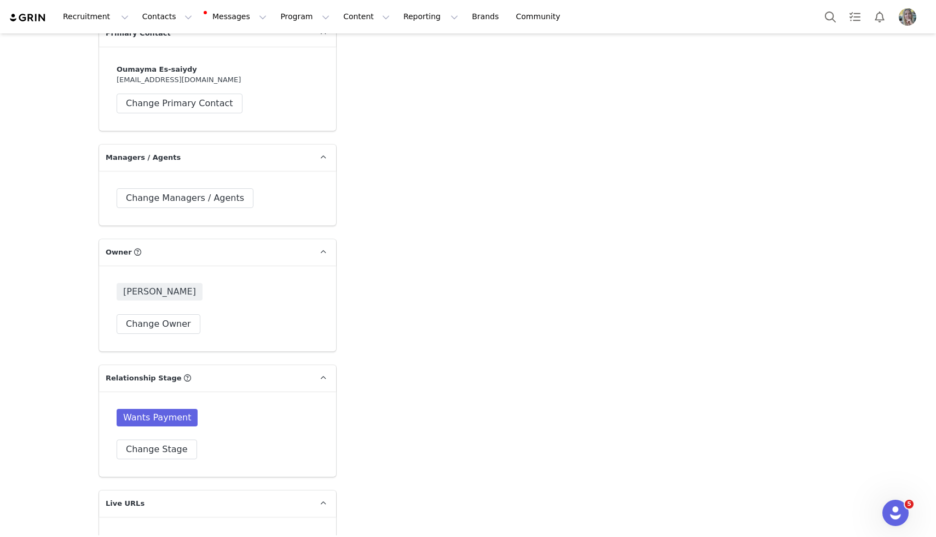
scroll to position [1892, 0]
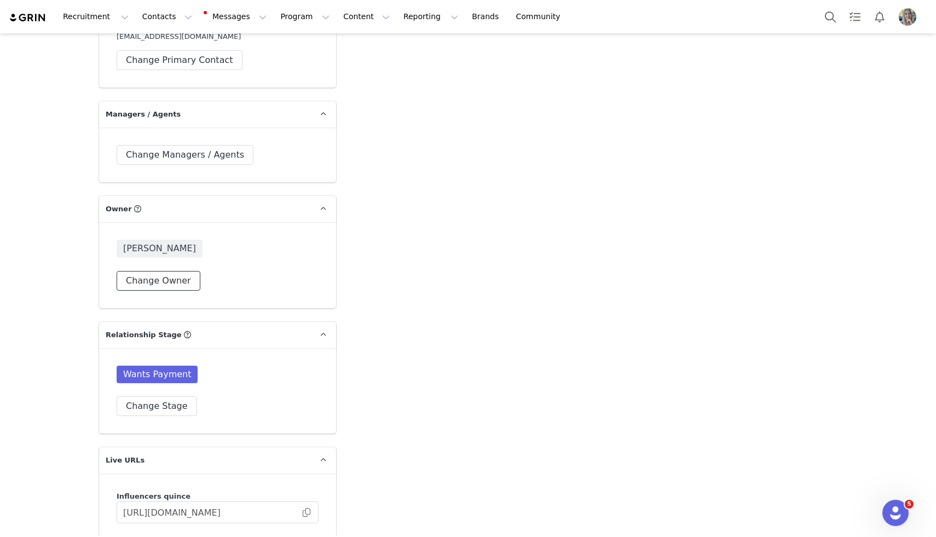
click at [170, 271] on button "Change Owner" at bounding box center [159, 281] width 84 height 20
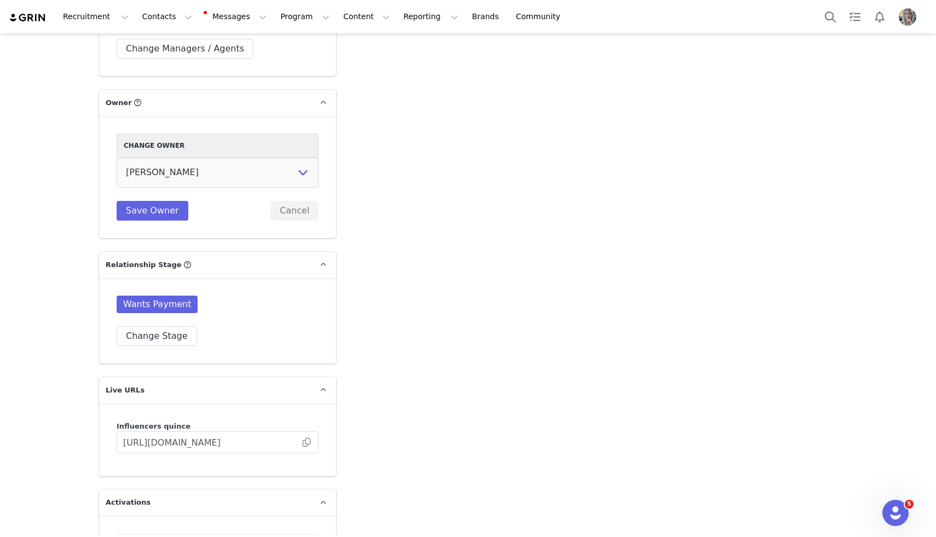
scroll to position [1977, 0]
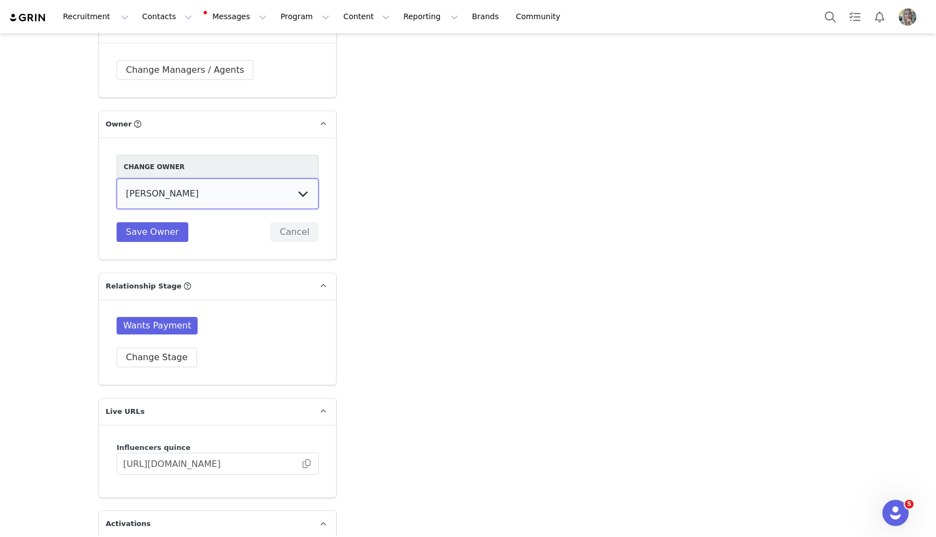
click at [238, 178] on select "Samantha Missaggia Grace McHenry Wendy Menendez Laurel Green Akhil Rana Prateek…" at bounding box center [218, 193] width 202 height 31
select select "15c14d80-e9a8-4e55-80cd-ad030698e534"
click at [117, 178] on select "Samantha Missaggia Grace McHenry Wendy Menendez Laurel Green Akhil Rana Prateek…" at bounding box center [218, 193] width 202 height 31
click at [158, 222] on button "Save Owner" at bounding box center [153, 232] width 72 height 20
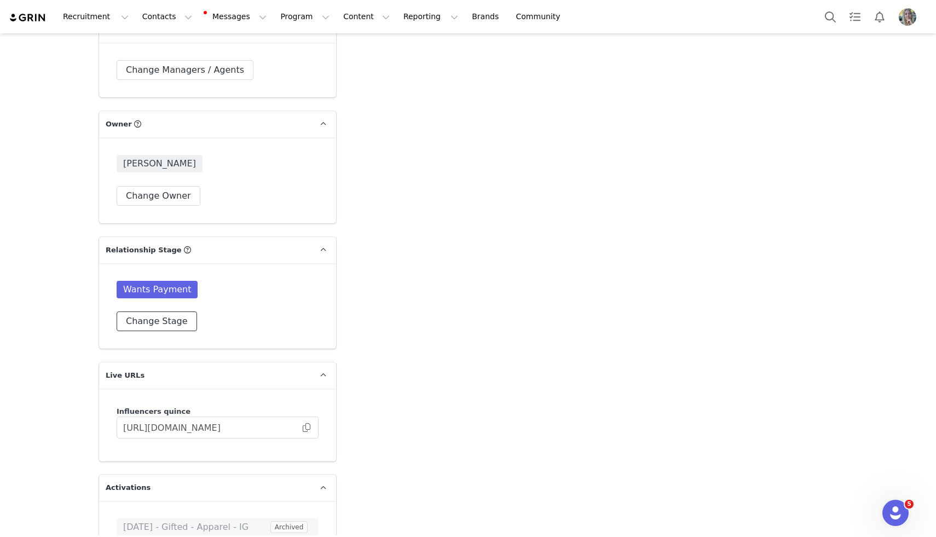
click at [141, 311] on button "Change Stage" at bounding box center [157, 321] width 80 height 20
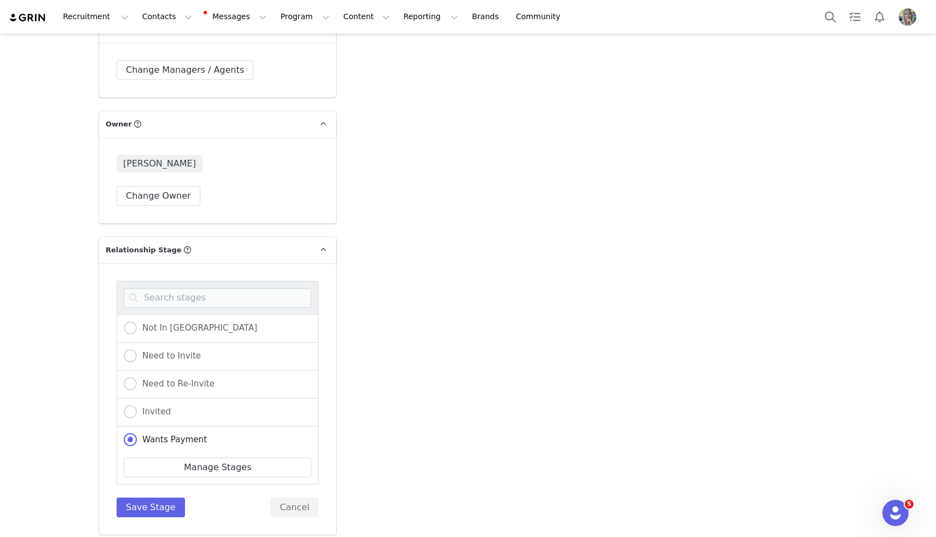
scroll to position [227, 0]
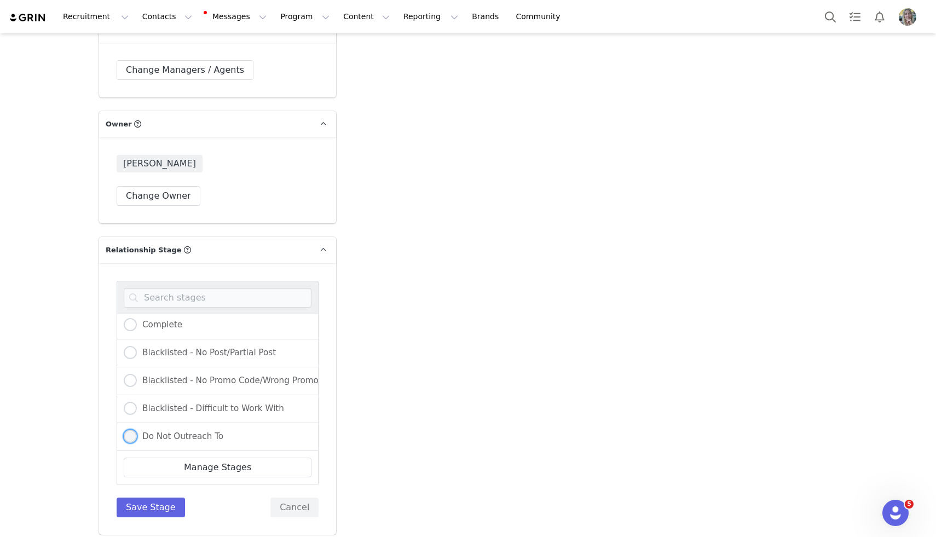
click at [152, 431] on span "Do Not Outreach To" at bounding box center [180, 436] width 86 height 10
click at [137, 430] on input "Do Not Outreach To" at bounding box center [130, 437] width 13 height 14
radio input "true"
radio input "false"
radio input "true"
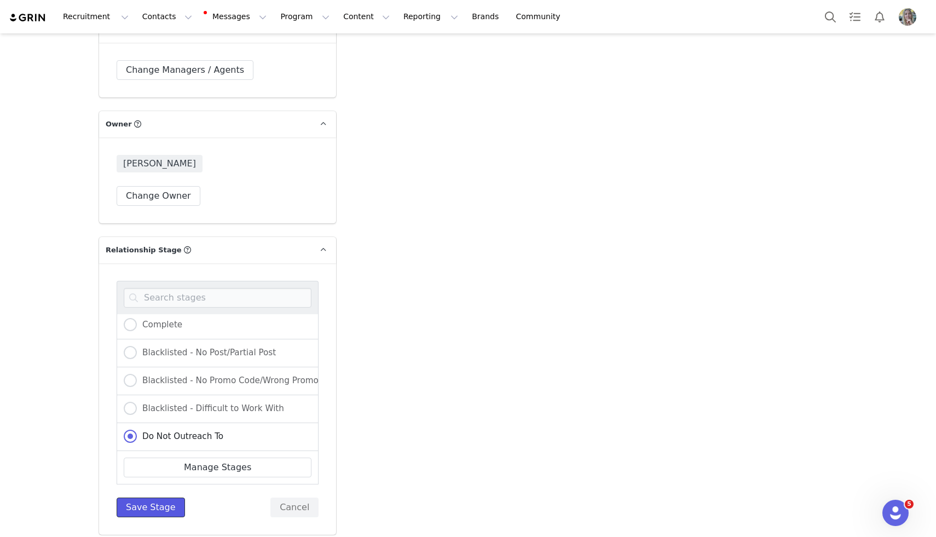
click at [158, 497] on button "Save Stage" at bounding box center [151, 507] width 68 height 20
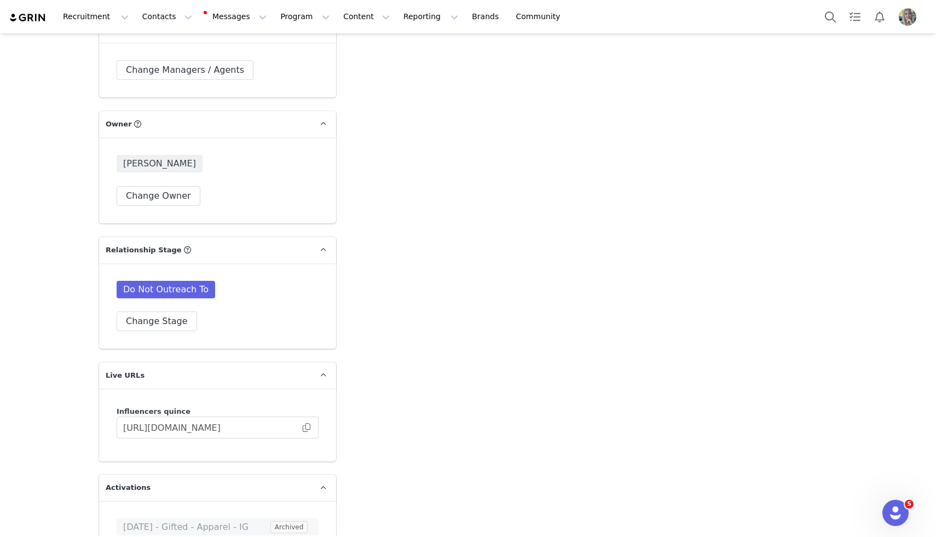
scroll to position [2205, 0]
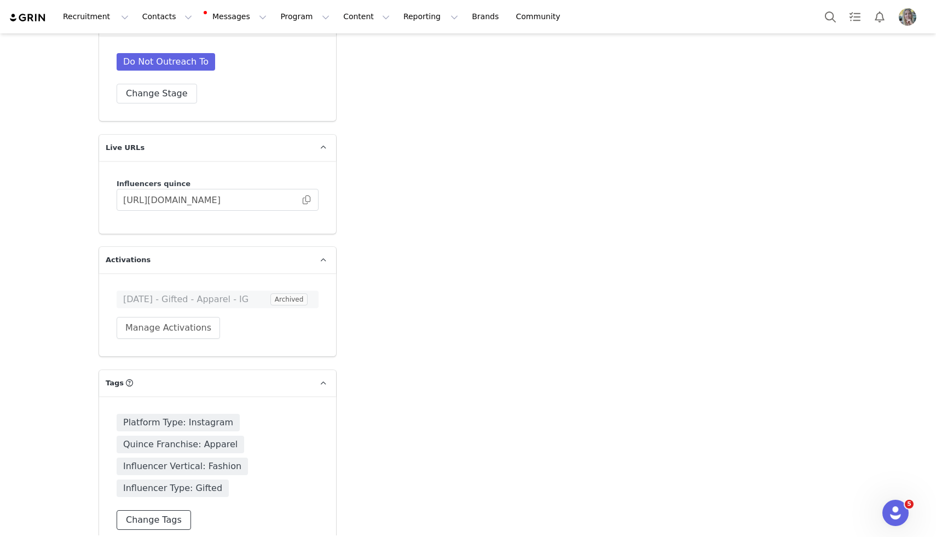
click at [138, 510] on button "Change Tags" at bounding box center [154, 520] width 74 height 20
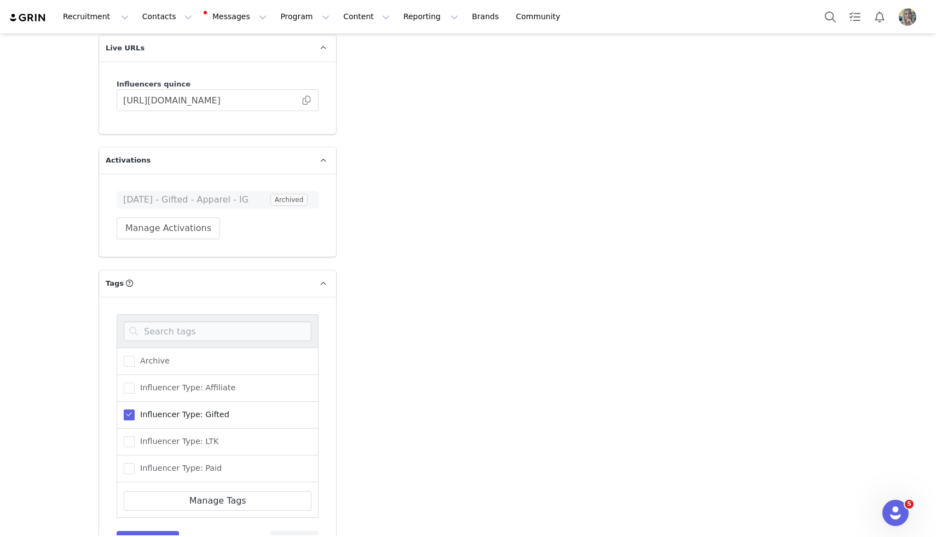
scroll to position [2325, 0]
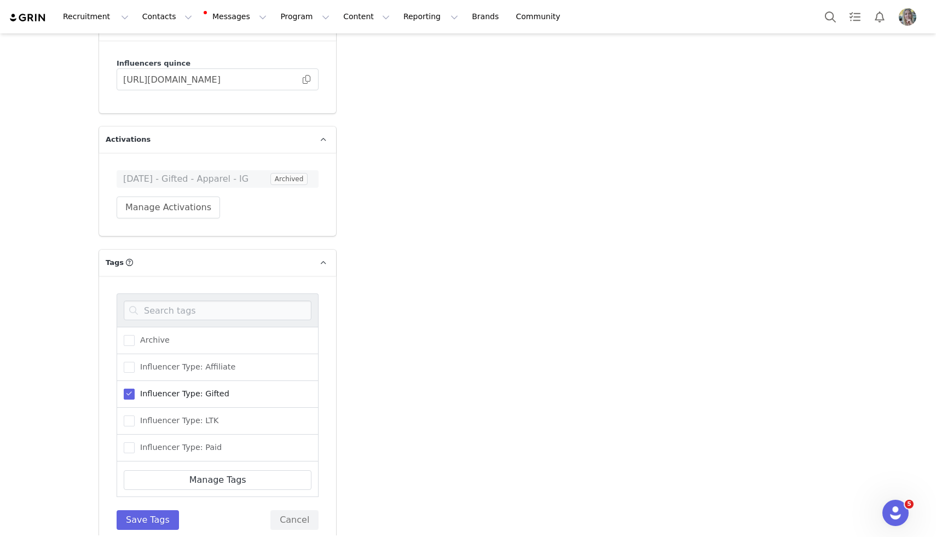
click at [180, 389] on span "Influencer Type: Gifted" at bounding box center [182, 394] width 95 height 10
click at [135, 389] on input "Influencer Type: Gifted" at bounding box center [135, 389] width 0 height 0
click at [189, 354] on div "Influencer Type: Affiliate" at bounding box center [218, 367] width 202 height 27
click at [189, 362] on span "Influencer Type: Affiliate" at bounding box center [185, 367] width 101 height 10
click at [135, 362] on input "Influencer Type: Affiliate" at bounding box center [135, 362] width 0 height 0
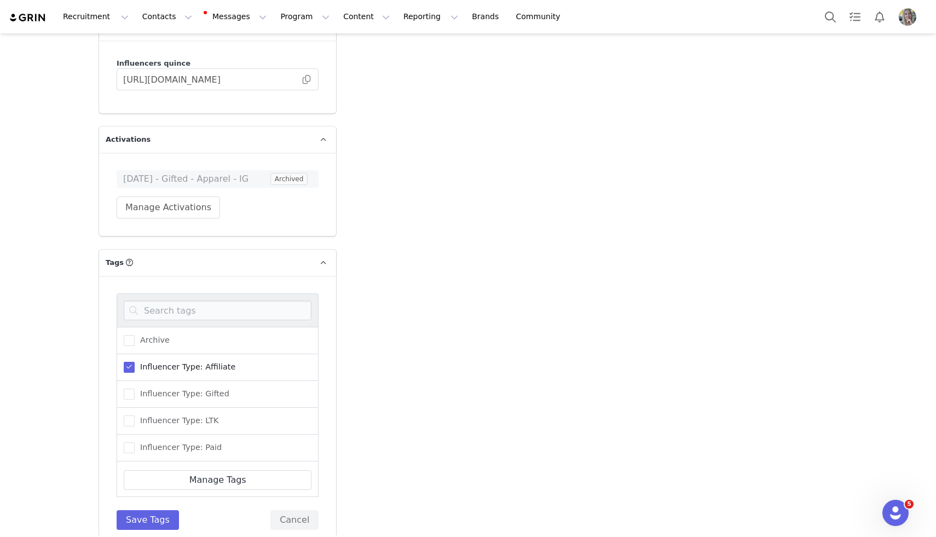
scroll to position [207, 0]
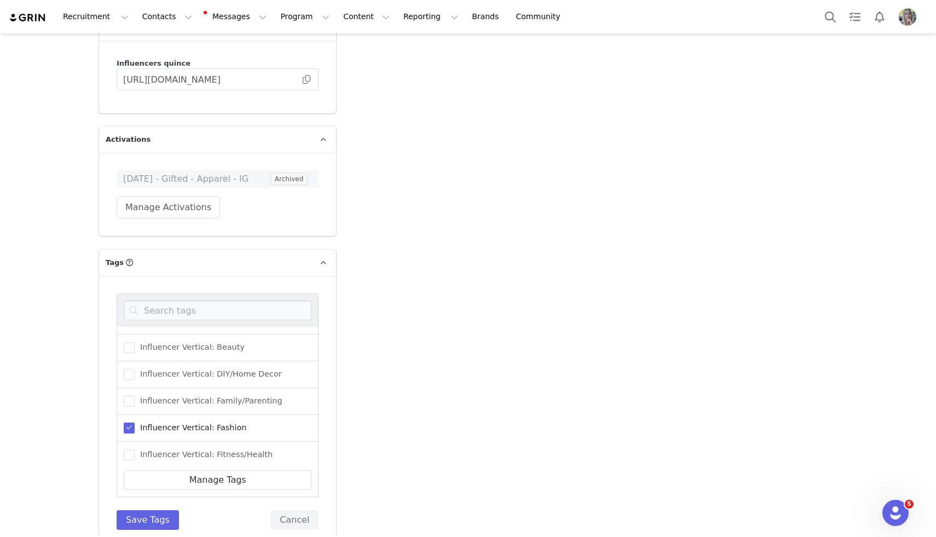
click at [174, 415] on div "Influencer Vertical: Fashion" at bounding box center [218, 428] width 202 height 27
click at [174, 422] on span "Influencer Vertical: Fashion" at bounding box center [191, 427] width 112 height 10
click at [135, 422] on input "Influencer Vertical: Fashion" at bounding box center [135, 422] width 0 height 0
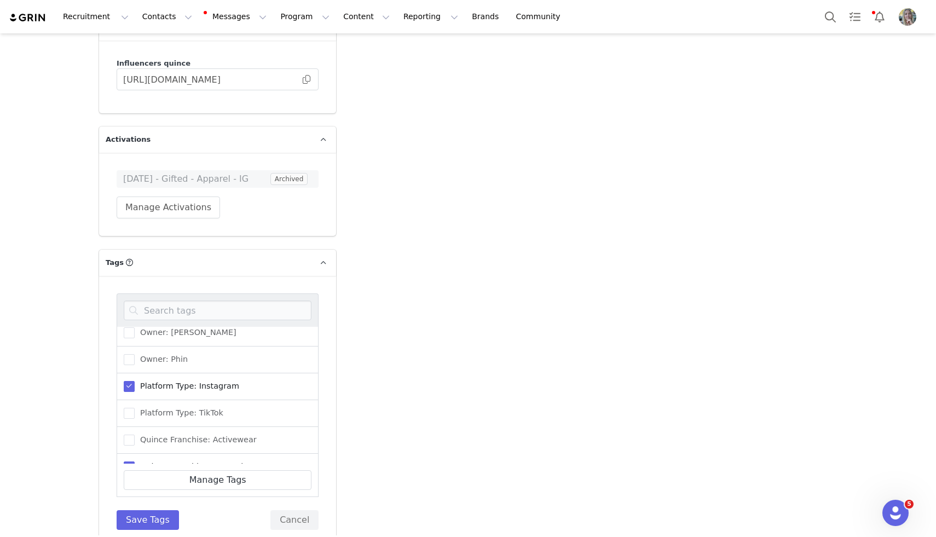
click at [186, 381] on span "Platform Type: Instagram" at bounding box center [187, 386] width 105 height 10
click at [135, 381] on input "Platform Type: Instagram" at bounding box center [135, 381] width 0 height 0
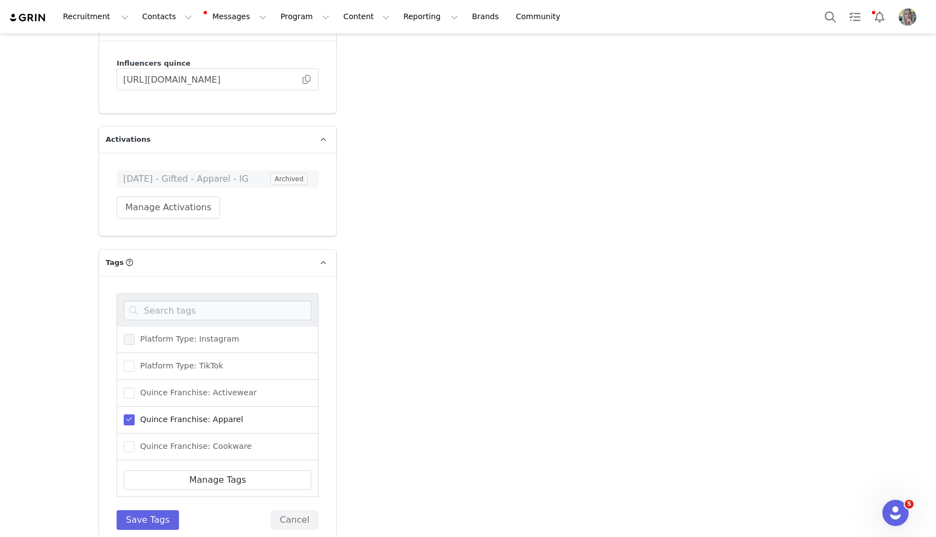
click at [178, 414] on span "Quince Franchise: Apparel" at bounding box center [189, 419] width 108 height 10
click at [135, 414] on input "Quince Franchise: Apparel" at bounding box center [135, 414] width 0 height 0
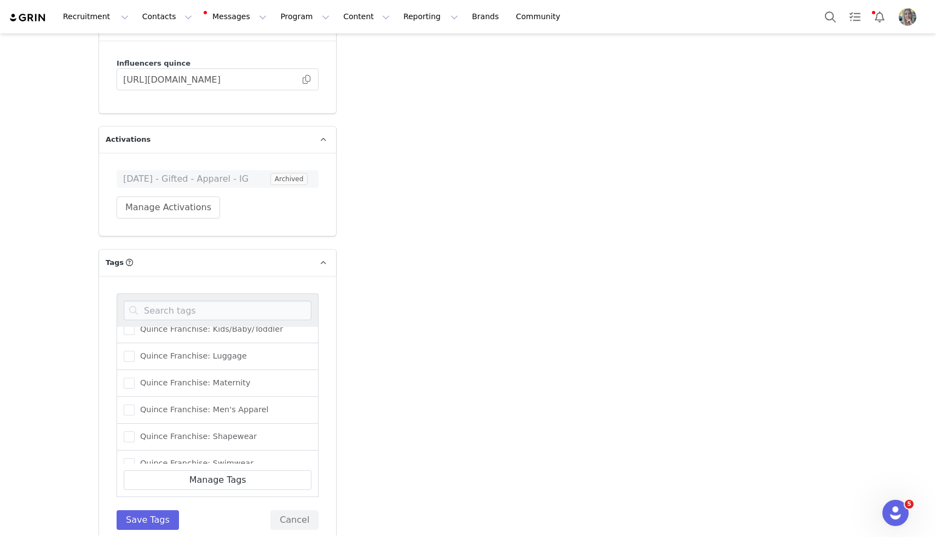
scroll to position [829, 0]
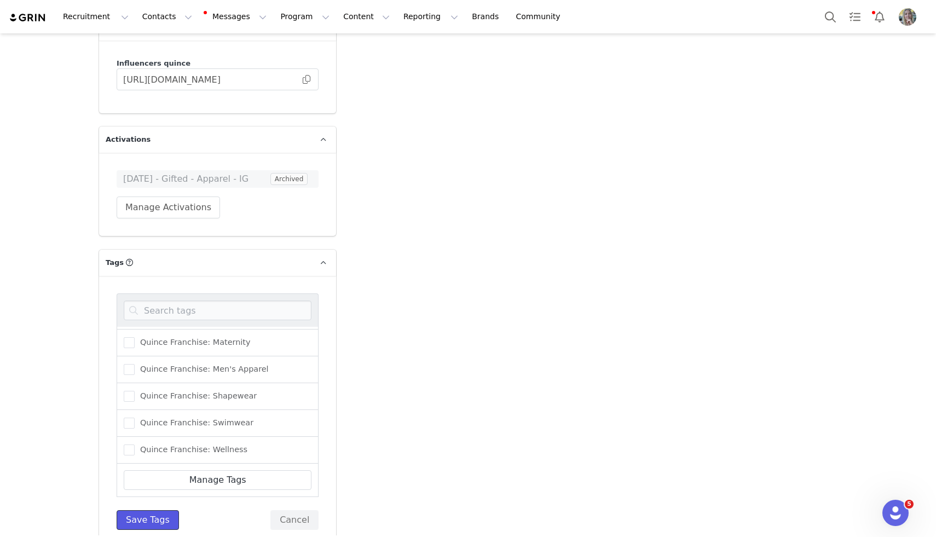
click at [131, 510] on button "Save Tags" at bounding box center [148, 520] width 62 height 20
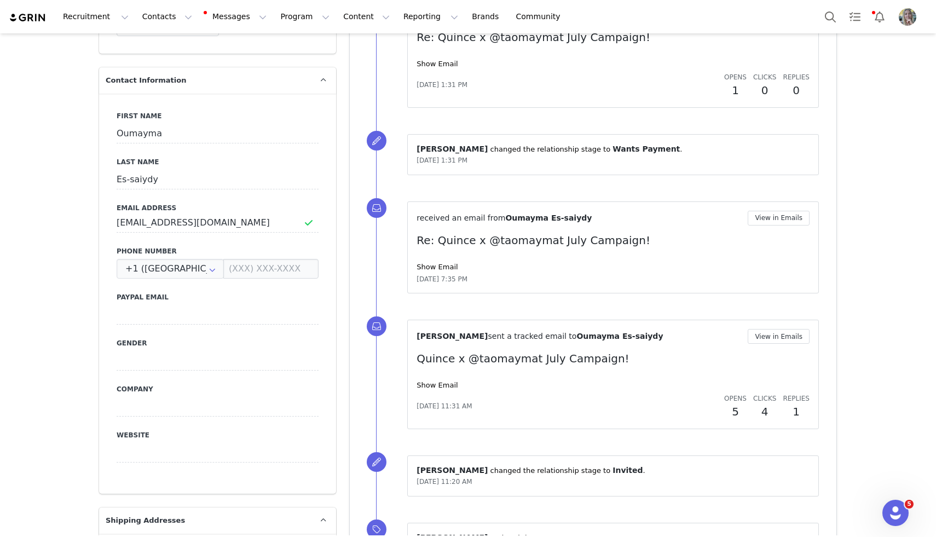
scroll to position [0, 0]
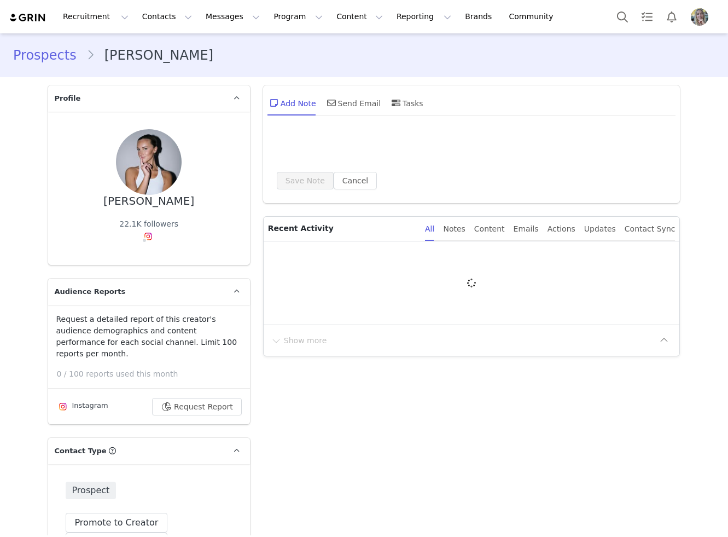
type input "+1 ([GEOGRAPHIC_DATA])"
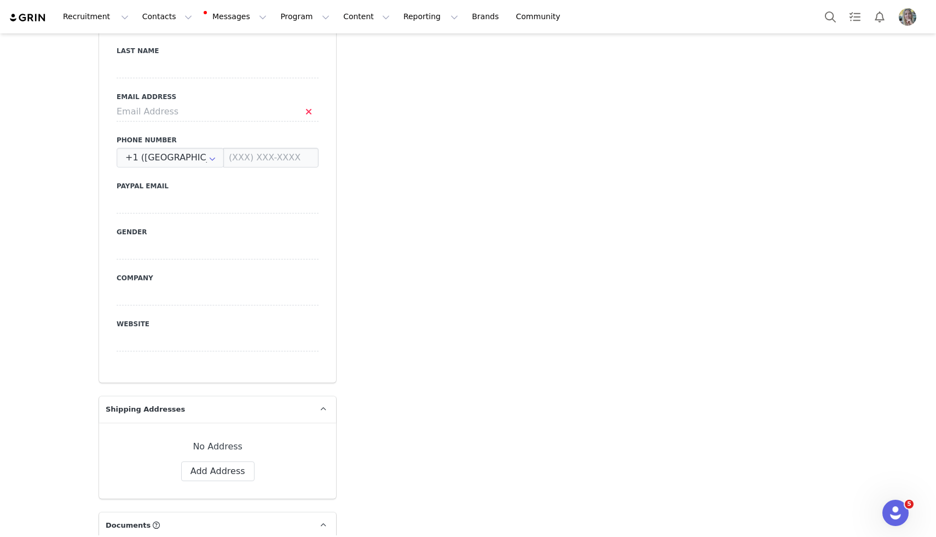
scroll to position [372, 0]
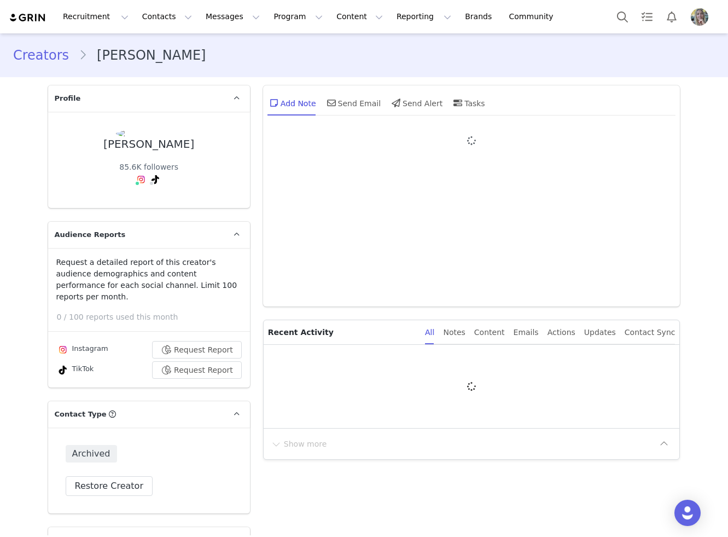
type input "+1 ([GEOGRAPHIC_DATA])"
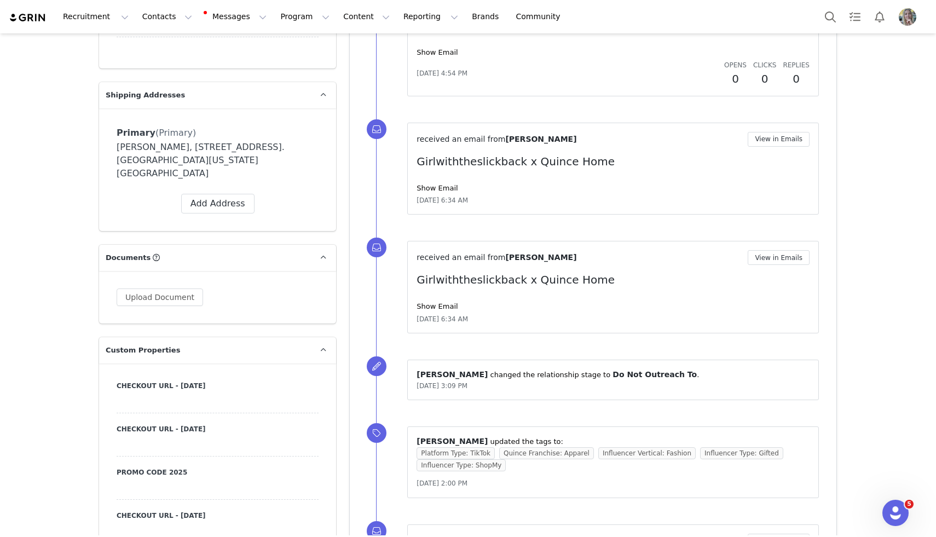
scroll to position [1064, 0]
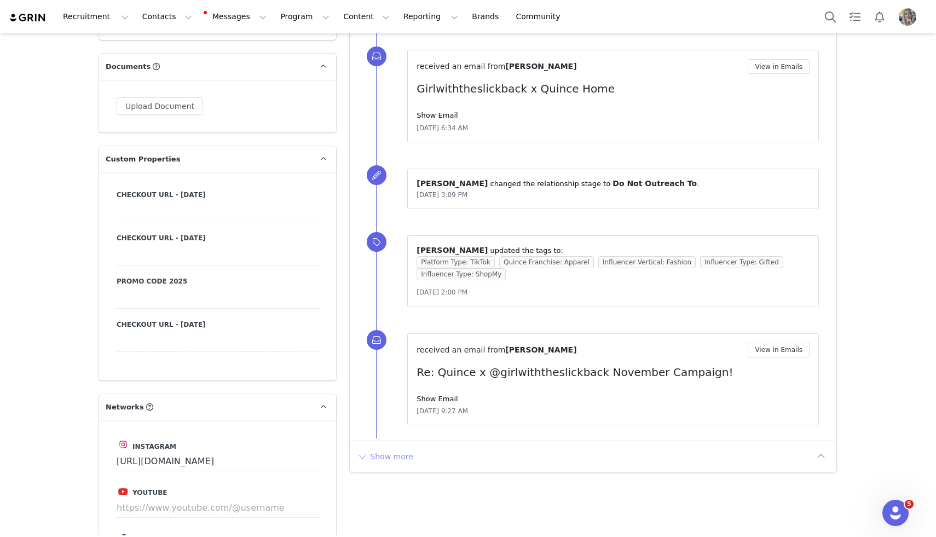
click at [397, 454] on button "Show more" at bounding box center [384, 457] width 57 height 18
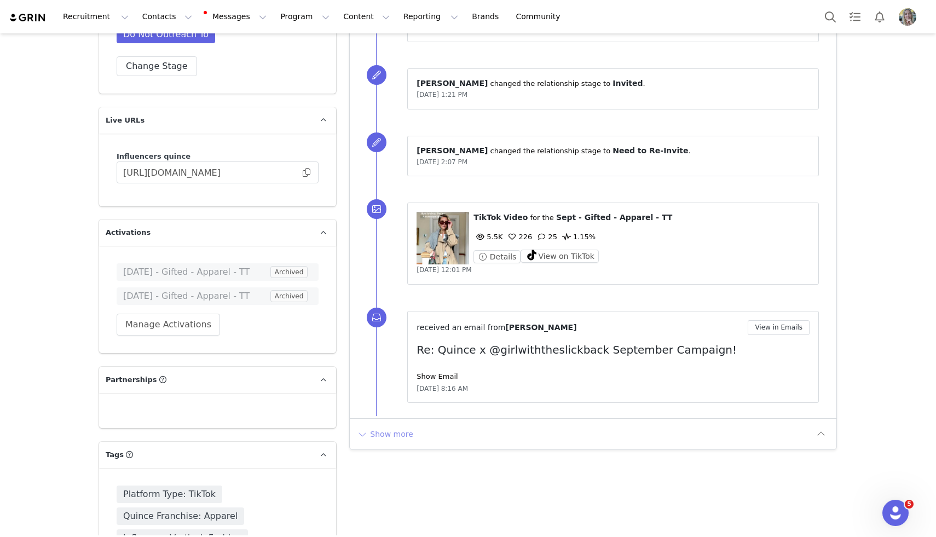
scroll to position [2221, 0]
click at [391, 431] on button "Show more" at bounding box center [384, 435] width 57 height 18
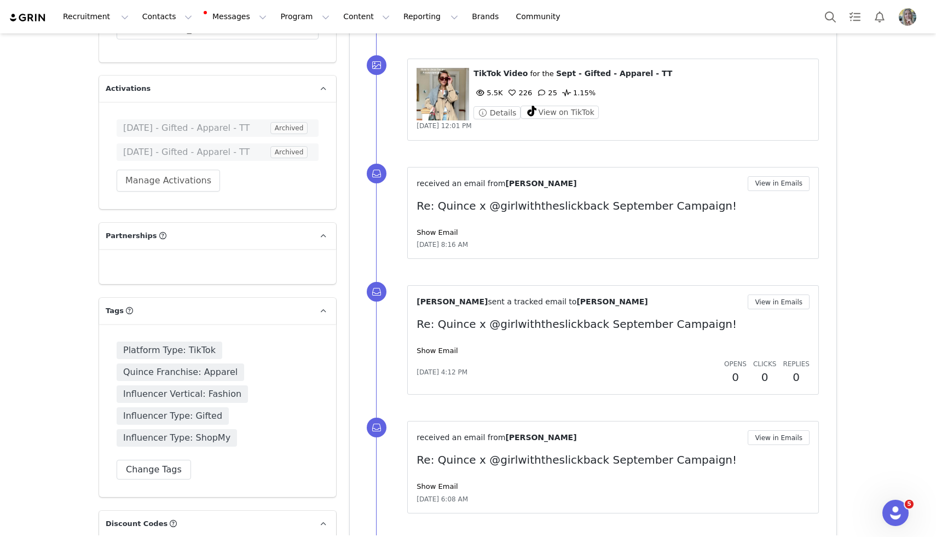
scroll to position [2367, 0]
click at [153, 459] on button "Change Tags" at bounding box center [154, 469] width 74 height 20
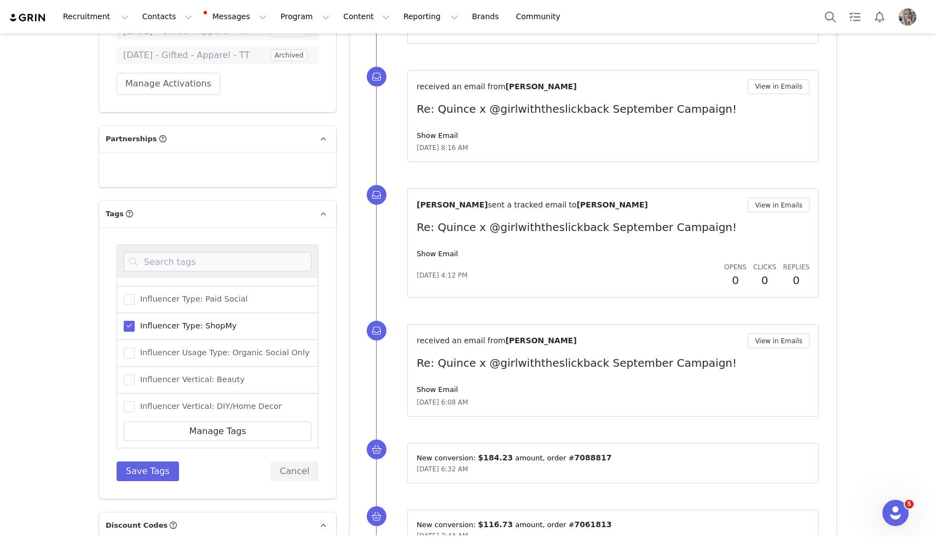
scroll to position [0, 0]
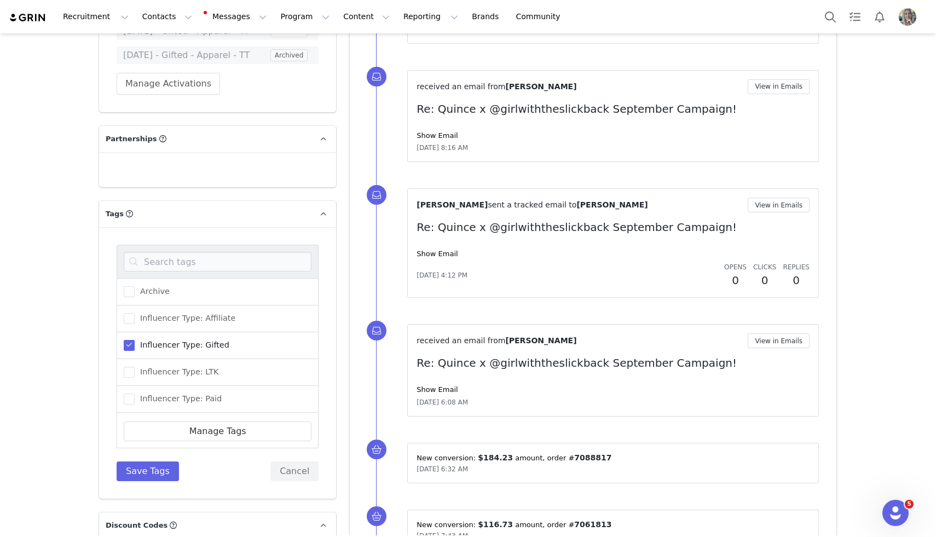
click at [188, 340] on span "Influencer Type: Gifted" at bounding box center [182, 345] width 95 height 10
click at [135, 340] on input "Influencer Type: Gifted" at bounding box center [135, 340] width 0 height 0
click at [195, 313] on span "Influencer Type: Affiliate" at bounding box center [185, 318] width 101 height 10
click at [135, 313] on input "Influencer Type: Affiliate" at bounding box center [135, 313] width 0 height 0
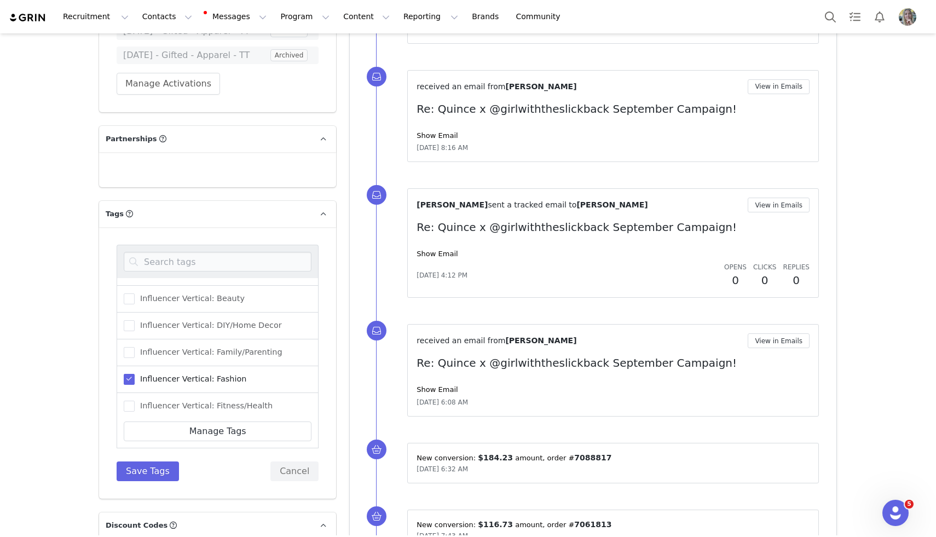
click at [179, 374] on span "Influencer Vertical: Fashion" at bounding box center [191, 379] width 112 height 10
click at [135, 374] on input "Influencer Vertical: Fashion" at bounding box center [135, 374] width 0 height 0
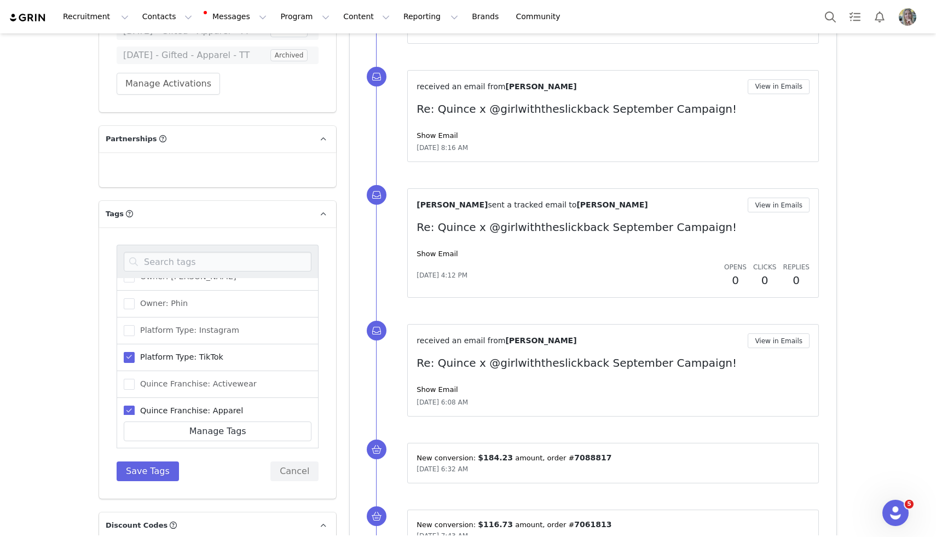
scroll to position [538, 0]
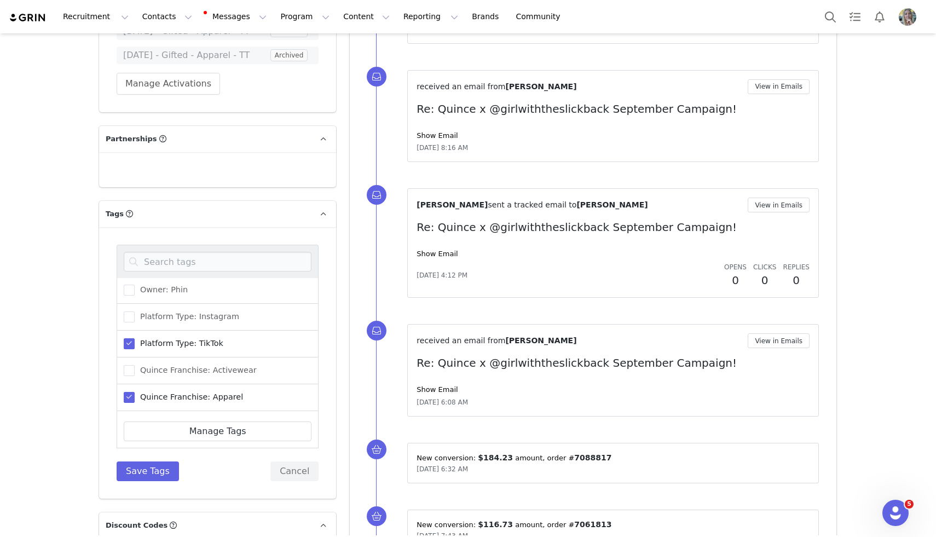
click at [182, 338] on span "Platform Type: TikTok" at bounding box center [179, 343] width 89 height 10
click at [135, 338] on input "Platform Type: TikTok" at bounding box center [135, 338] width 0 height 0
click at [185, 392] on span "Quince Franchise: Apparel" at bounding box center [189, 397] width 108 height 10
click at [135, 392] on input "Quince Franchise: Apparel" at bounding box center [135, 392] width 0 height 0
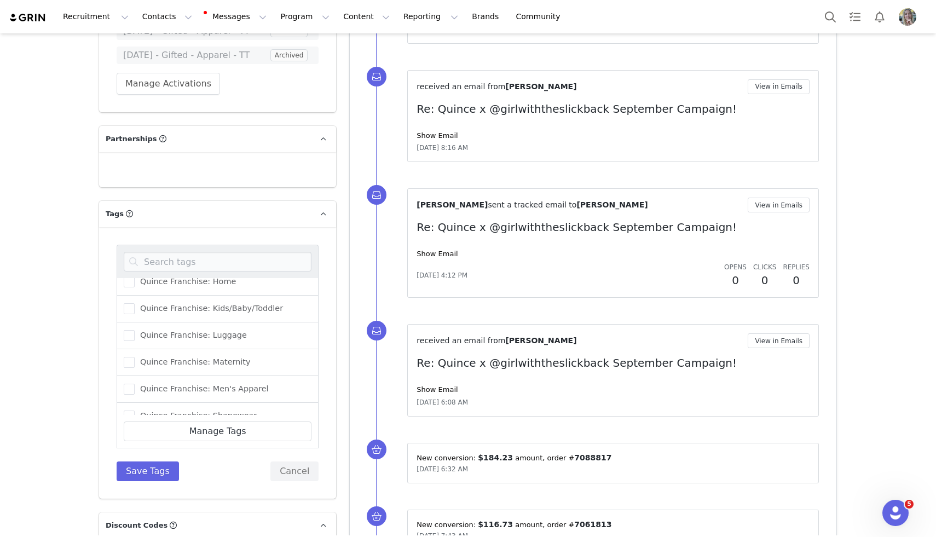
scroll to position [829, 0]
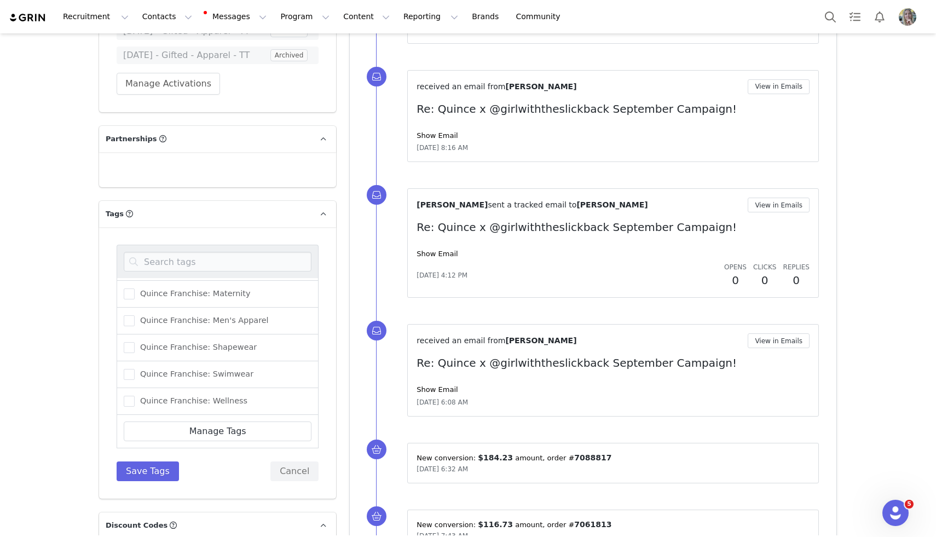
click at [142, 469] on div "Archive Influencer Type: Affiliate Influencer Type: Gifted Influencer Type: LTK…" at bounding box center [217, 362] width 237 height 271
click at [142, 464] on button "Save Tags" at bounding box center [148, 471] width 62 height 20
